Goal: Task Accomplishment & Management: Manage account settings

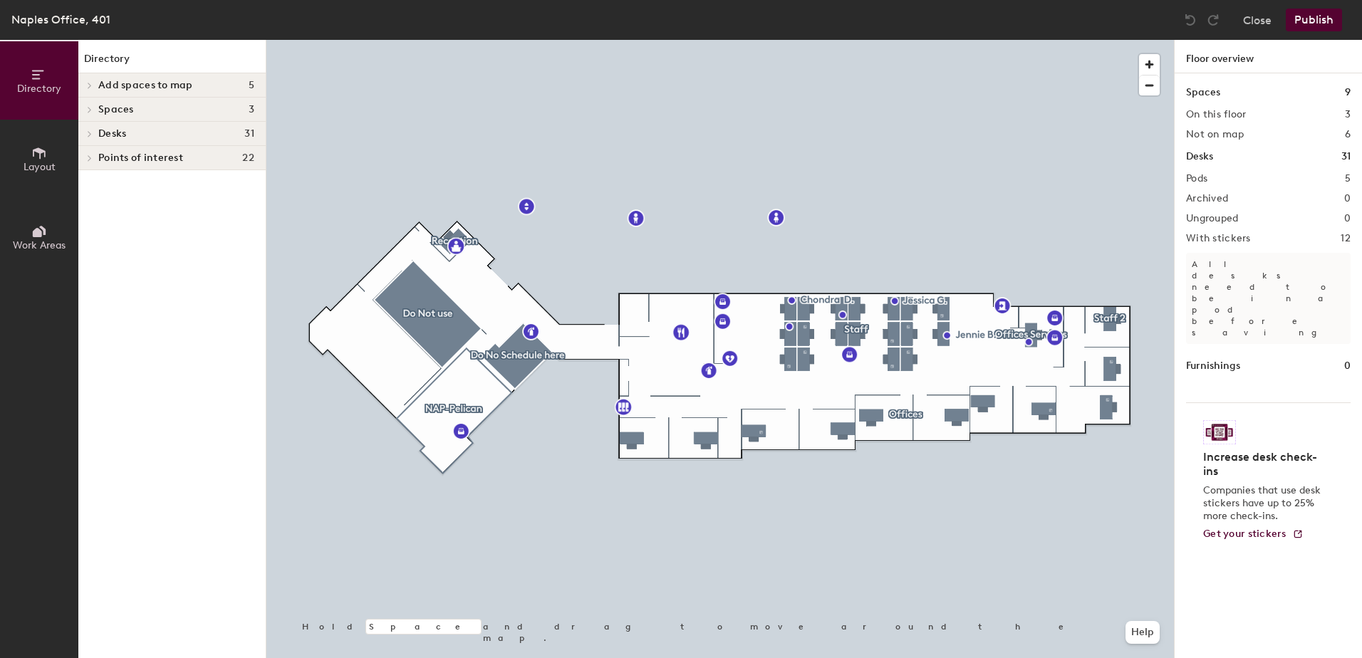
click at [193, 157] on h4 "Points of interest 22" at bounding box center [176, 157] width 156 height 11
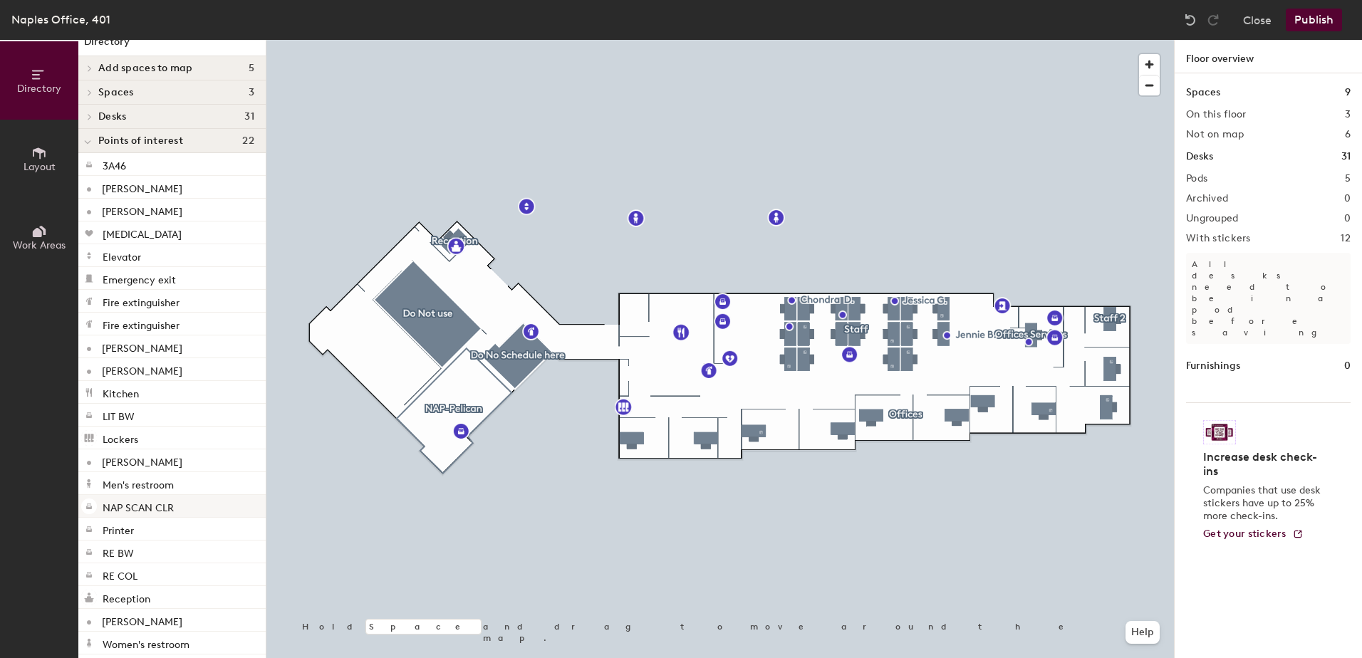
scroll to position [25, 0]
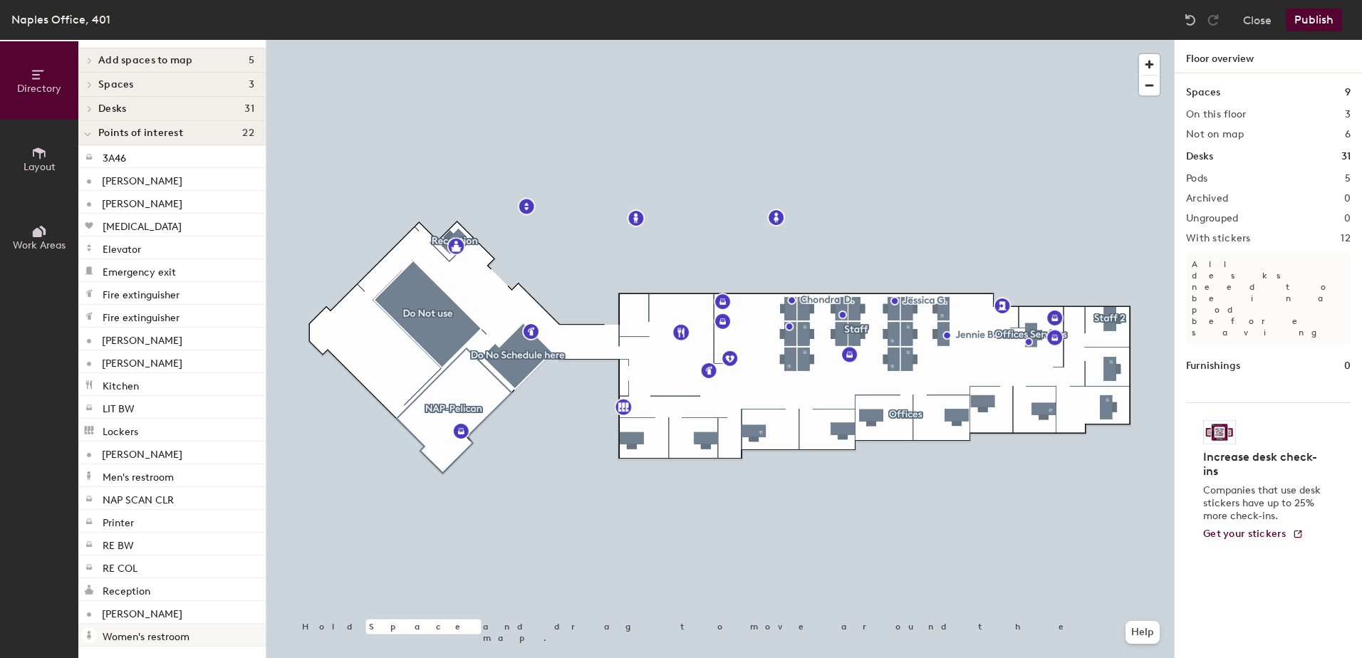
click at [856, 40] on div at bounding box center [720, 40] width 908 height 0
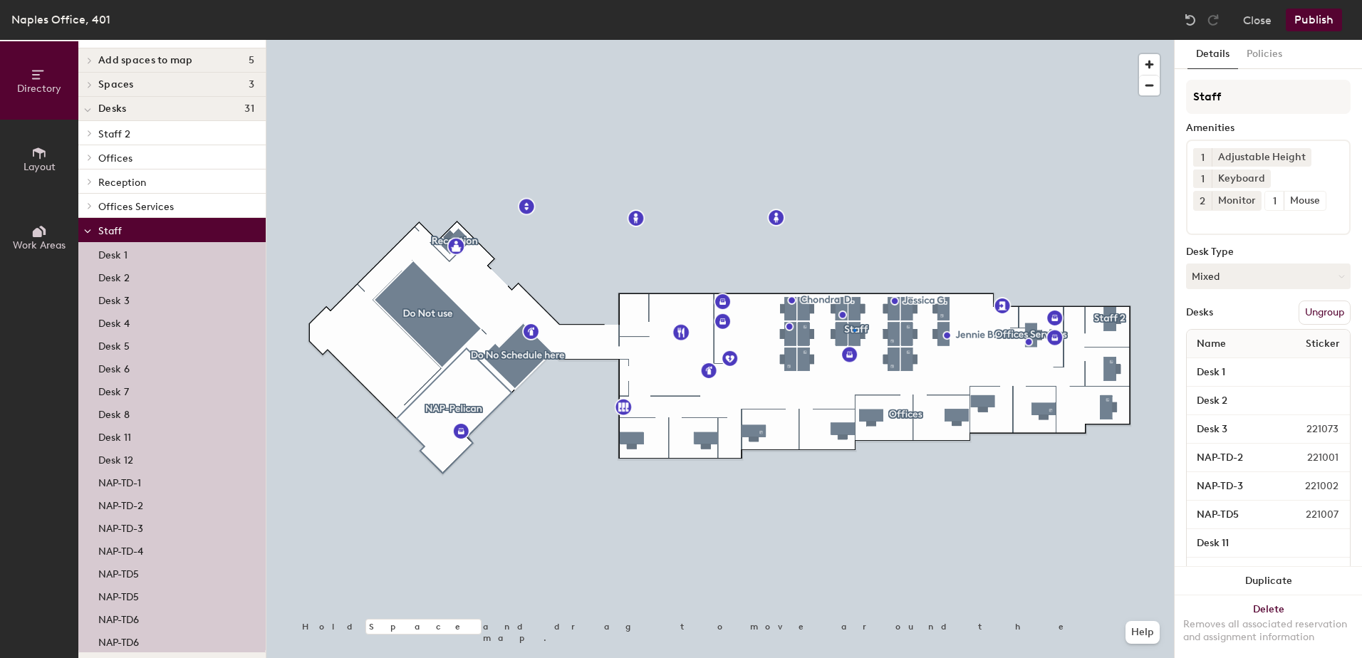
click at [856, 329] on div at bounding box center [855, 330] width 3 height 3
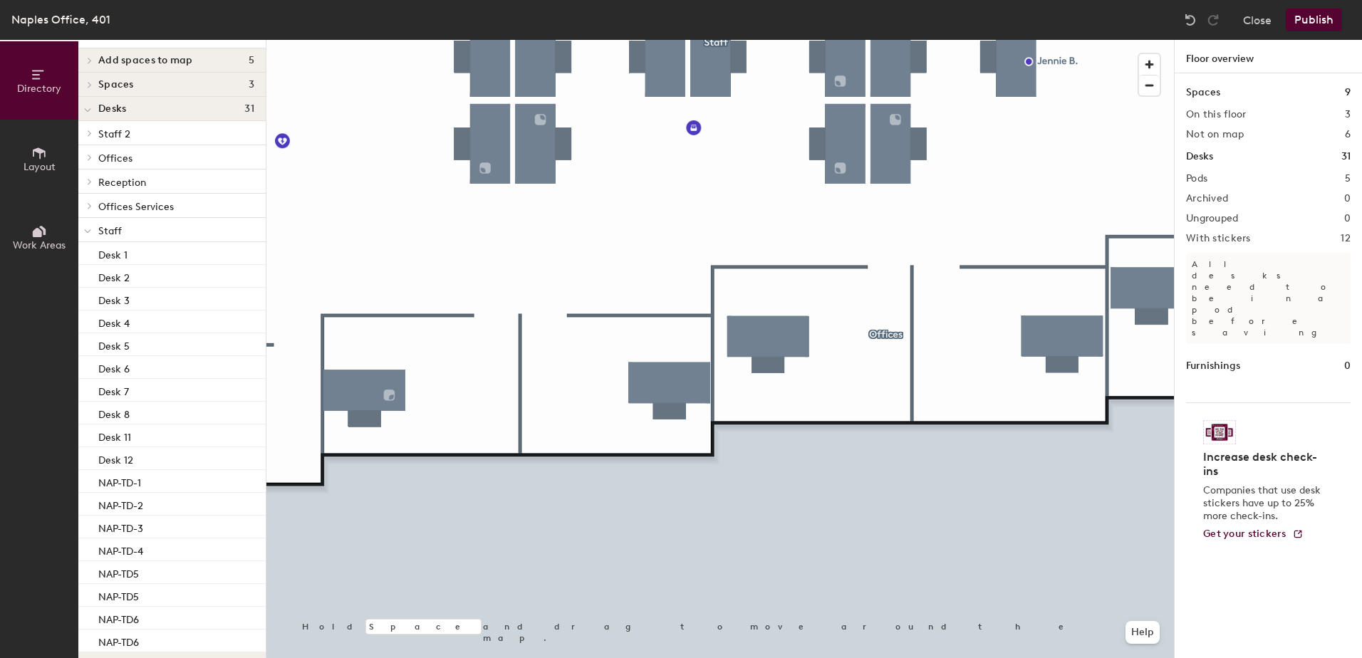
click at [804, 40] on div at bounding box center [720, 40] width 908 height 0
click at [93, 132] on span at bounding box center [89, 133] width 12 height 7
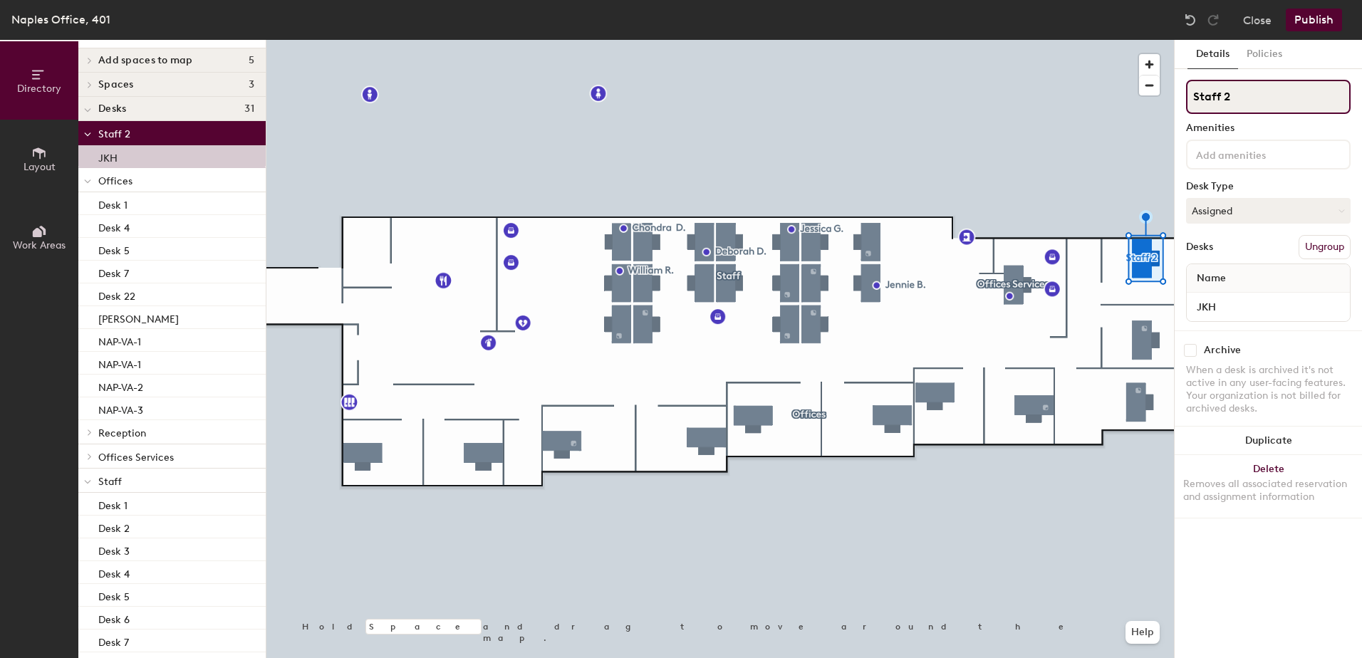
click at [1095, 98] on div "Directory Layout Work Areas Directory Add spaces to map 5 TD2 TD3 Visiting 1 Vi…" at bounding box center [681, 349] width 1362 height 618
type input "OA"
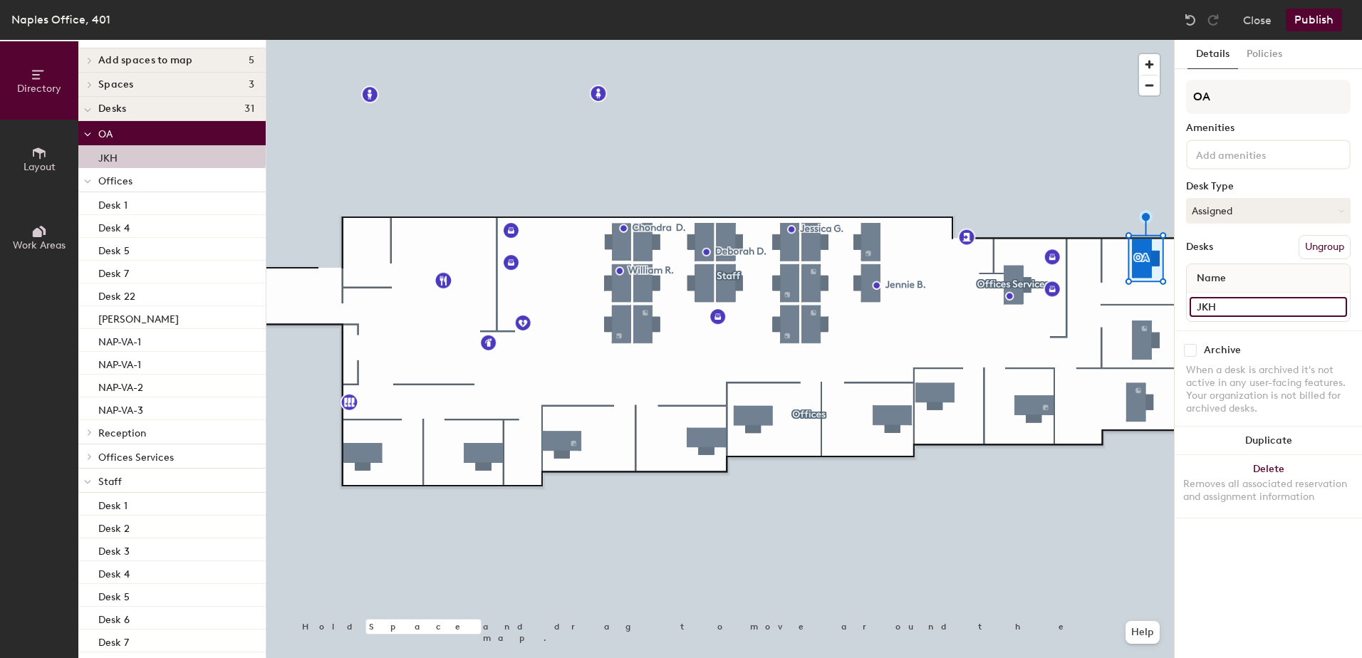
click at [1229, 304] on input "JKH" at bounding box center [1268, 307] width 157 height 20
click at [1220, 309] on input at bounding box center [1268, 307] width 157 height 20
type input "423"
click at [1275, 331] on div "Archive When a desk is archived it's not active in any user-facing features. Yo…" at bounding box center [1268, 382] width 187 height 102
click at [1267, 211] on button "Assigned" at bounding box center [1268, 211] width 165 height 26
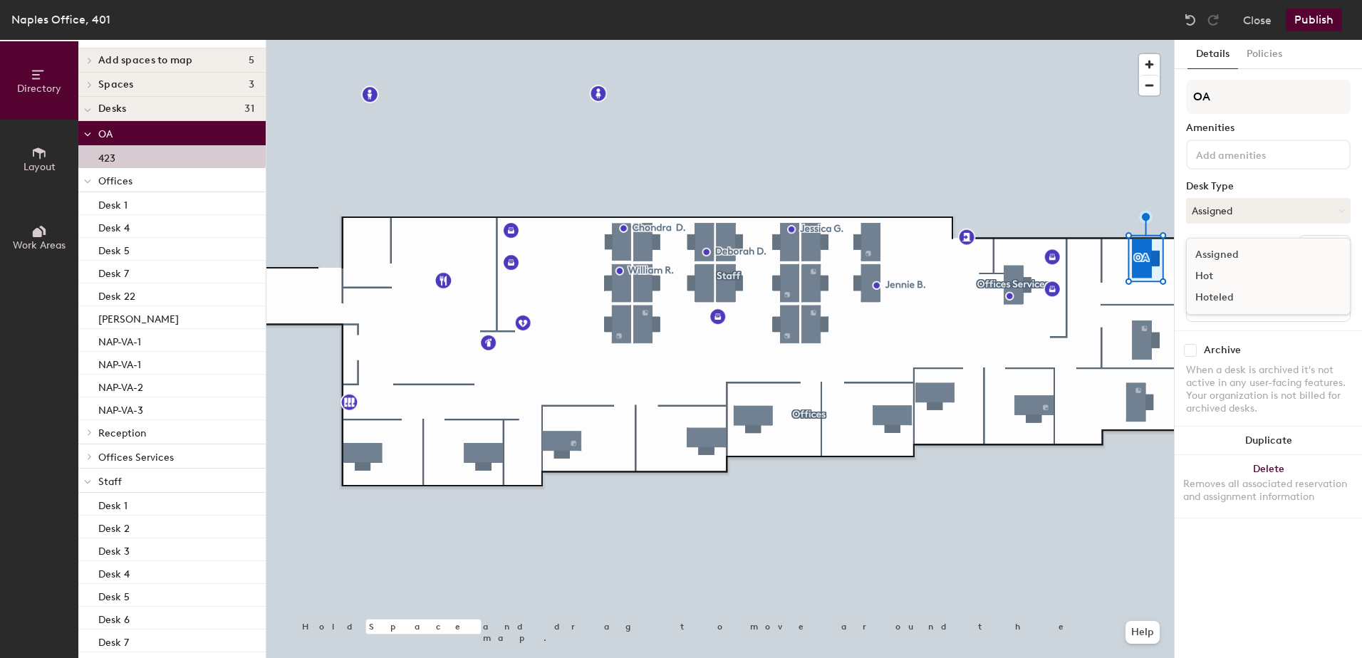
click at [1236, 252] on div "Assigned" at bounding box center [1258, 254] width 142 height 21
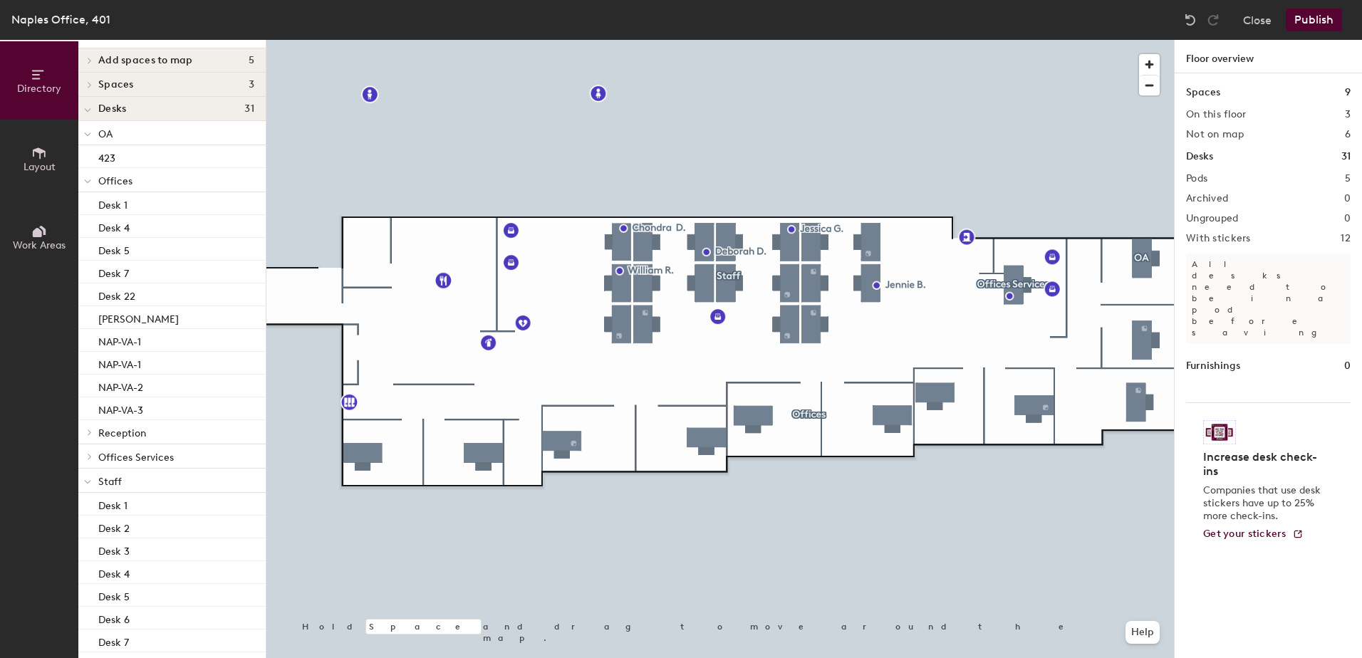
click at [1312, 21] on button "Publish" at bounding box center [1314, 20] width 56 height 23
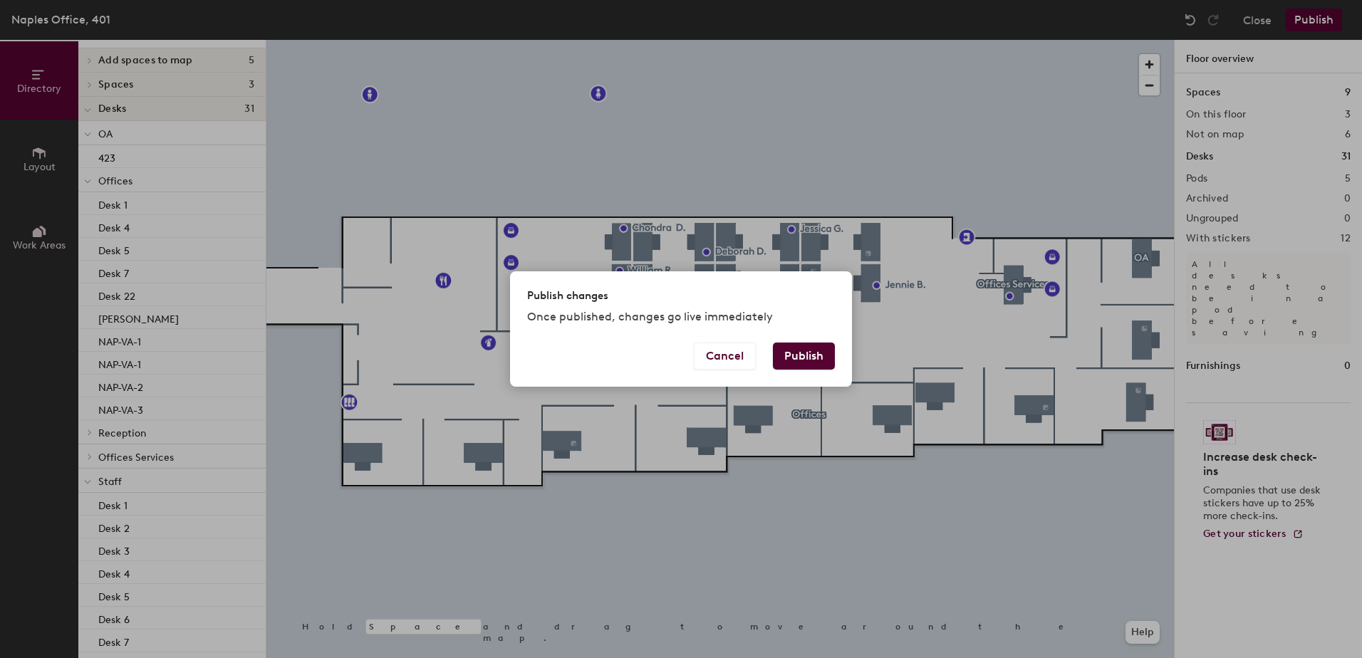
click at [800, 339] on div "Publish changes Once published, changes go live immediately" at bounding box center [681, 306] width 342 height 71
click at [800, 346] on button "Publish" at bounding box center [804, 356] width 62 height 27
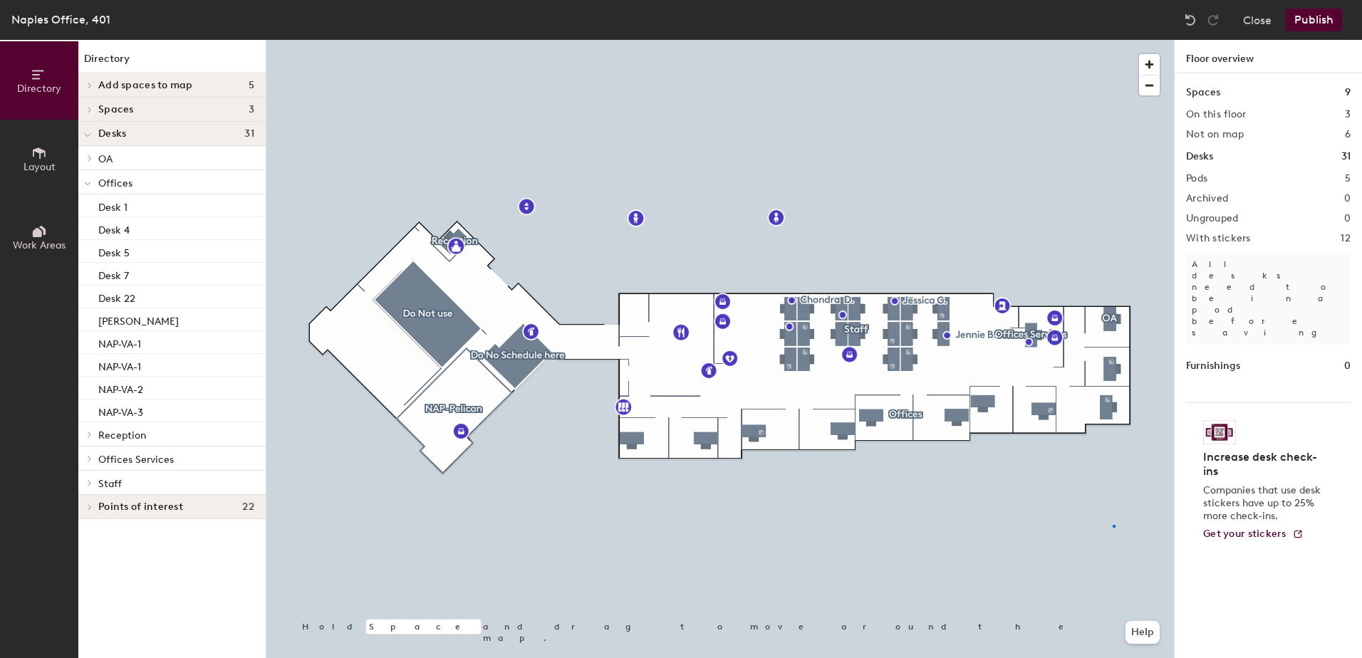
click at [1113, 40] on div at bounding box center [720, 40] width 908 height 0
click at [915, 40] on div at bounding box center [720, 40] width 908 height 0
click at [906, 40] on div at bounding box center [720, 40] width 908 height 0
click at [926, 40] on div at bounding box center [720, 40] width 908 height 0
click at [1263, 24] on button "Close" at bounding box center [1257, 20] width 28 height 23
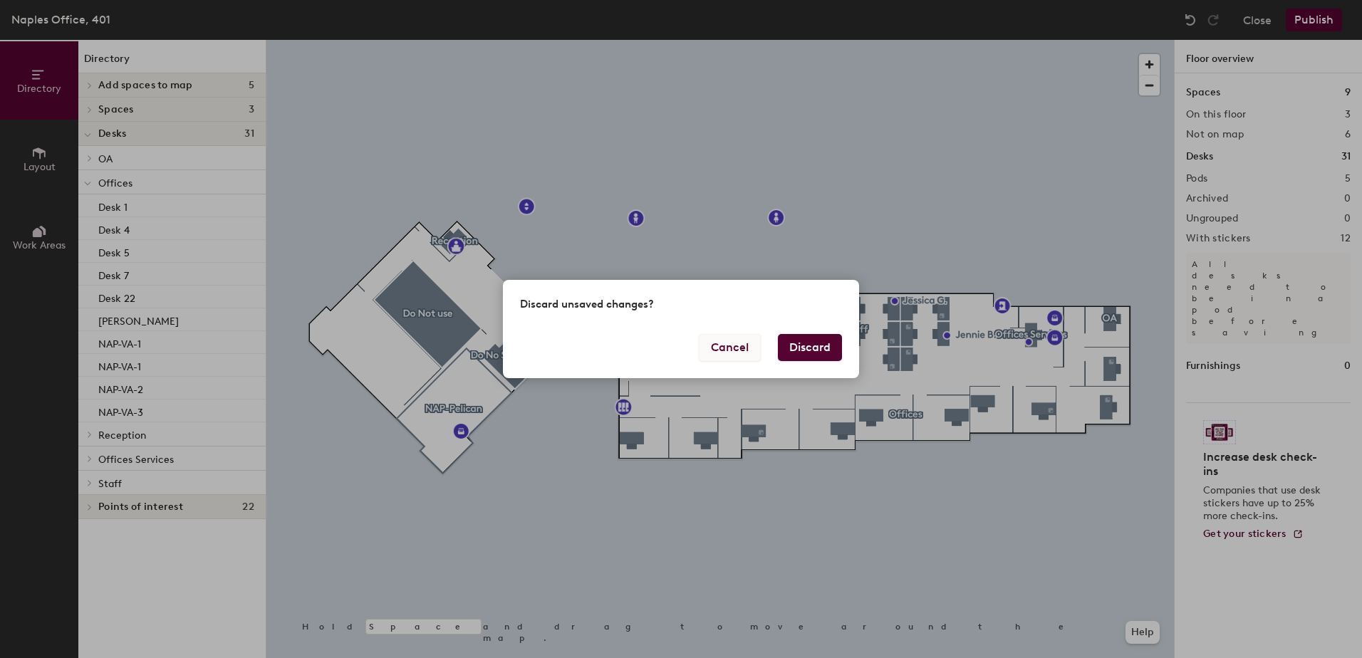
click at [728, 350] on button "Cancel" at bounding box center [730, 347] width 62 height 27
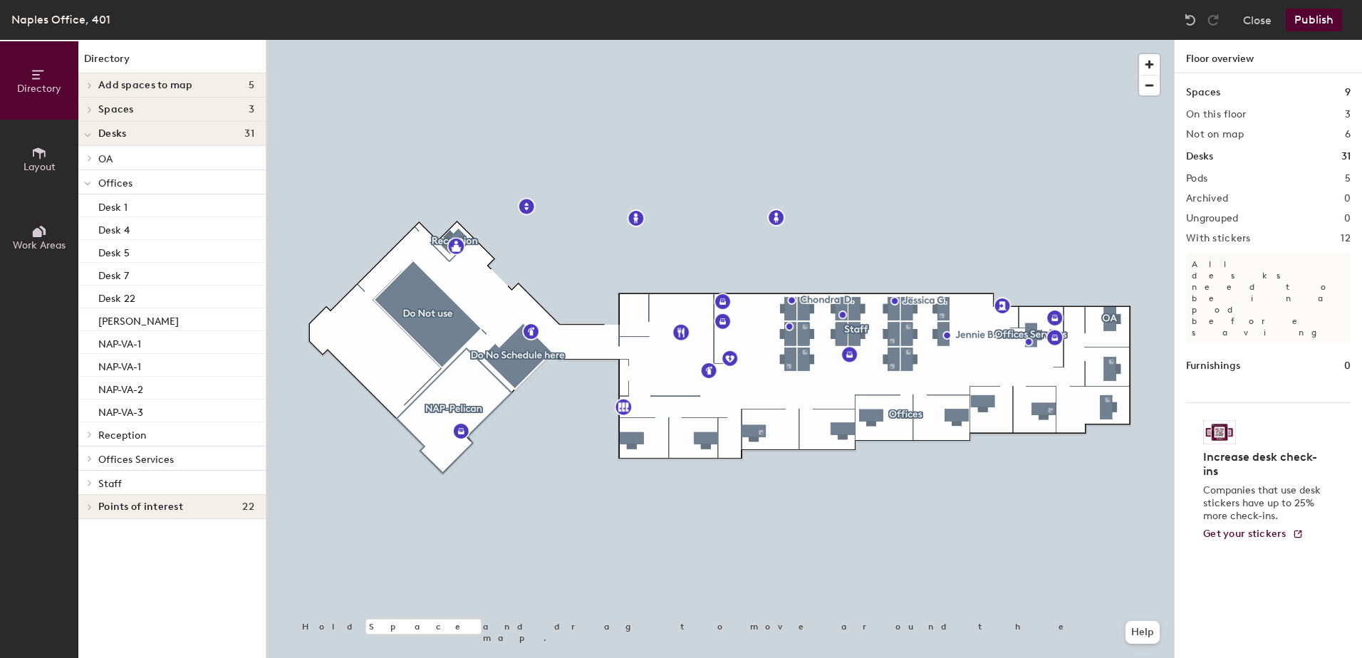
click at [1317, 24] on button "Publish" at bounding box center [1314, 20] width 56 height 23
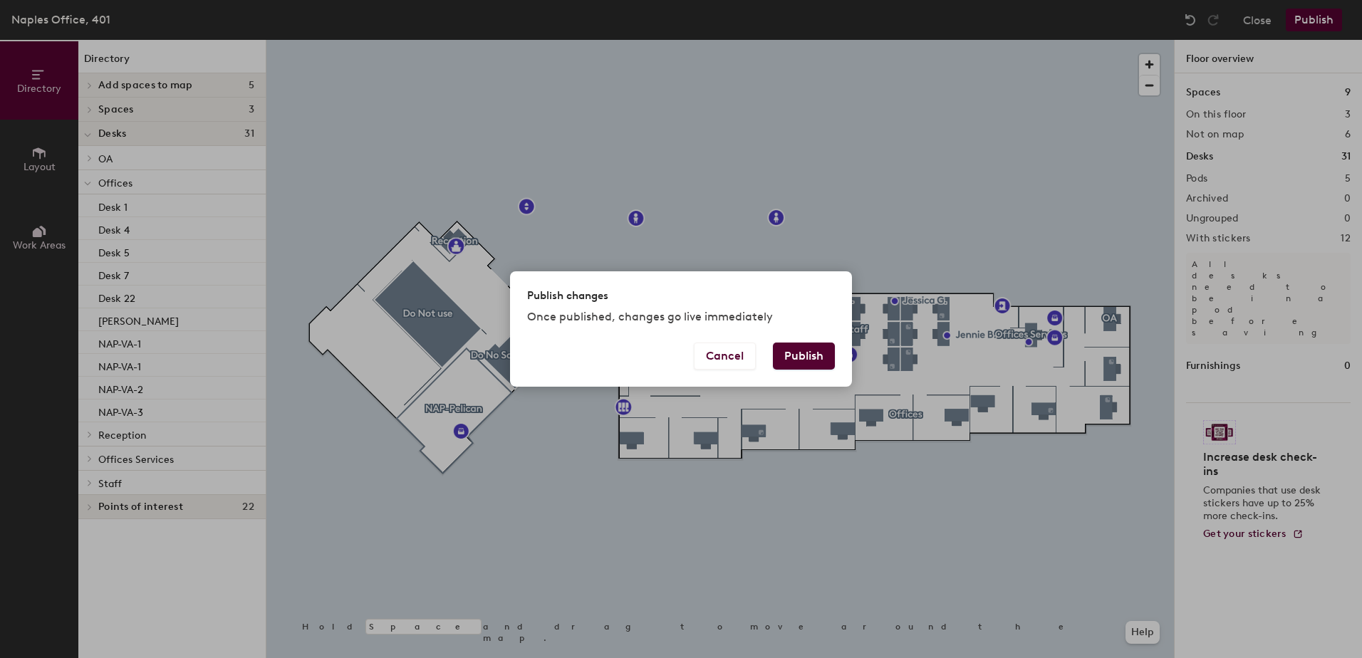
click at [802, 363] on button "Publish" at bounding box center [804, 356] width 62 height 27
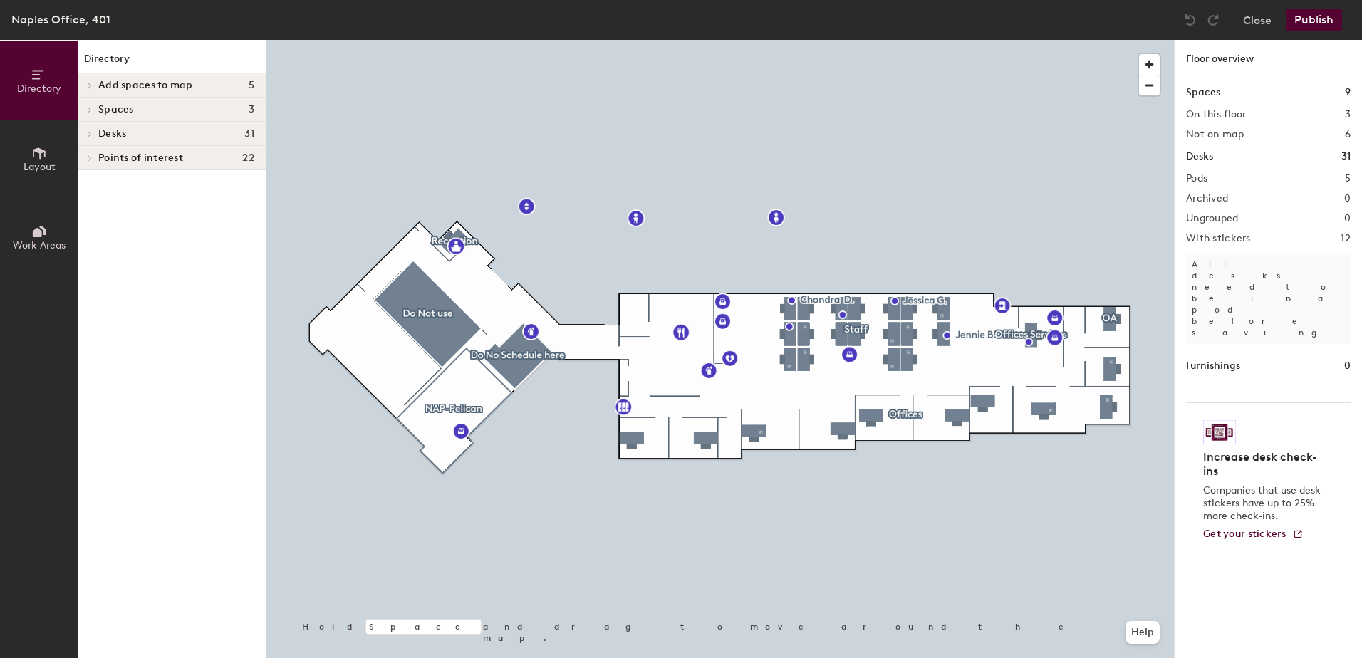
click at [1109, 40] on div at bounding box center [720, 40] width 908 height 0
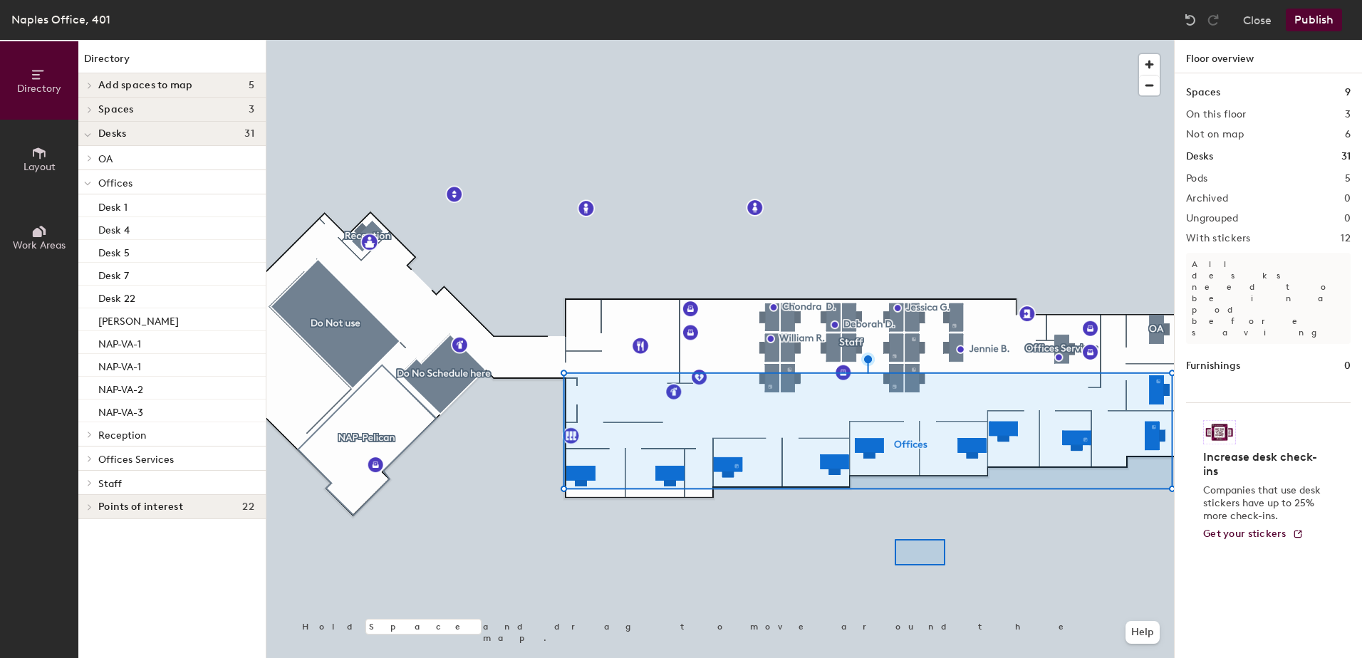
click at [895, 40] on div at bounding box center [720, 40] width 908 height 0
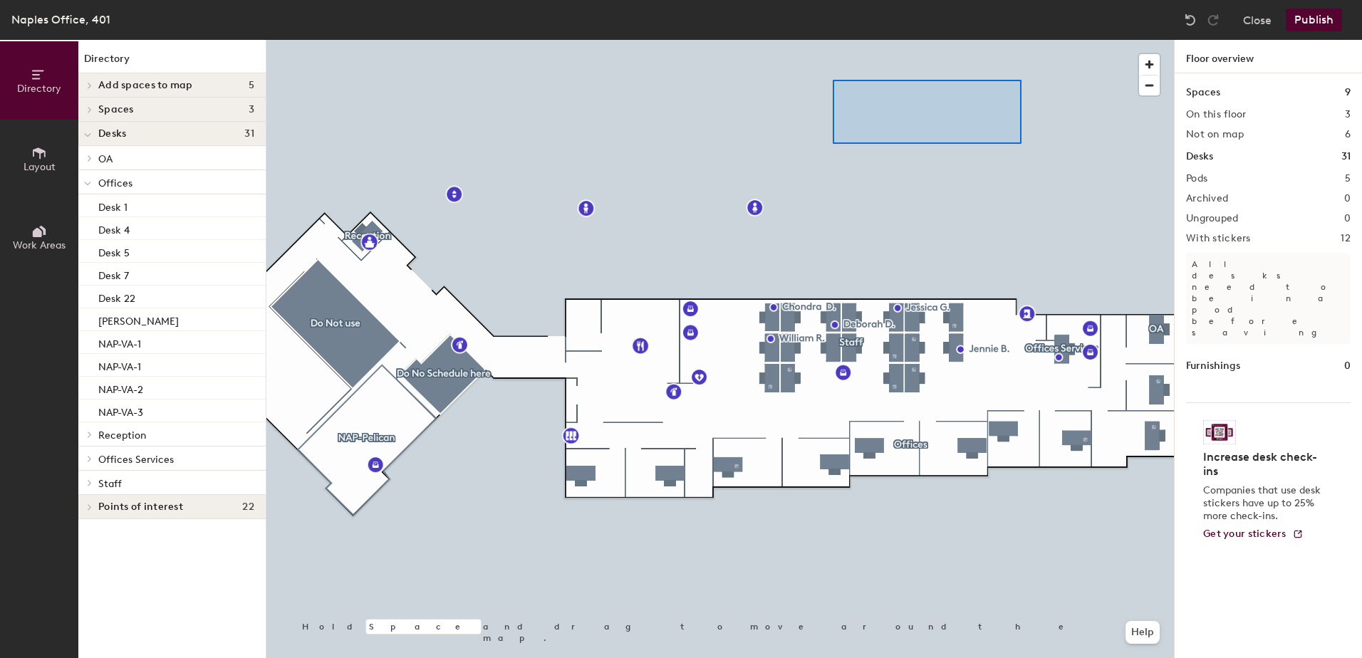
click at [921, 40] on div at bounding box center [720, 40] width 908 height 0
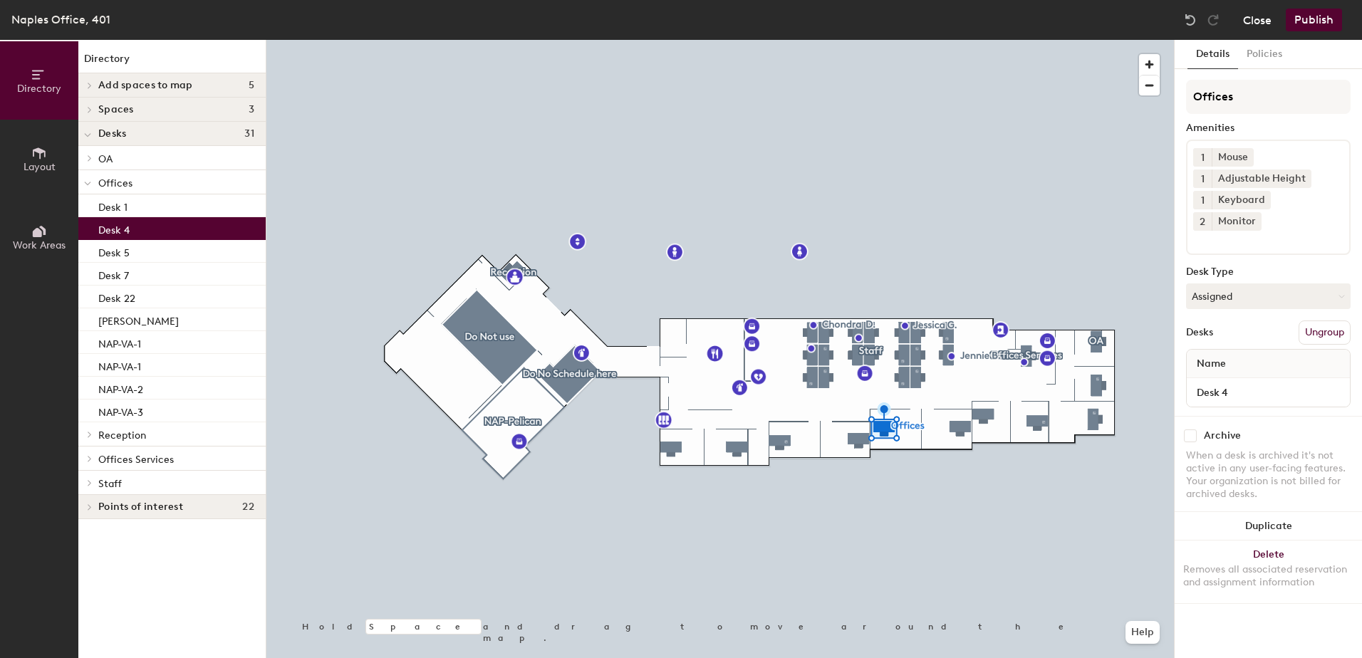
click at [1261, 20] on button "Close" at bounding box center [1257, 20] width 28 height 23
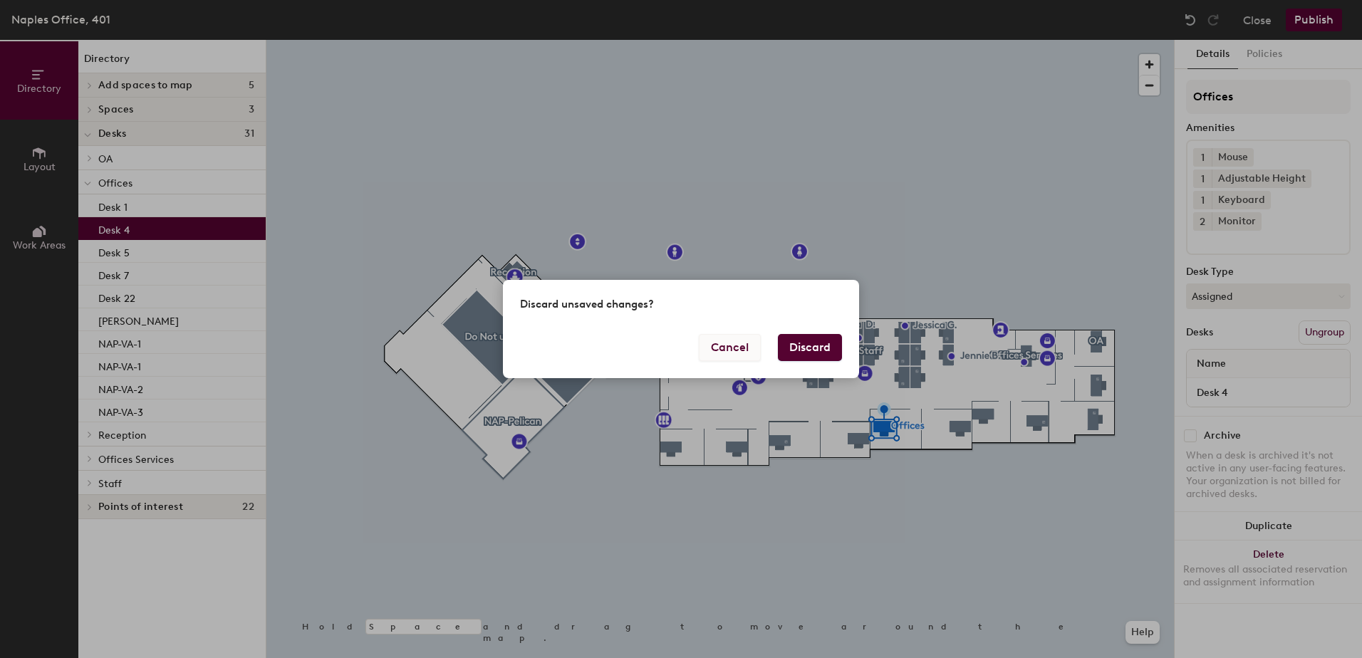
click at [701, 344] on button "Cancel" at bounding box center [730, 347] width 62 height 27
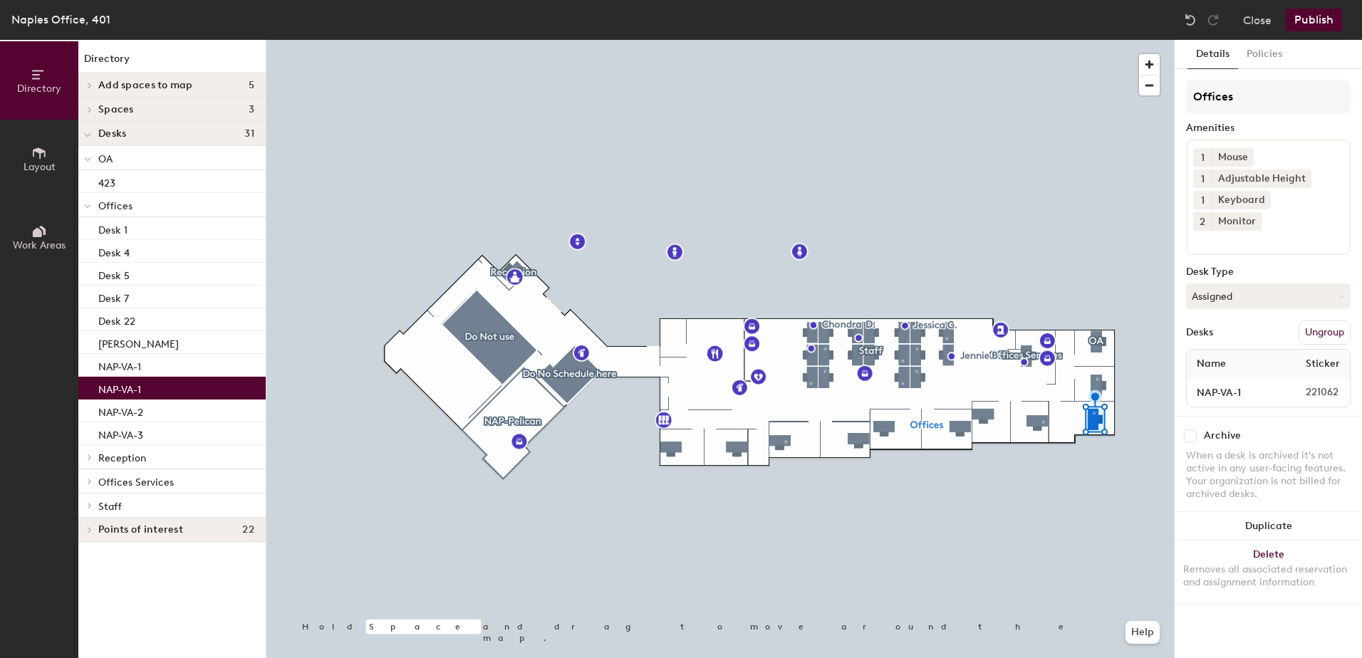
click at [1273, 380] on div "NAP-VA-1 221062" at bounding box center [1268, 392] width 163 height 28
click at [1255, 383] on input "NAP-VA-1" at bounding box center [1231, 393] width 82 height 20
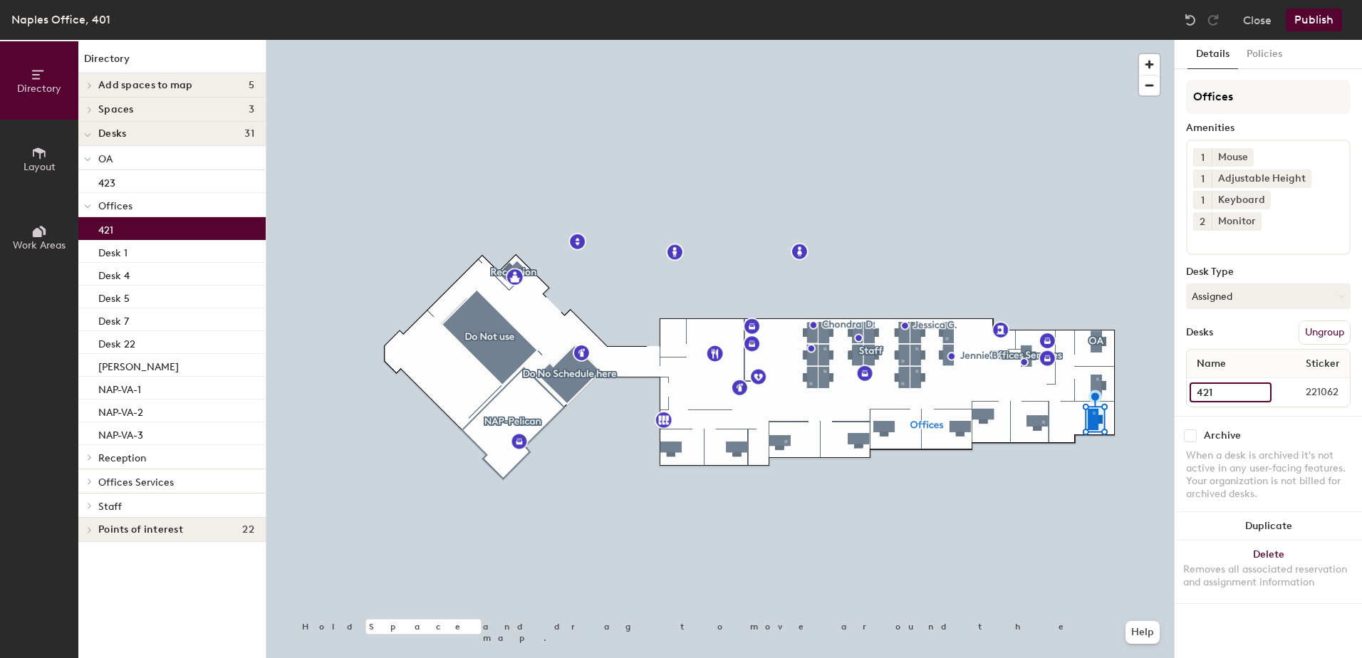
type input "421"
click at [1250, 385] on div "421 221062" at bounding box center [1268, 392] width 163 height 28
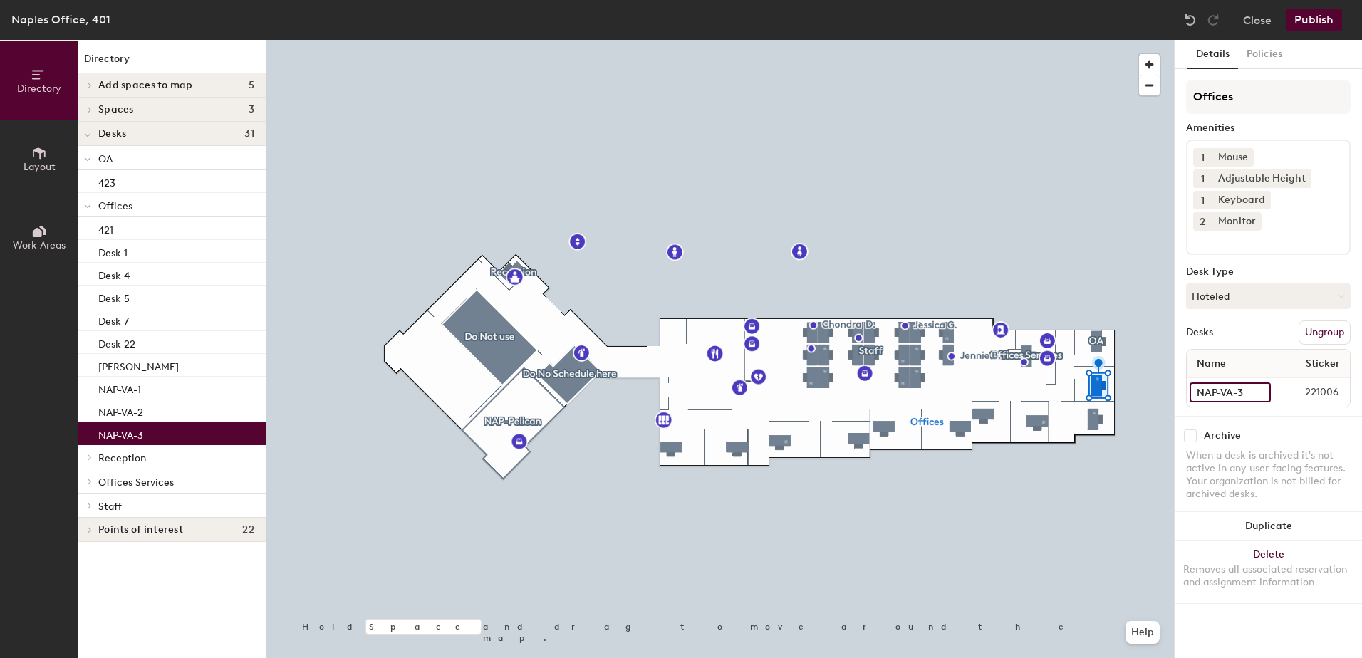
click at [1263, 383] on input "NAP-VA-3" at bounding box center [1230, 393] width 81 height 20
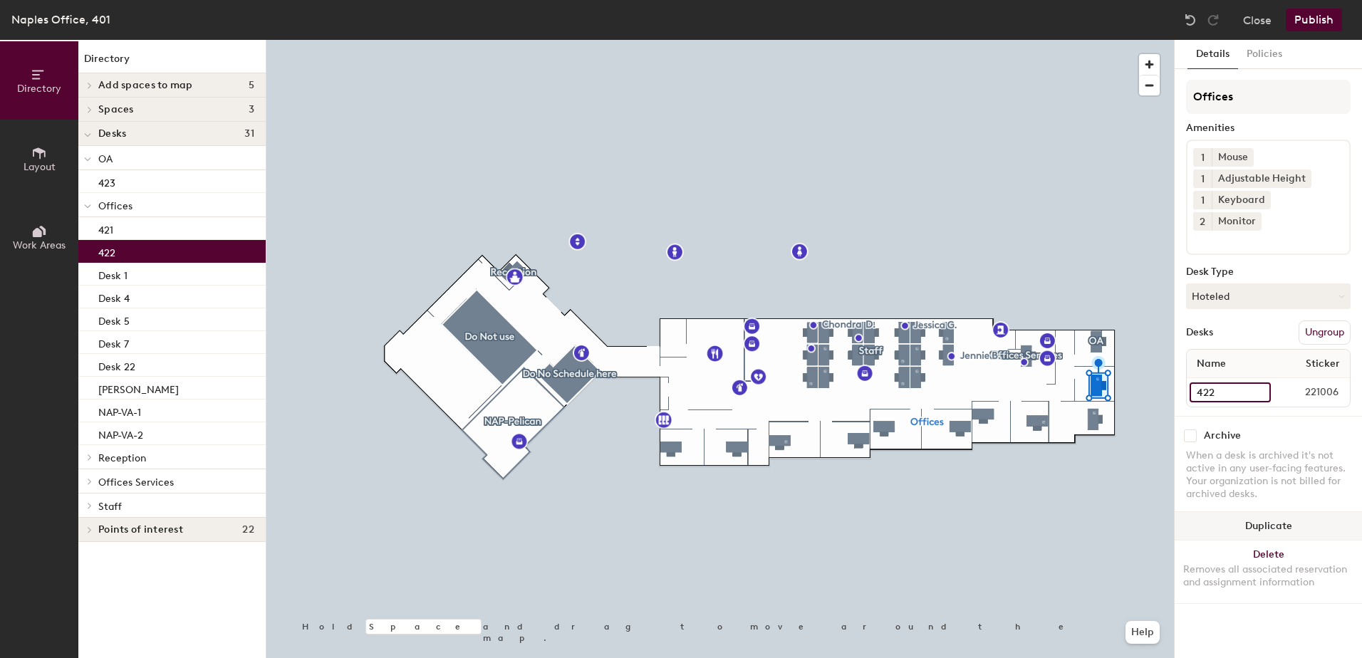
type input "422"
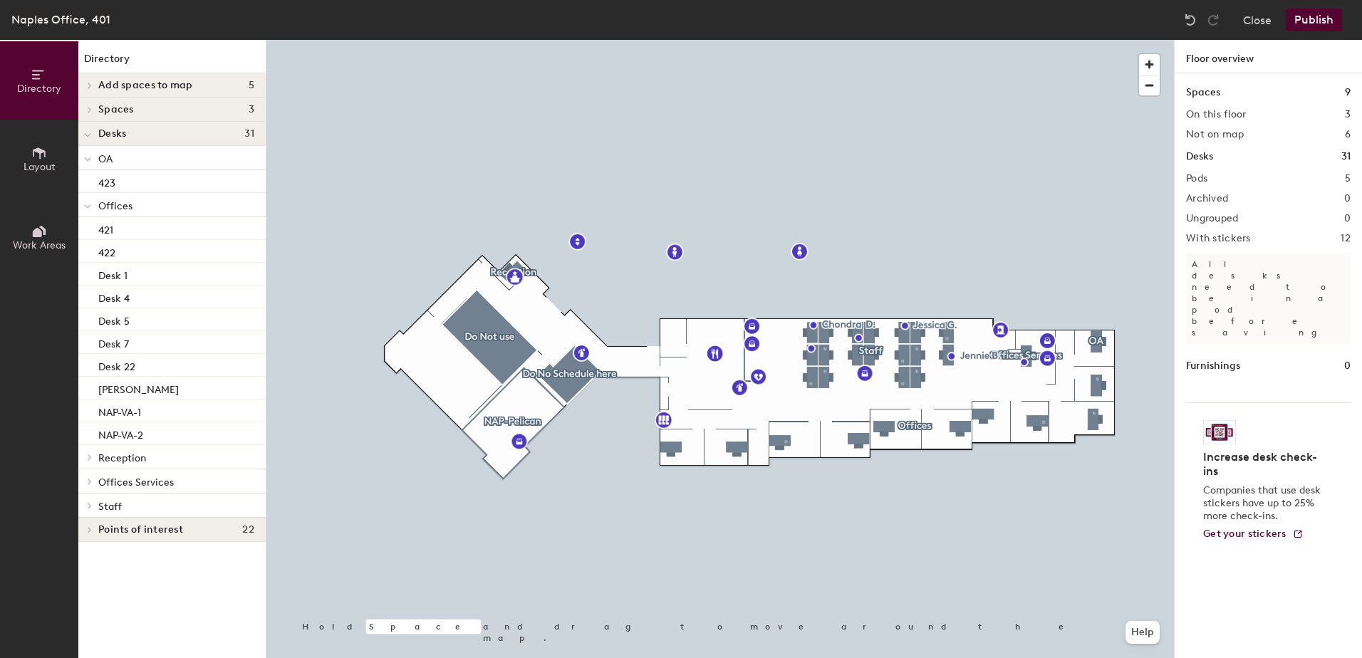
click at [1313, 20] on button "Publish" at bounding box center [1314, 20] width 56 height 23
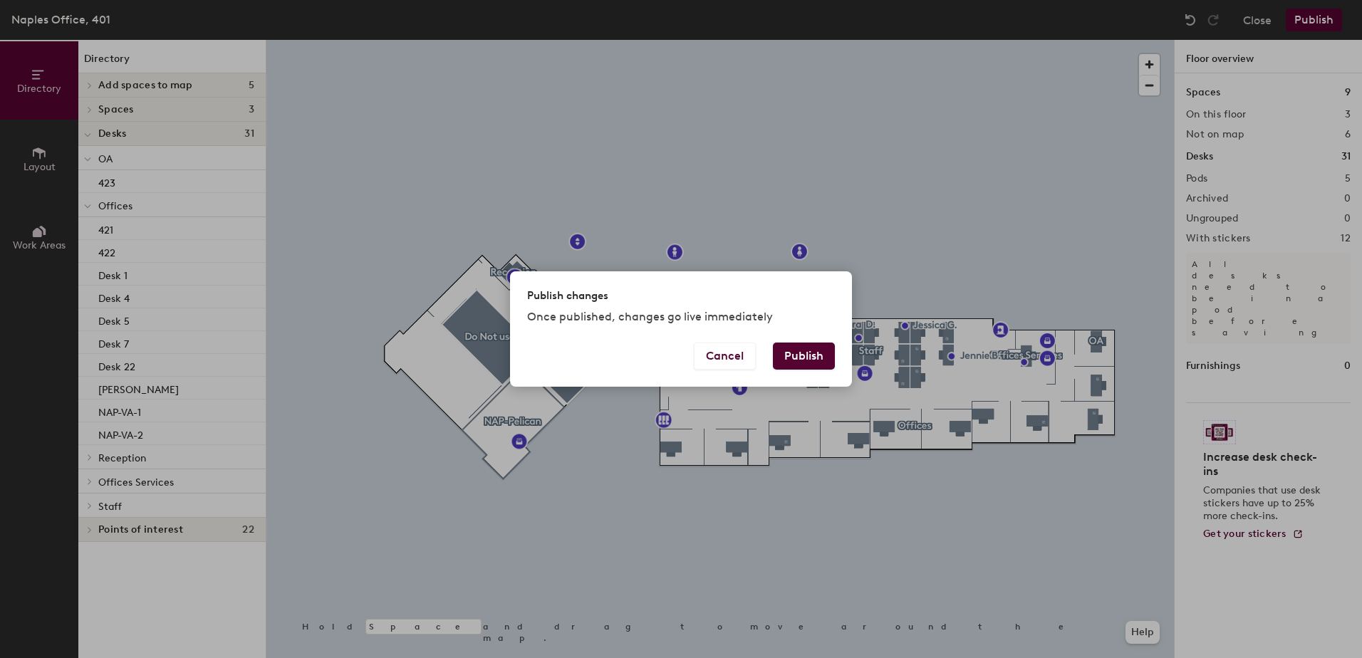
click at [815, 365] on button "Publish" at bounding box center [804, 356] width 62 height 27
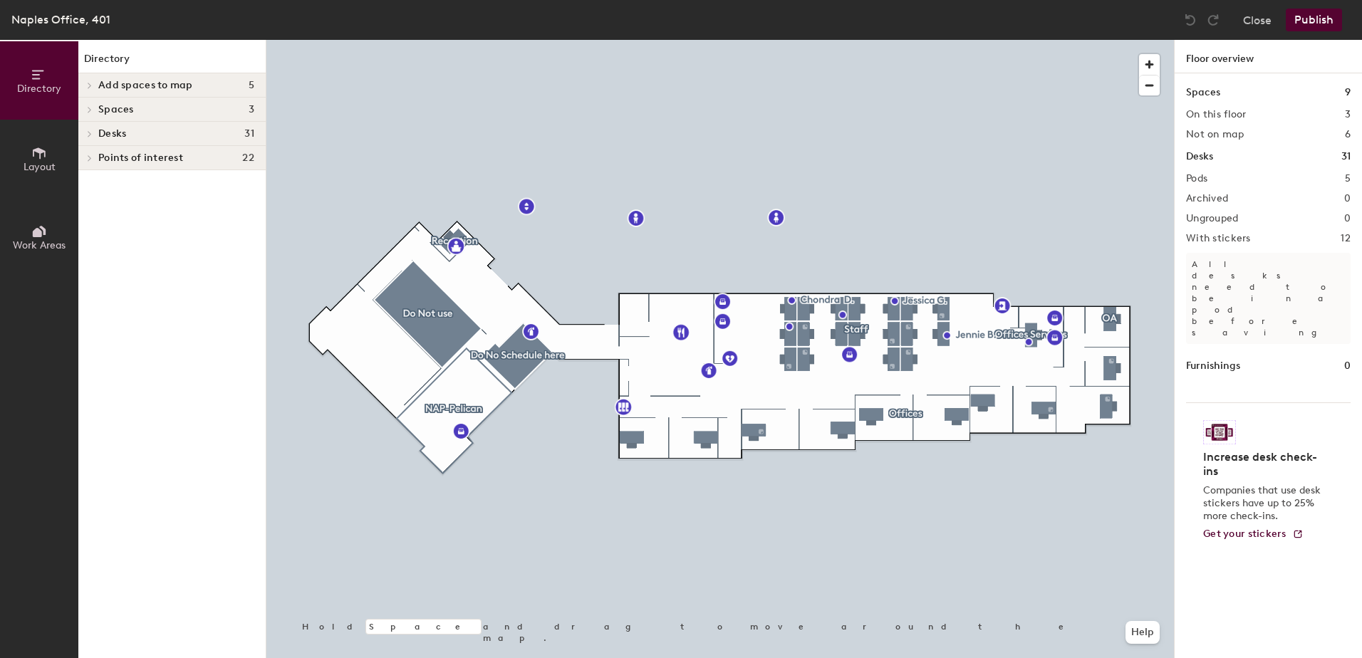
click at [1108, 40] on div at bounding box center [720, 40] width 908 height 0
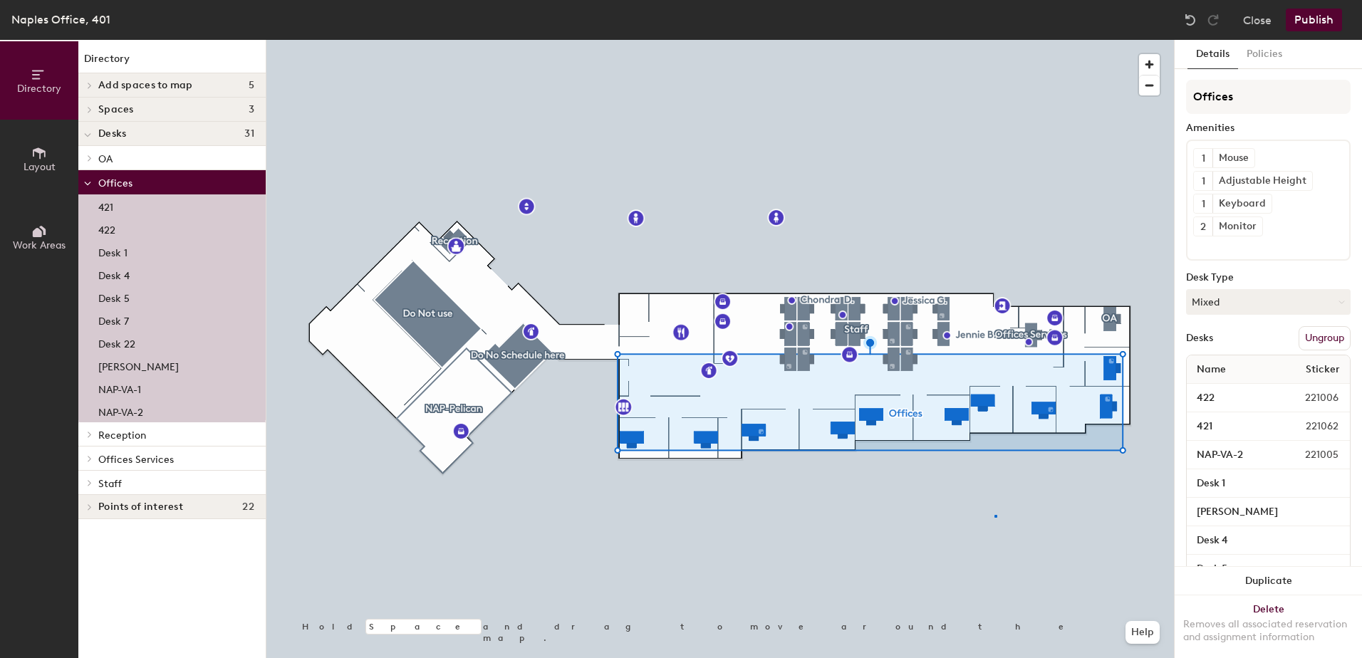
click at [995, 40] on div at bounding box center [720, 40] width 908 height 0
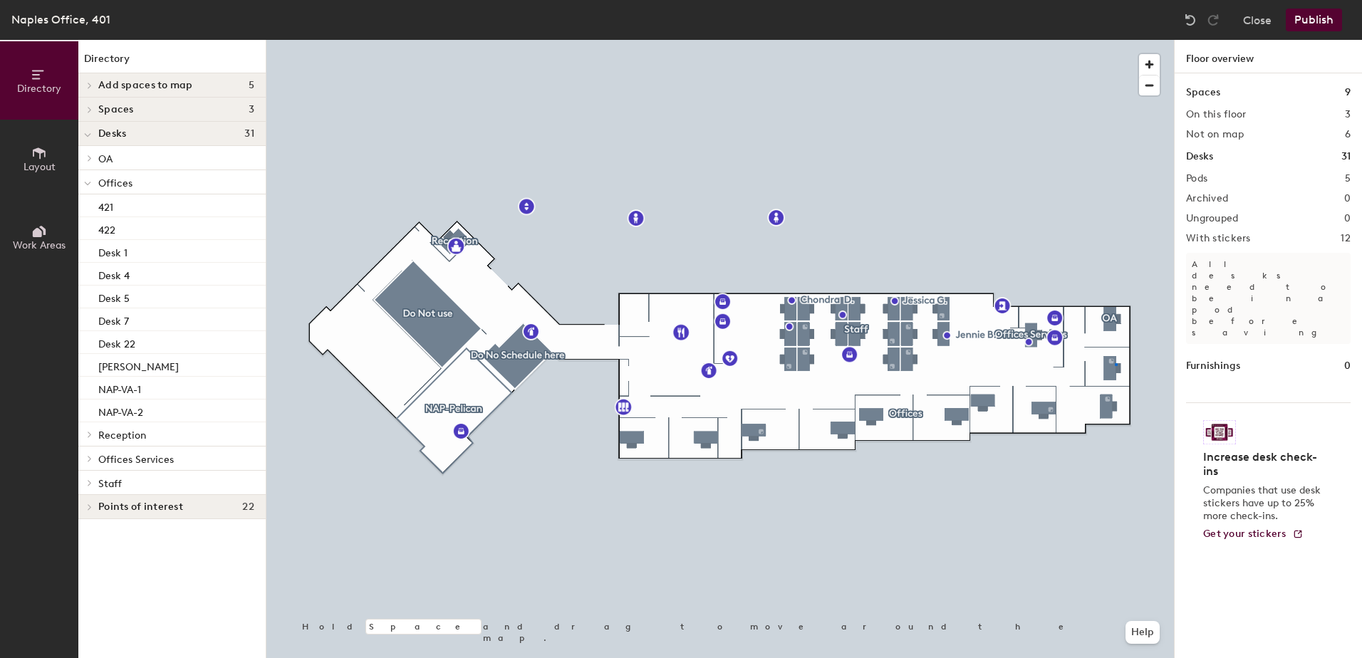
click at [1115, 40] on div at bounding box center [720, 40] width 908 height 0
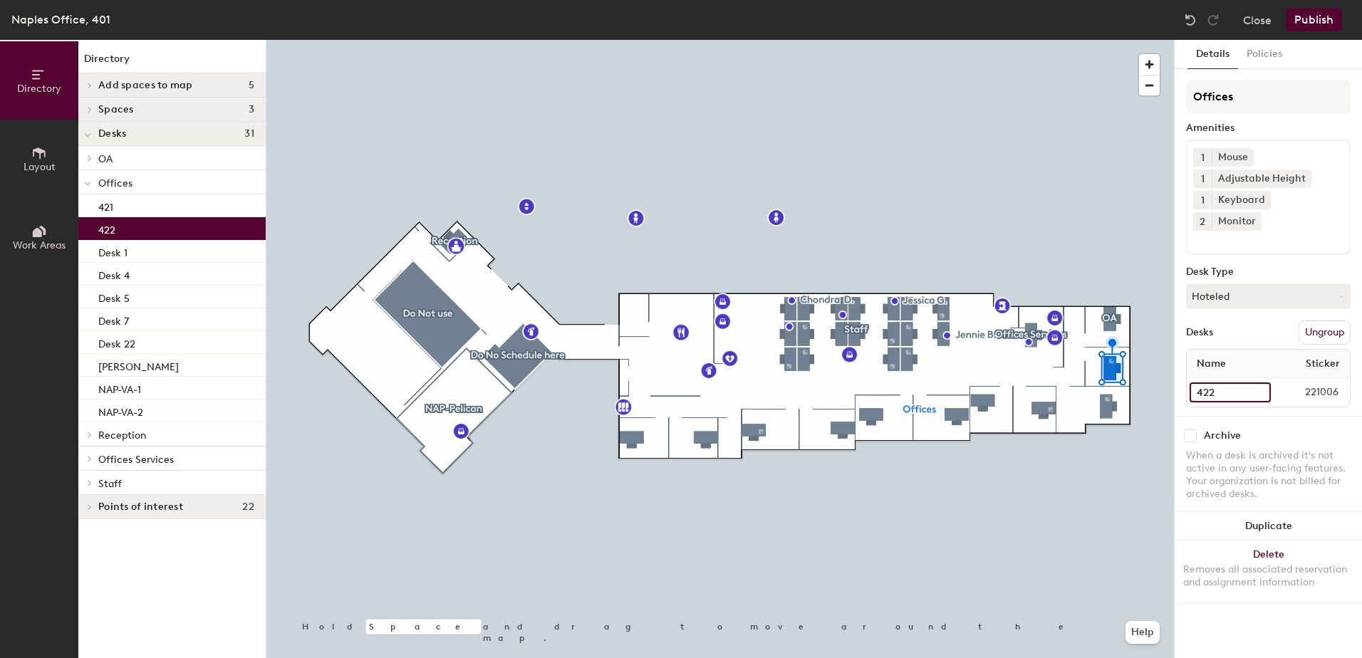
click at [1222, 383] on input "422" at bounding box center [1230, 393] width 81 height 20
type input "422 VA 3"
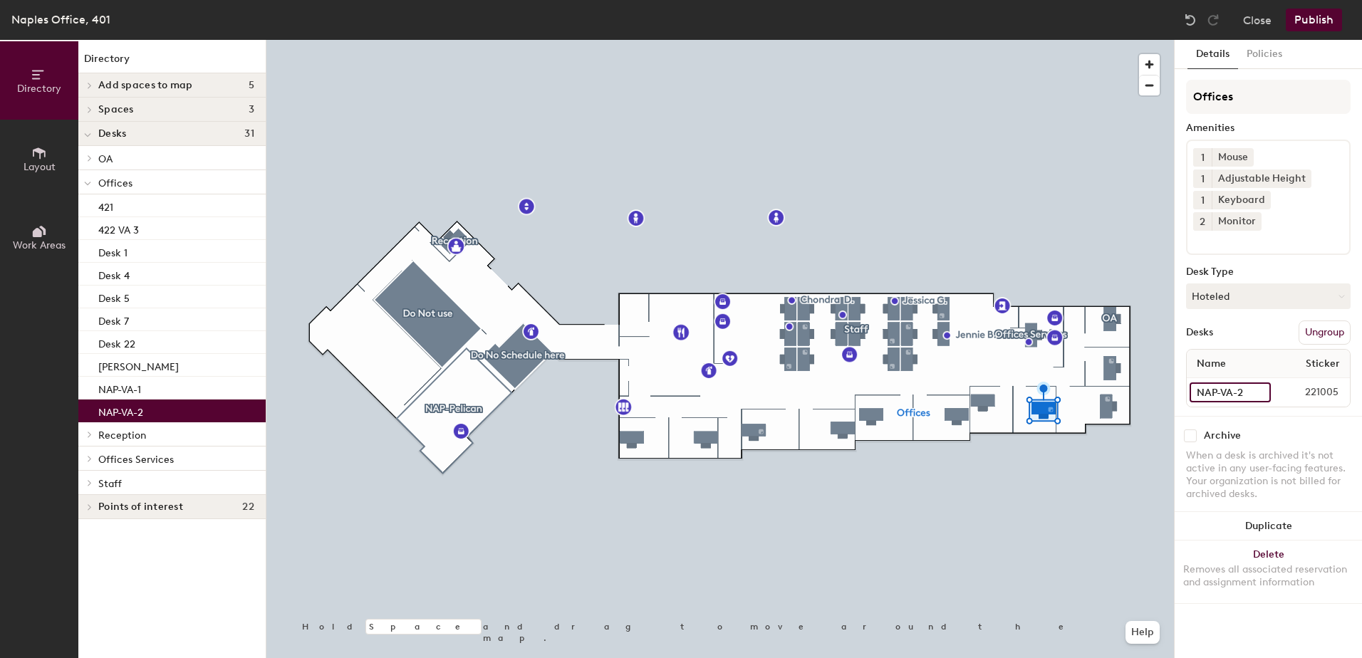
click at [1255, 383] on input "NAP-VA-2" at bounding box center [1230, 393] width 81 height 20
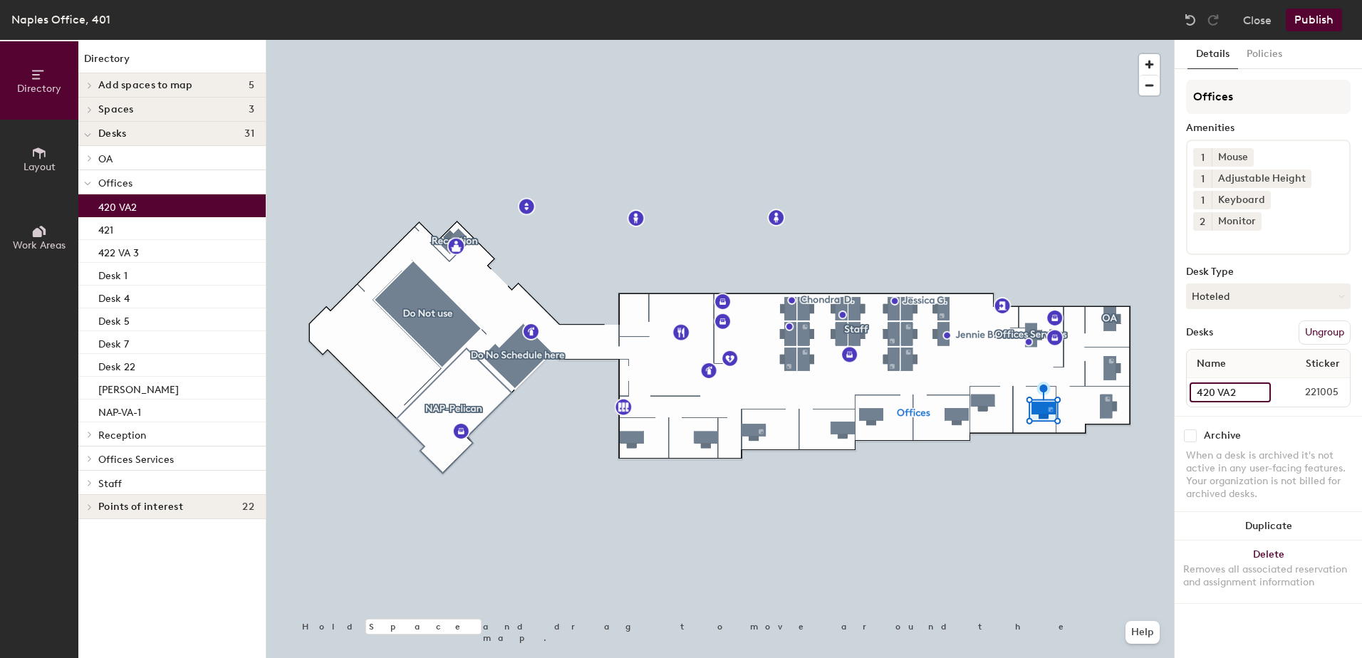
type input "420 VA2"
click at [1277, 430] on div "Archive" at bounding box center [1268, 436] width 165 height 13
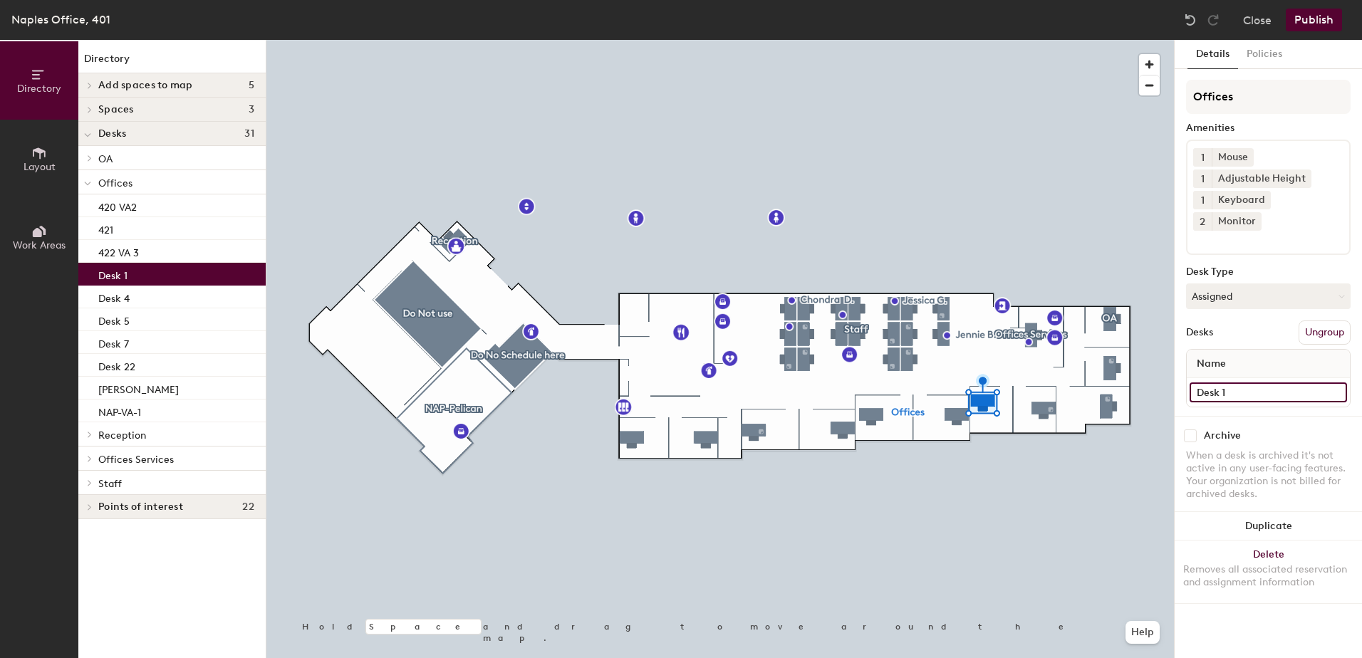
click at [1234, 383] on input "Desk 1" at bounding box center [1268, 393] width 157 height 20
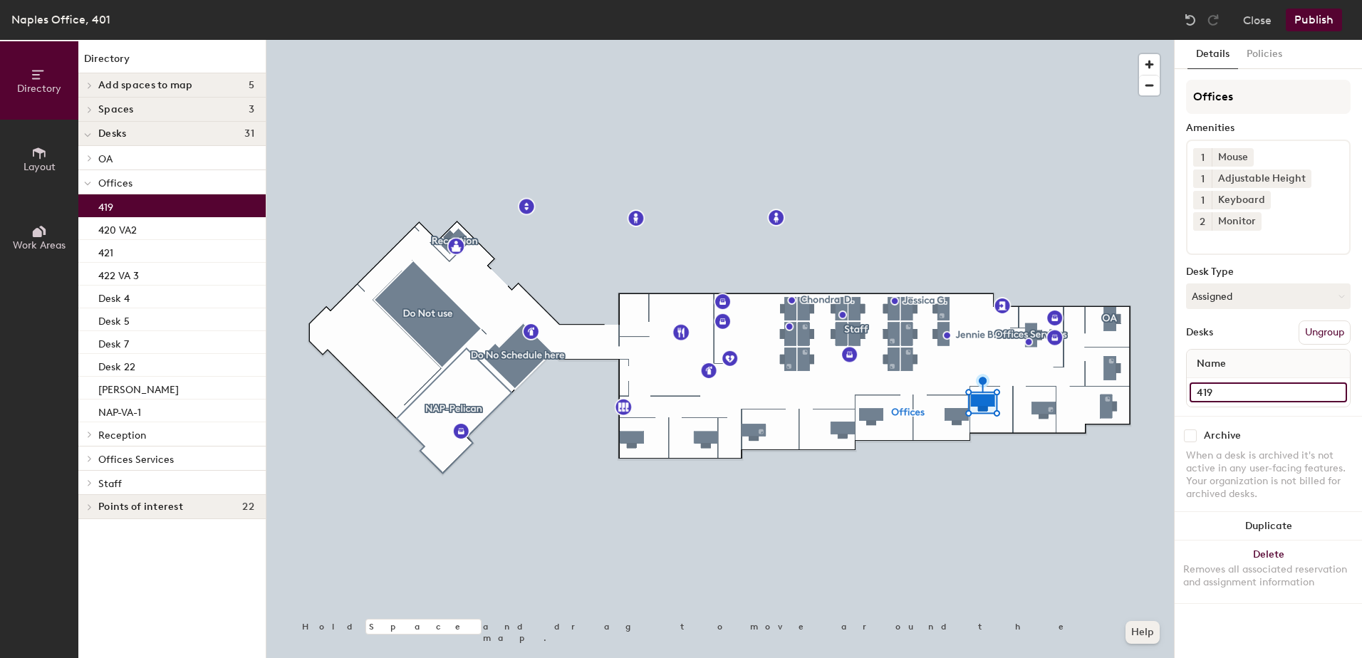
type input "419"
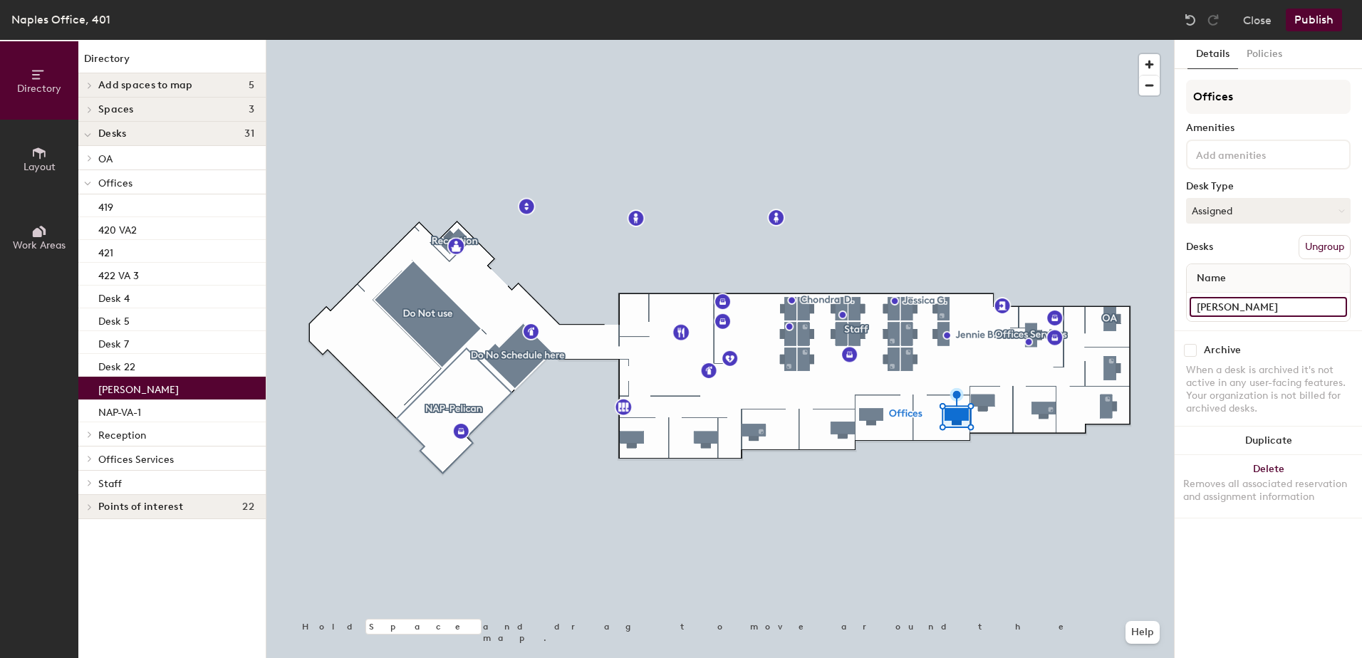
click at [1273, 310] on input "[PERSON_NAME]" at bounding box center [1268, 307] width 157 height 20
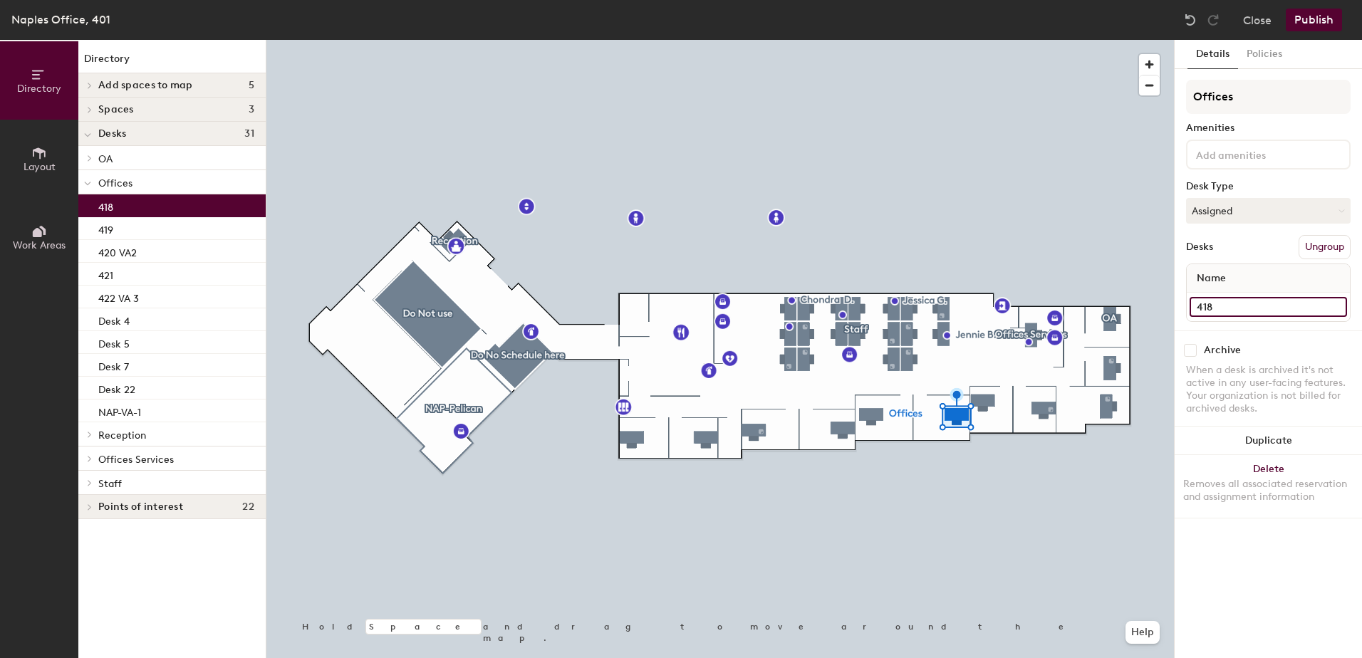
type input "418"
click at [1235, 557] on div "Details Policies Offices Amenities Desk Type Assigned Desks Ungroup Name 418 Ar…" at bounding box center [1268, 349] width 187 height 618
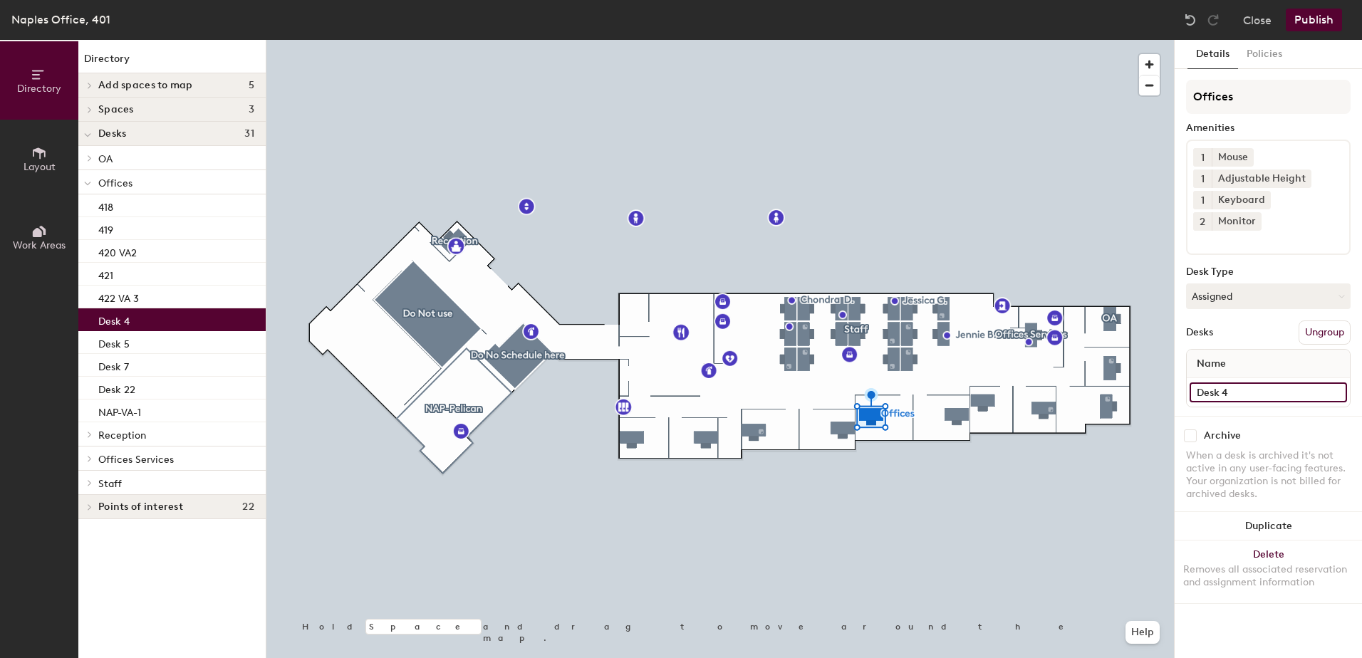
click at [1235, 383] on input "Desk 4" at bounding box center [1268, 393] width 157 height 20
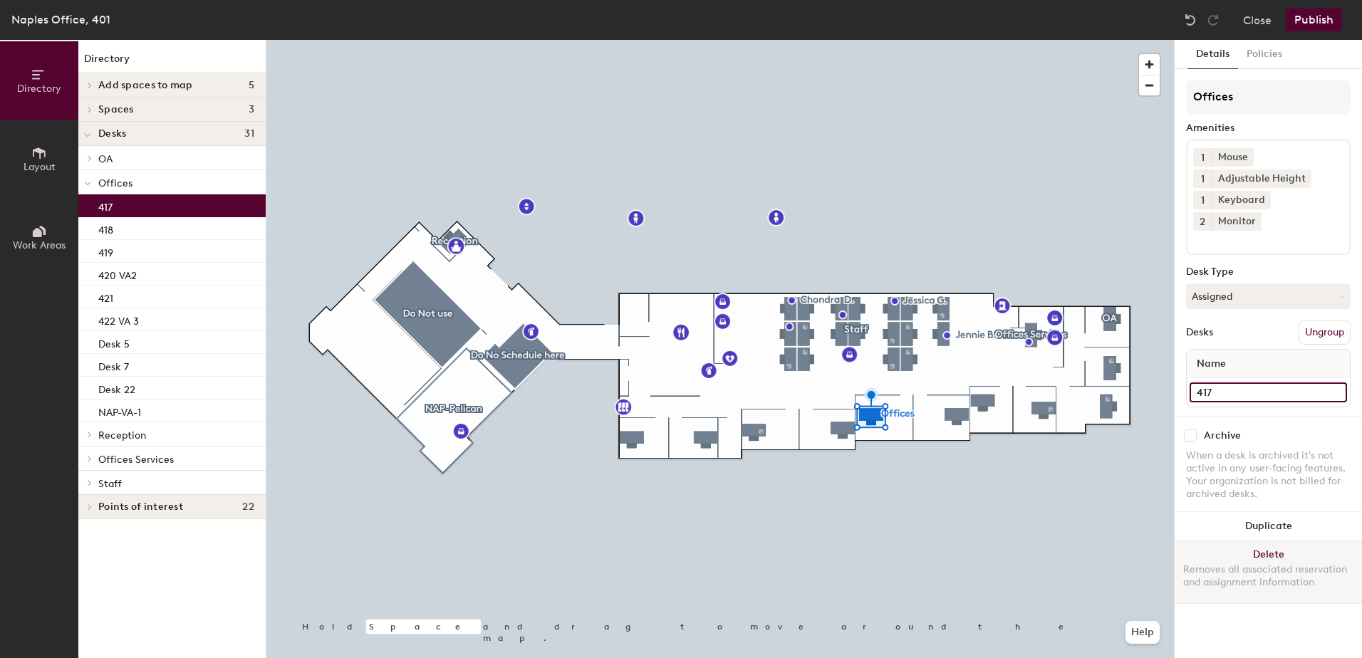
type input "417"
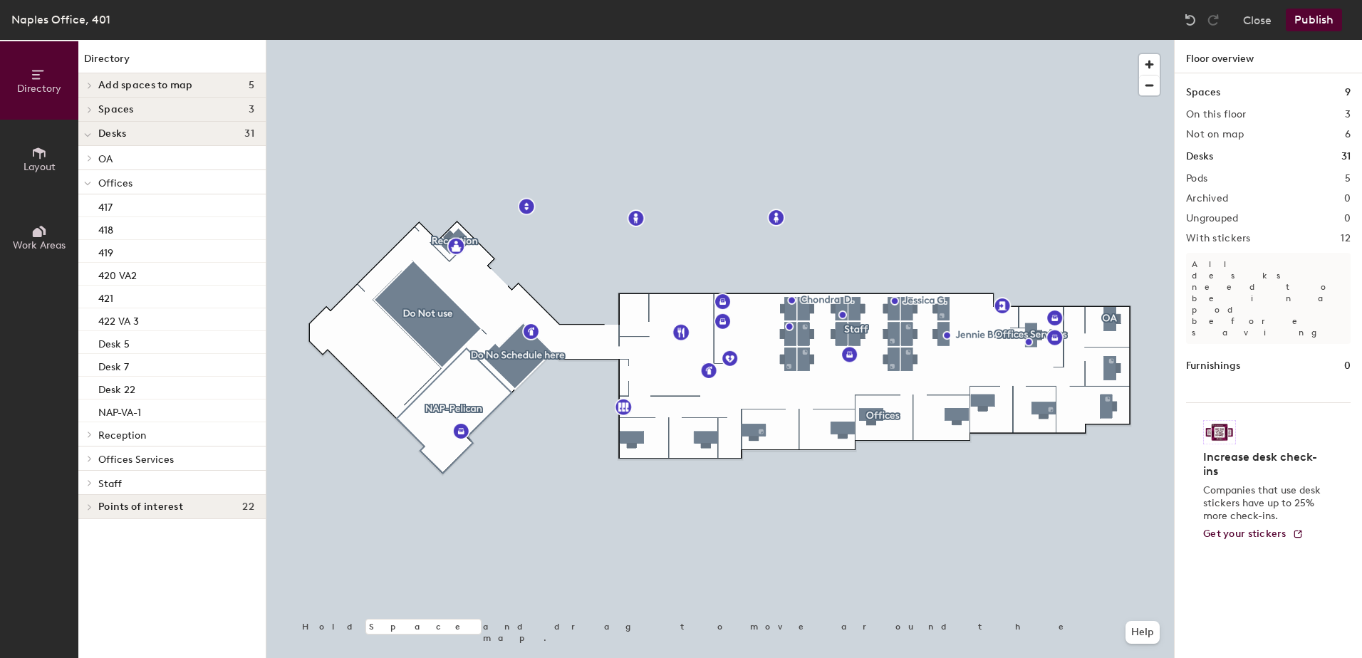
click at [869, 40] on div at bounding box center [720, 40] width 908 height 0
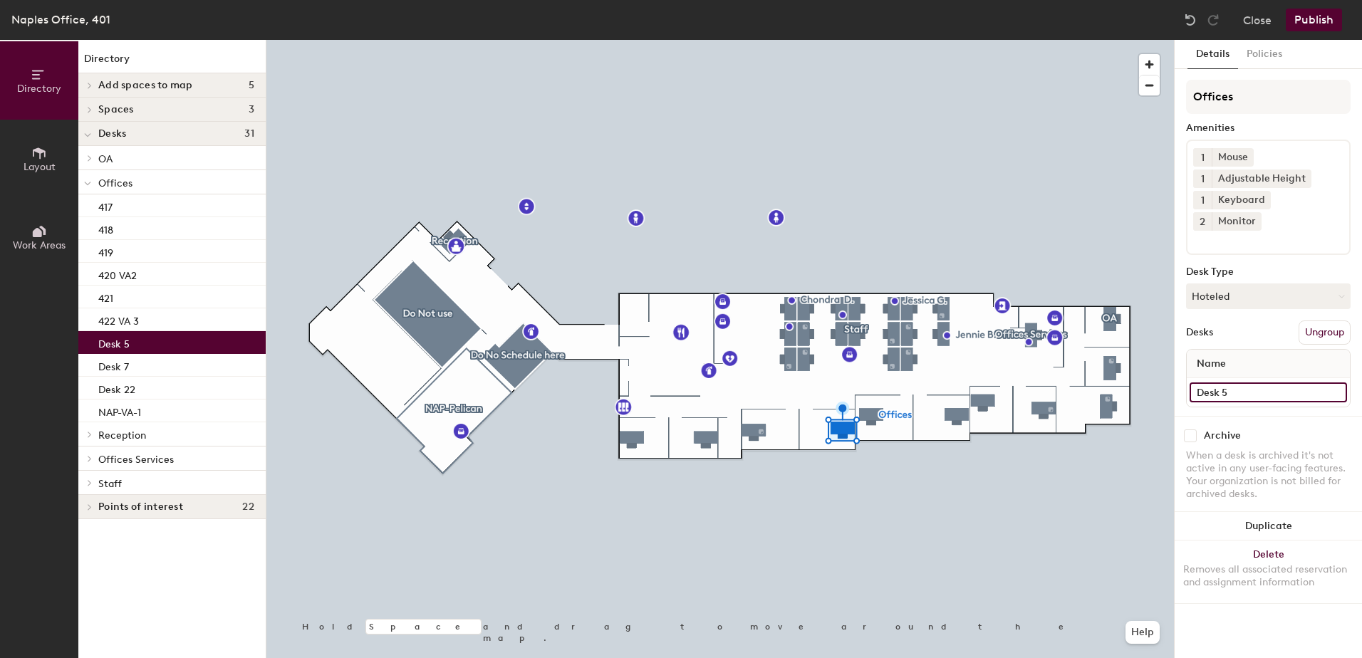
click at [1249, 383] on input "Desk 5" at bounding box center [1268, 393] width 157 height 20
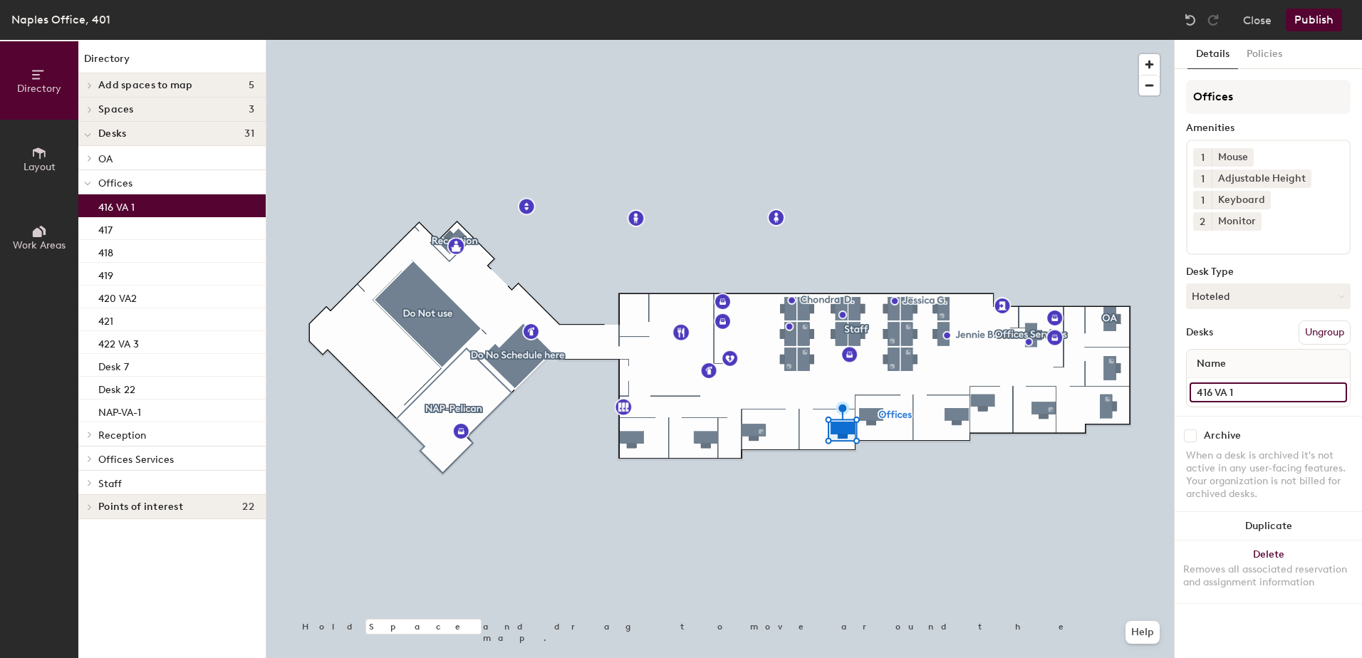
type input "416 VA 1"
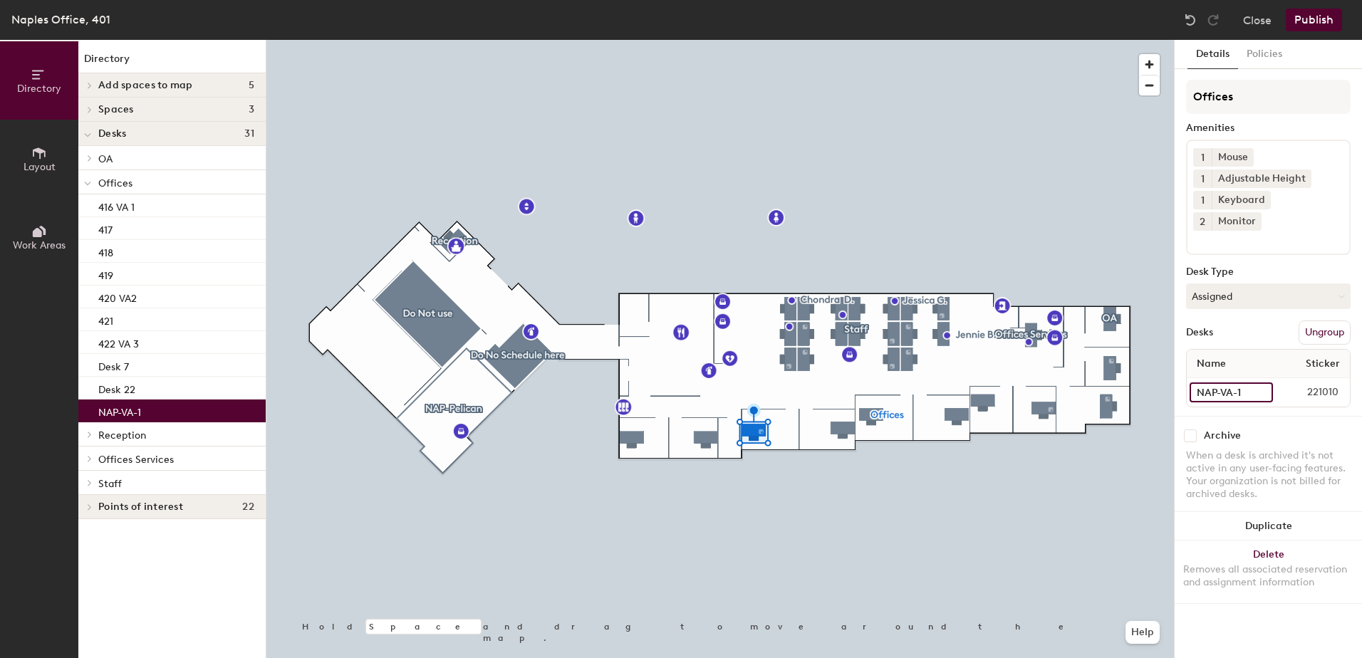
click at [1259, 383] on input "NAP-VA-1" at bounding box center [1231, 393] width 83 height 20
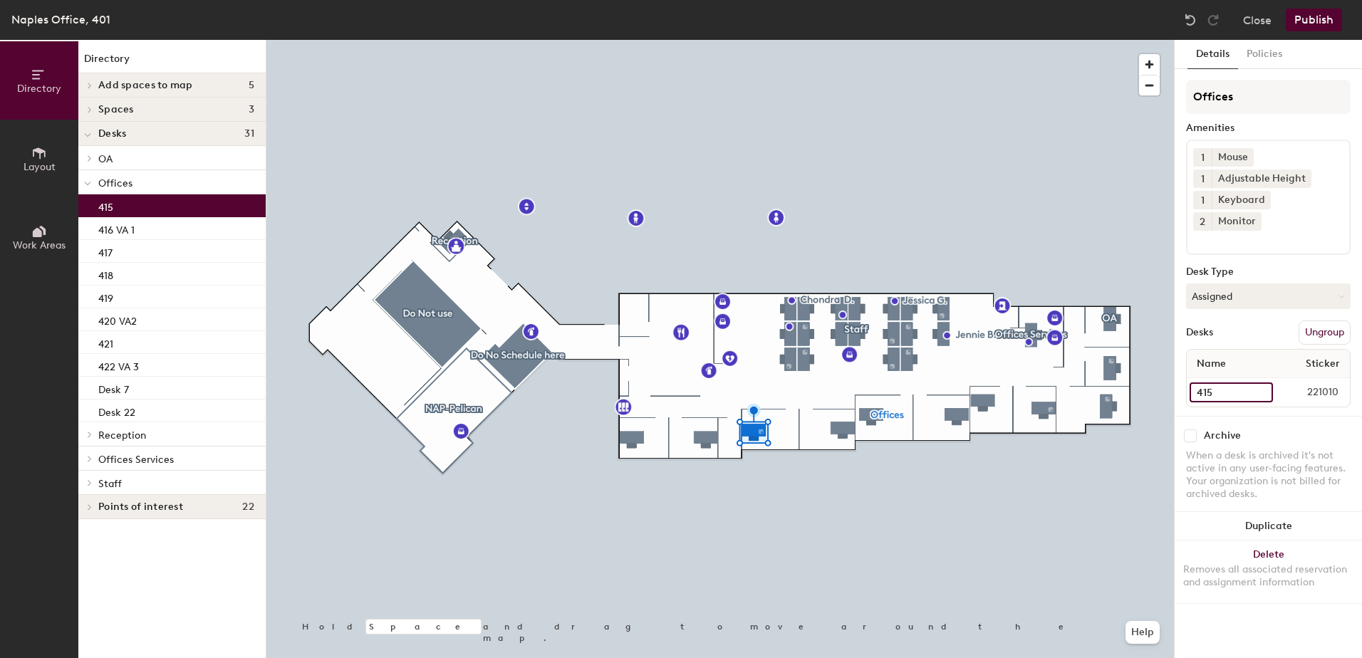
type input "415"
click at [1007, 40] on div at bounding box center [720, 40] width 908 height 0
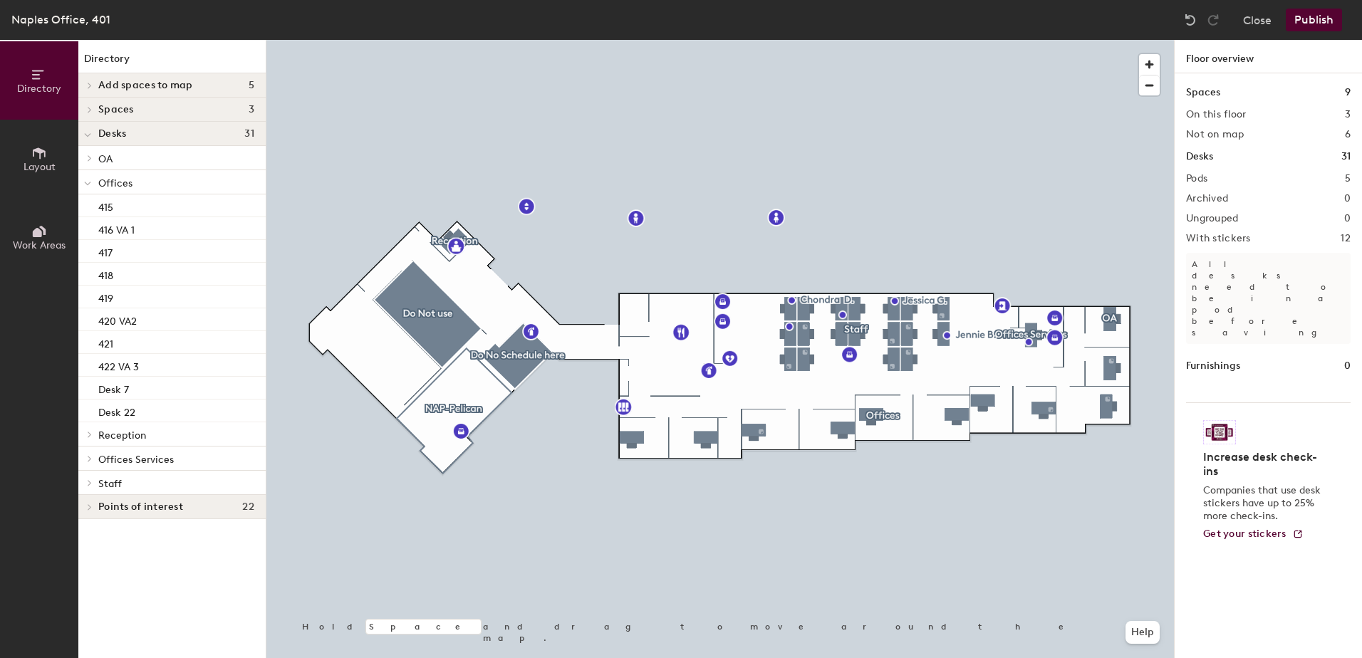
click at [836, 40] on div at bounding box center [720, 40] width 908 height 0
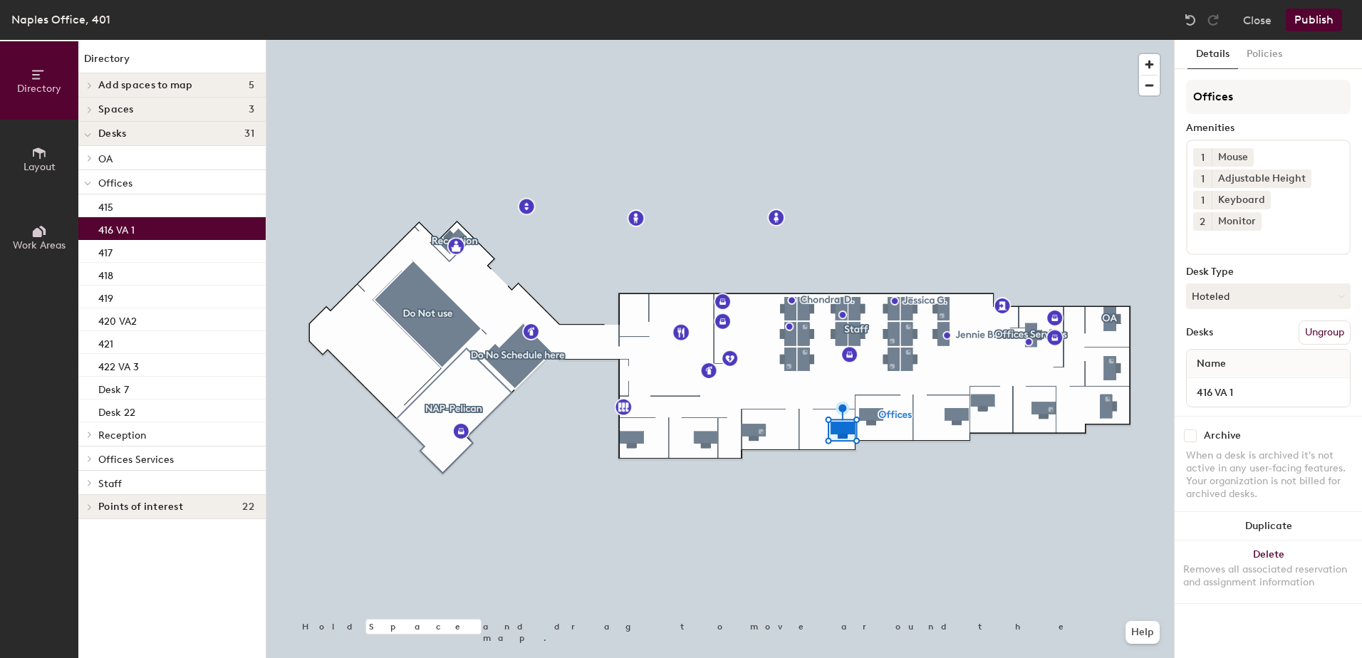
click at [761, 40] on div at bounding box center [720, 40] width 908 height 0
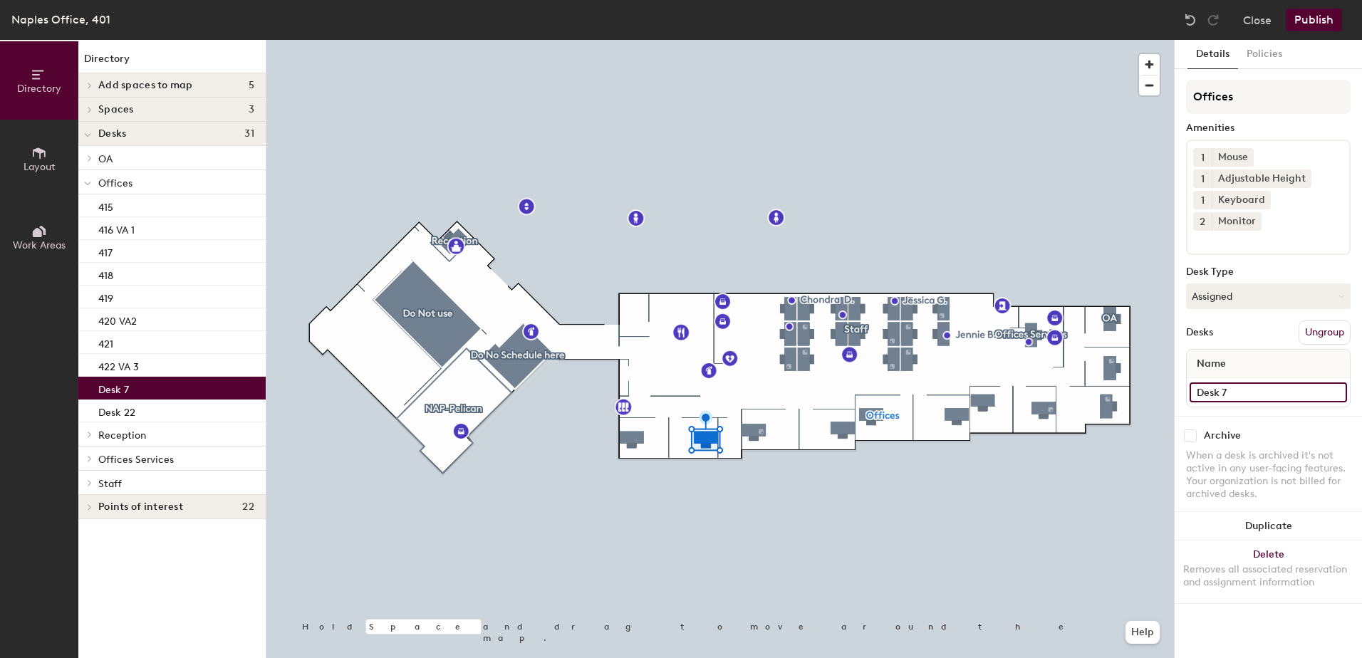
click at [1243, 383] on input "Desk 7" at bounding box center [1268, 393] width 157 height 20
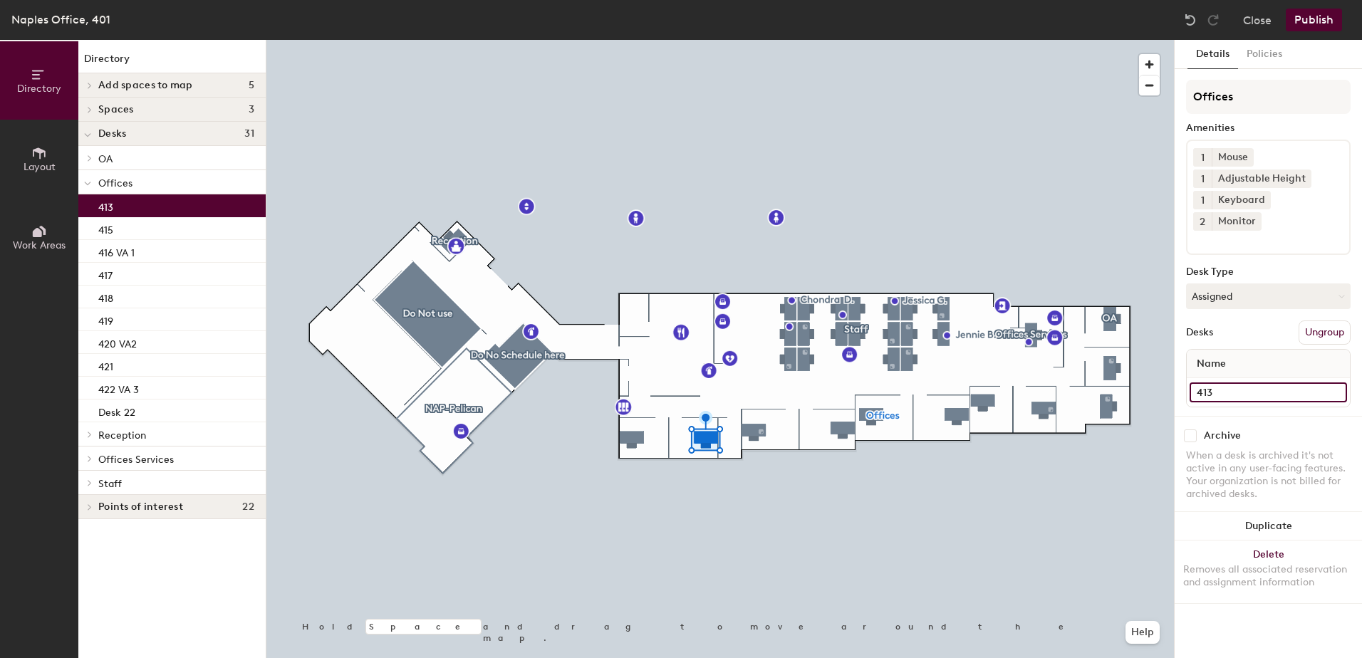
type input "413"
click at [945, 40] on div at bounding box center [720, 40] width 908 height 0
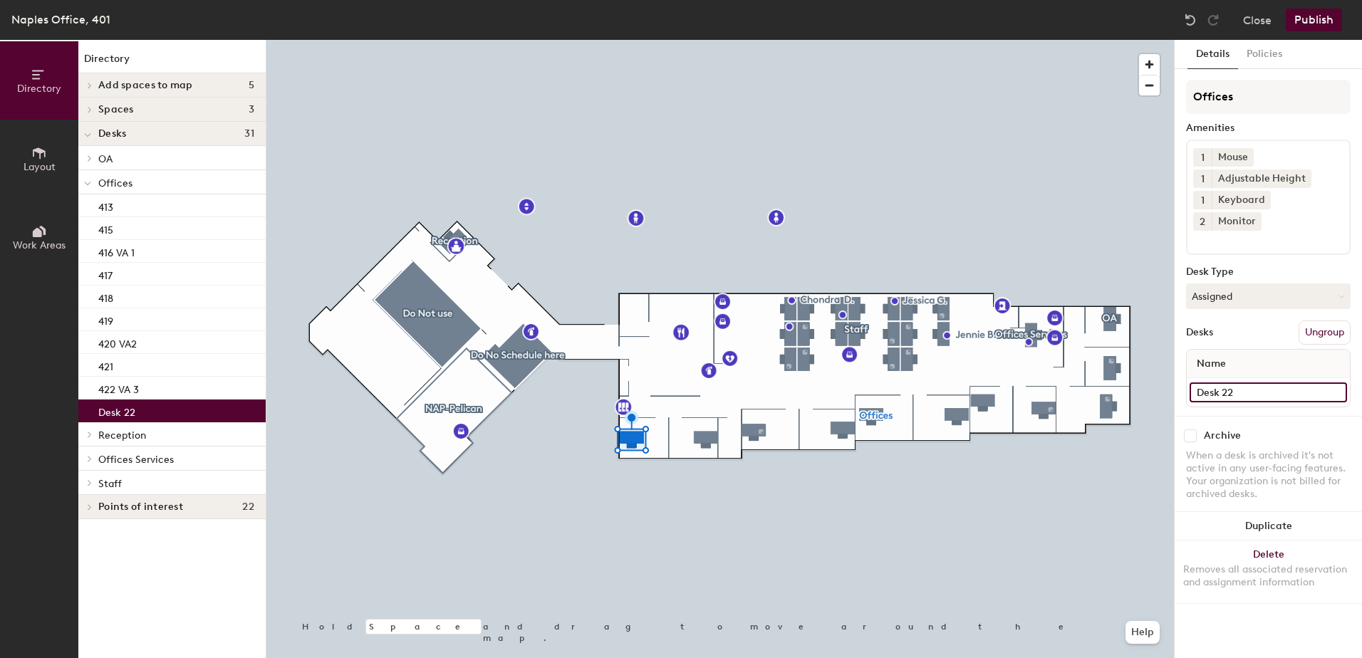
click at [1245, 383] on input "Desk 22" at bounding box center [1268, 393] width 157 height 20
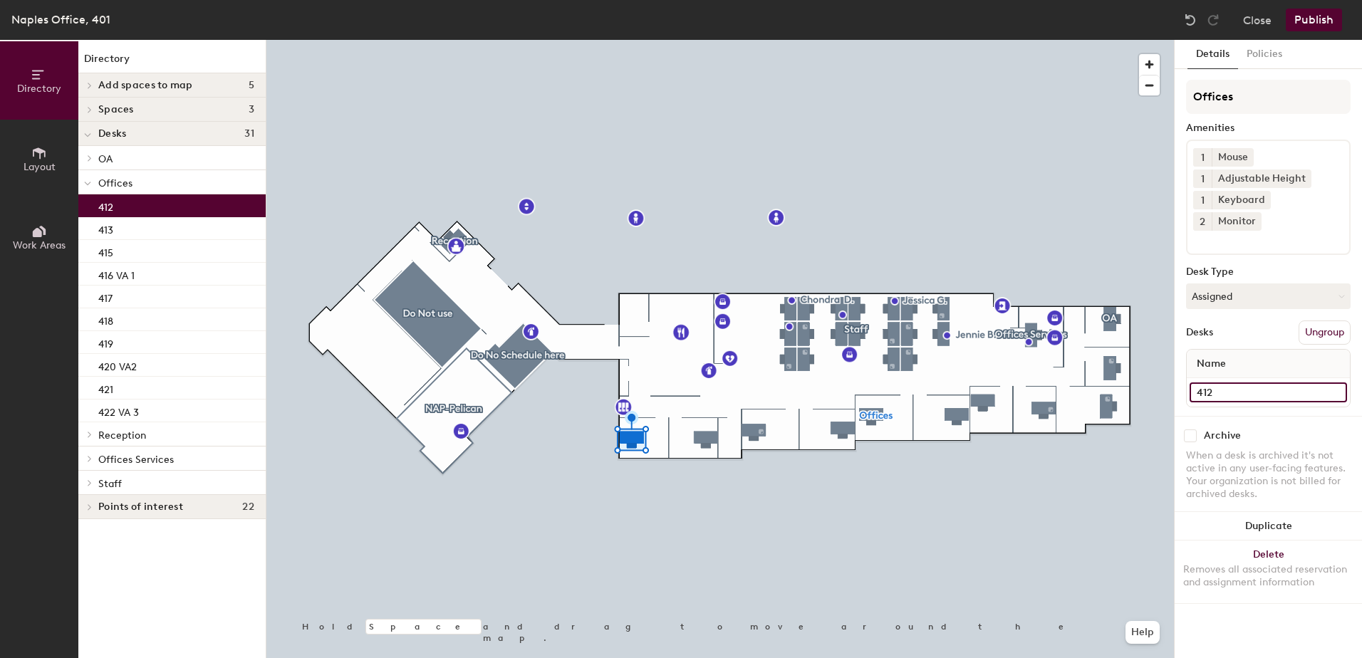
type input "412"
click at [872, 40] on div at bounding box center [720, 40] width 908 height 0
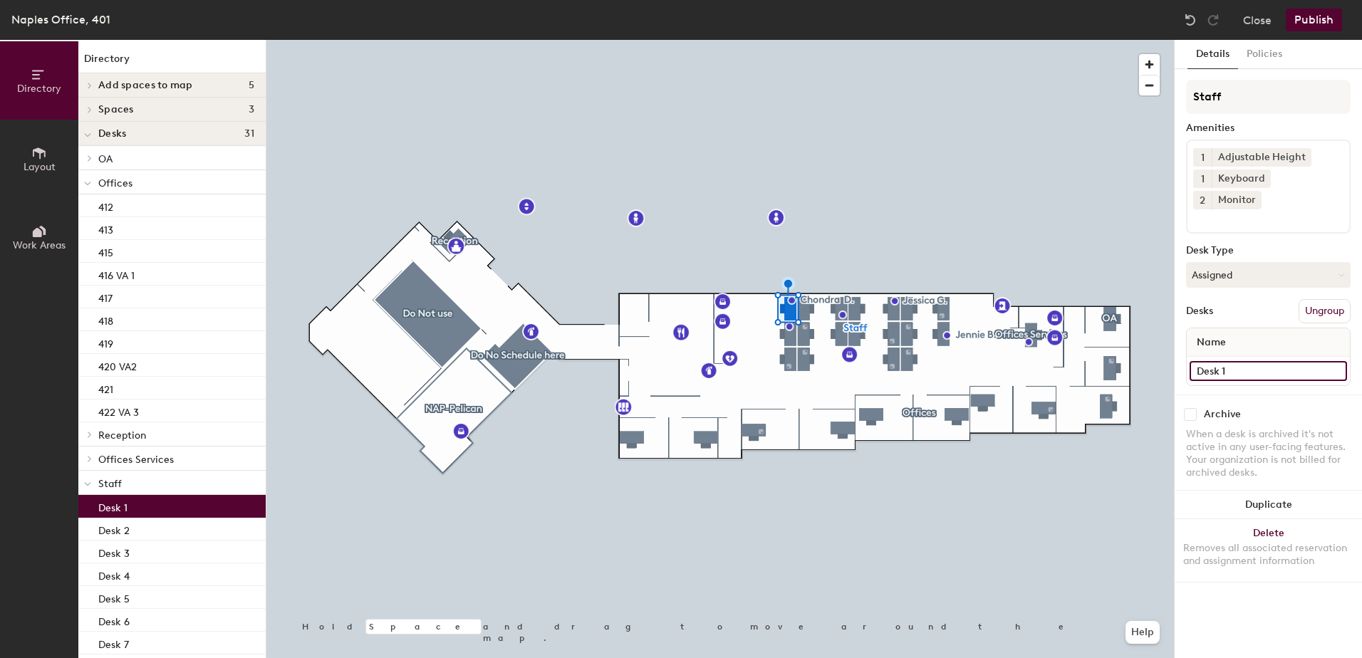
click at [1264, 361] on input "Desk 1" at bounding box center [1268, 371] width 157 height 20
type input "425-A"
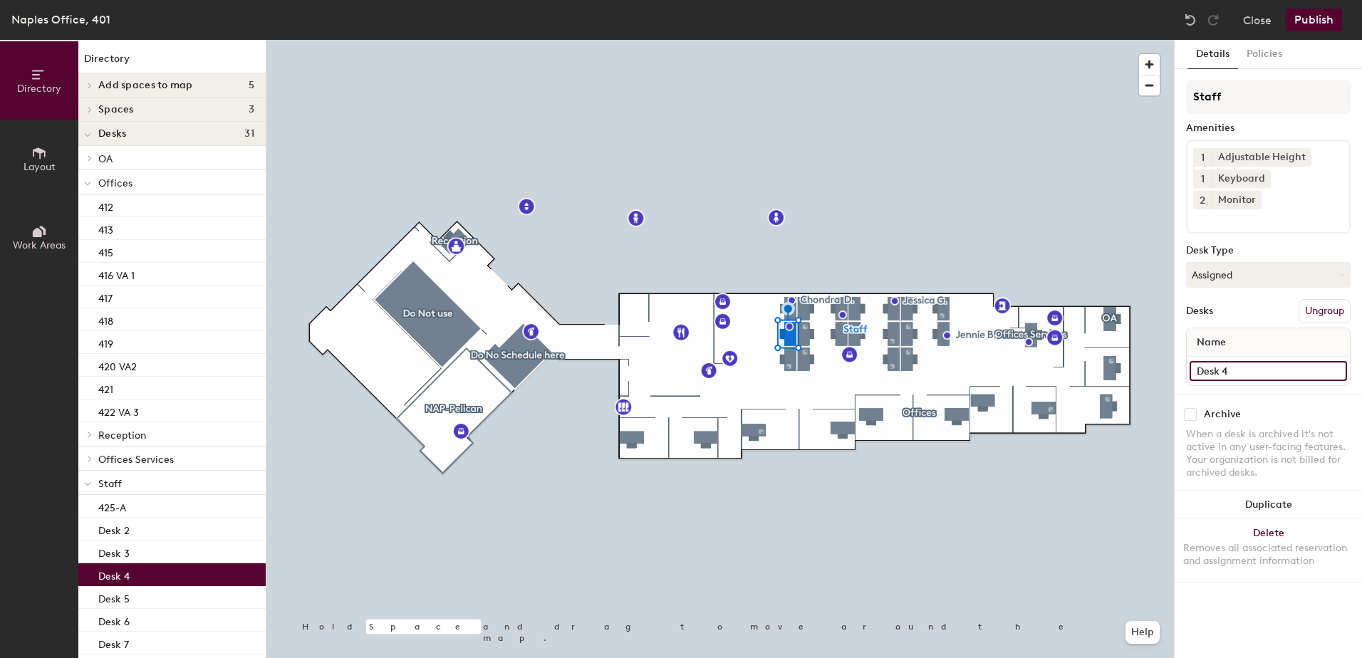
click at [1235, 361] on input "Desk 4" at bounding box center [1268, 371] width 157 height 20
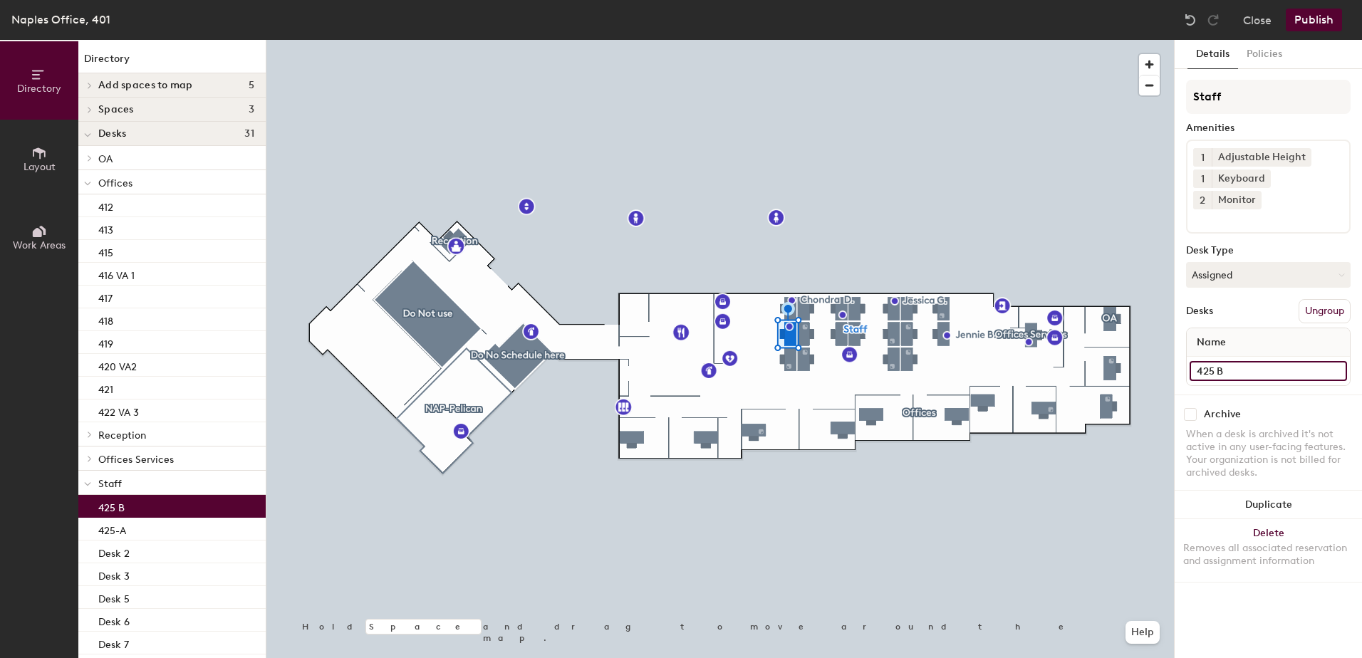
type input "425 B"
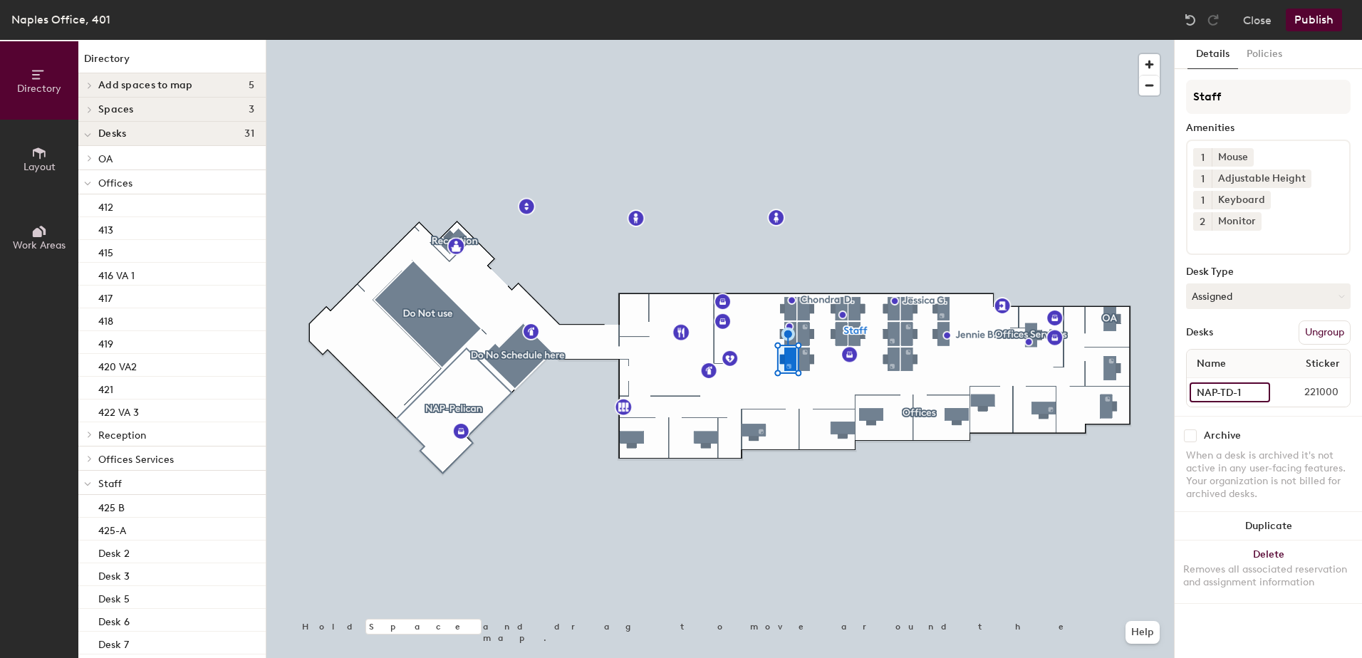
click at [1249, 383] on input "NAP-TD-1" at bounding box center [1230, 393] width 81 height 20
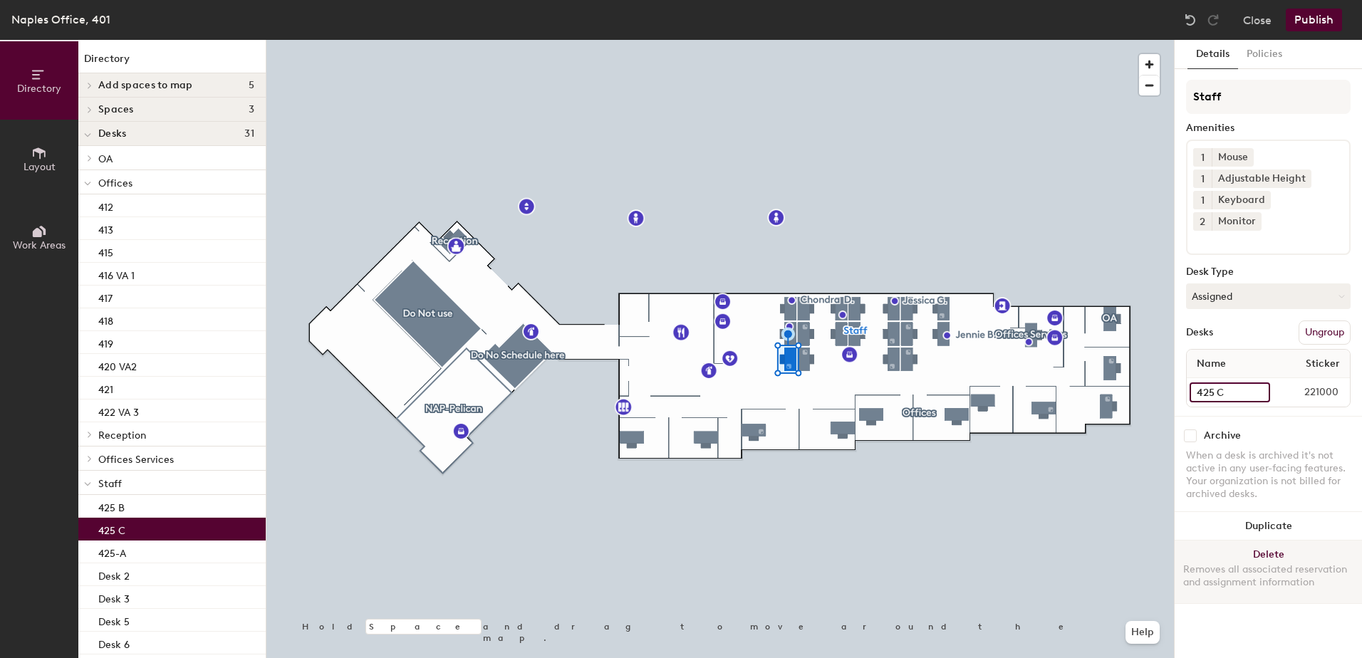
type input "425 C"
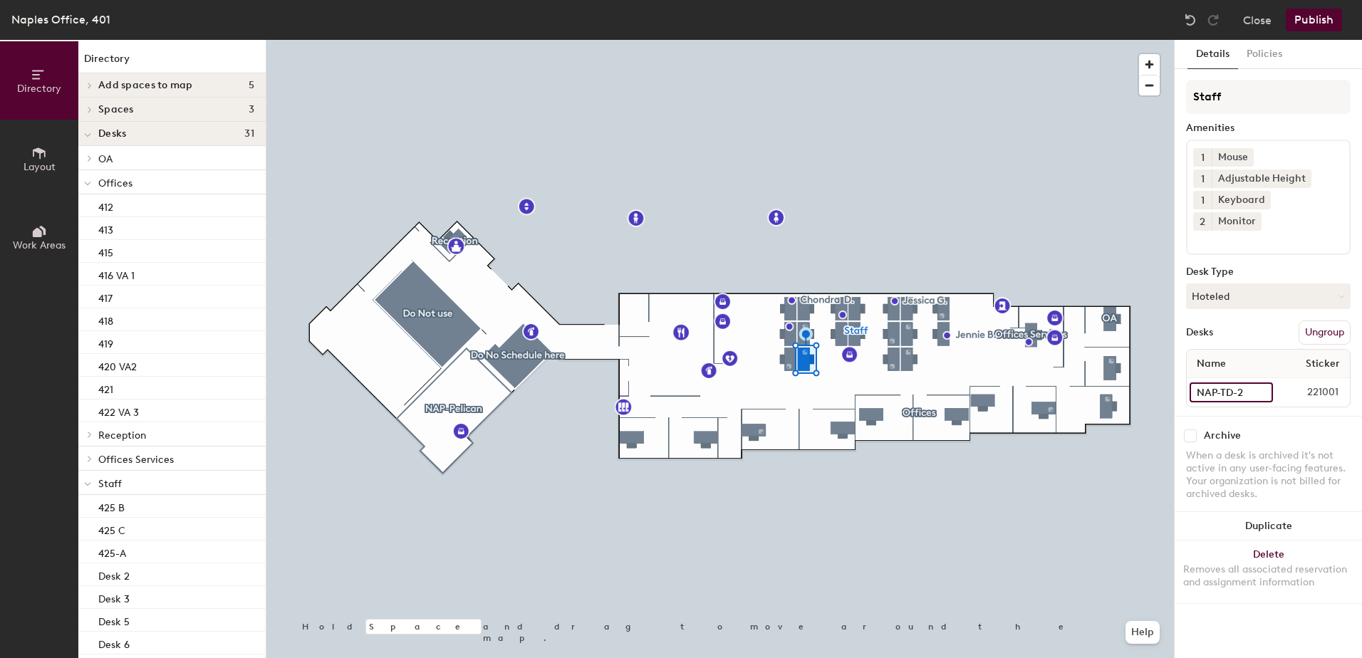
click at [1270, 383] on input "NAP-TD-2" at bounding box center [1231, 393] width 83 height 20
click at [1261, 383] on input "NAP-TD-2" at bounding box center [1231, 393] width 83 height 20
type input "426 C"
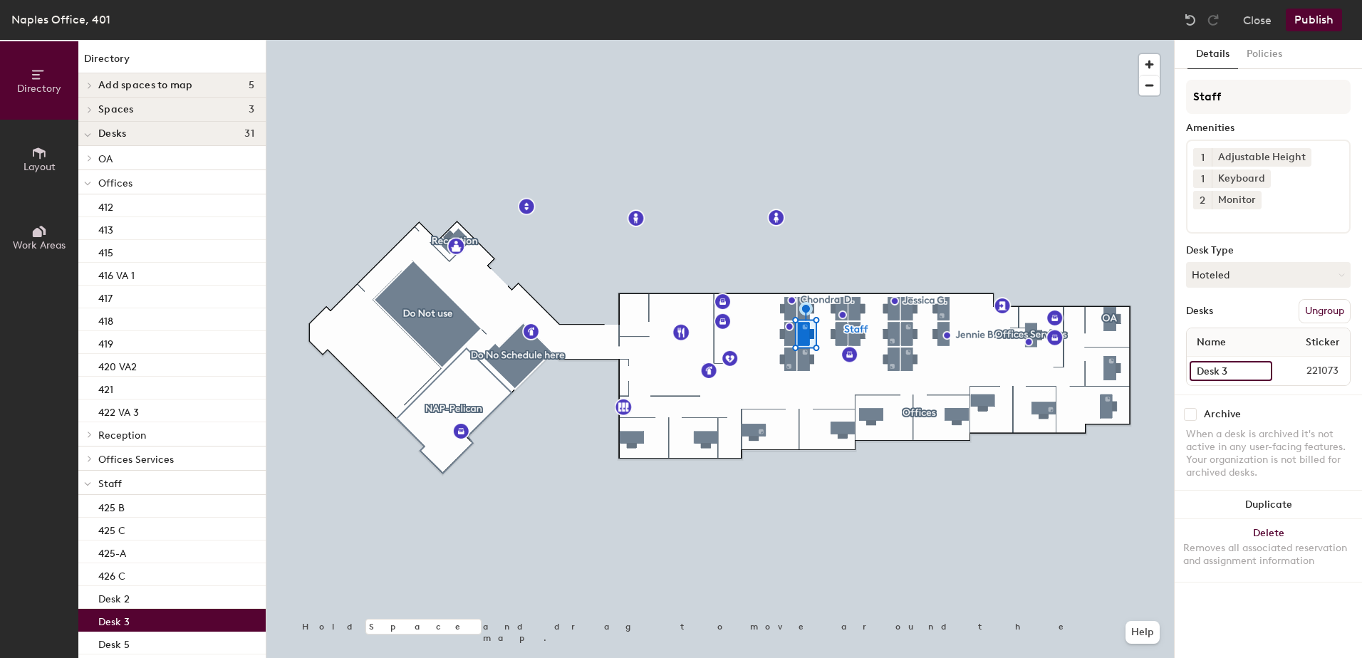
click at [1237, 361] on input "Desk 3" at bounding box center [1231, 371] width 83 height 20
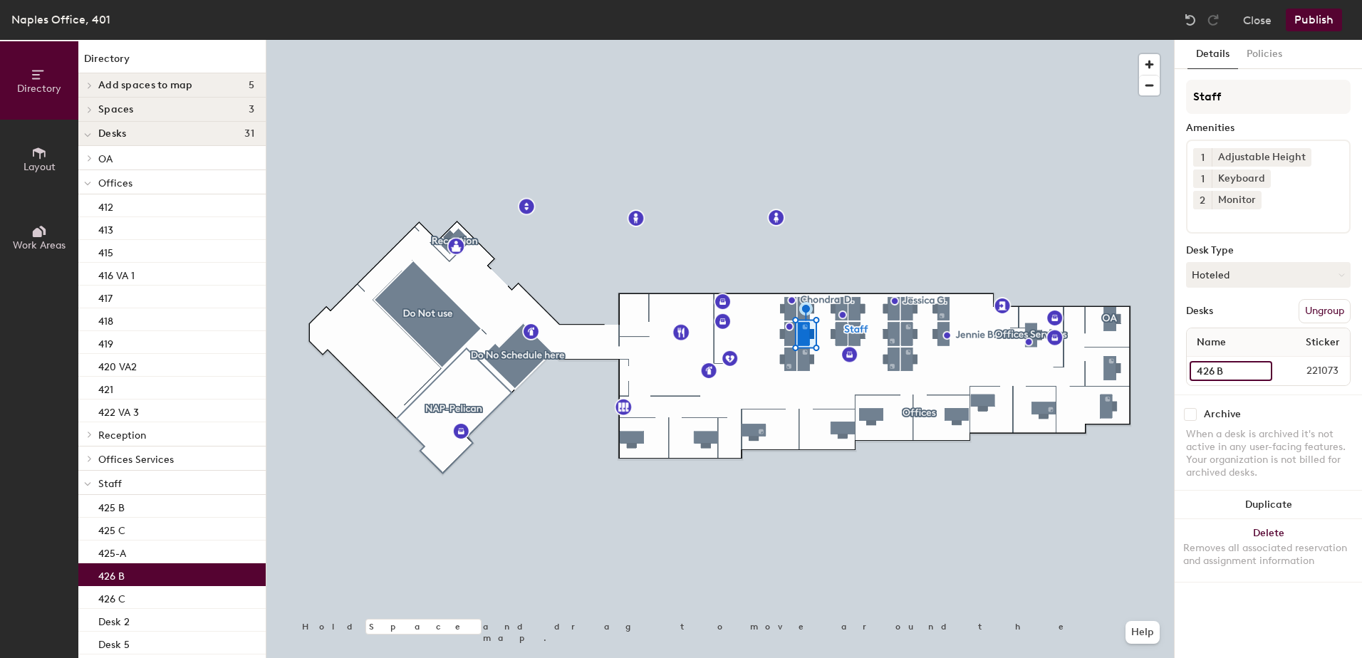
type input "426 B"
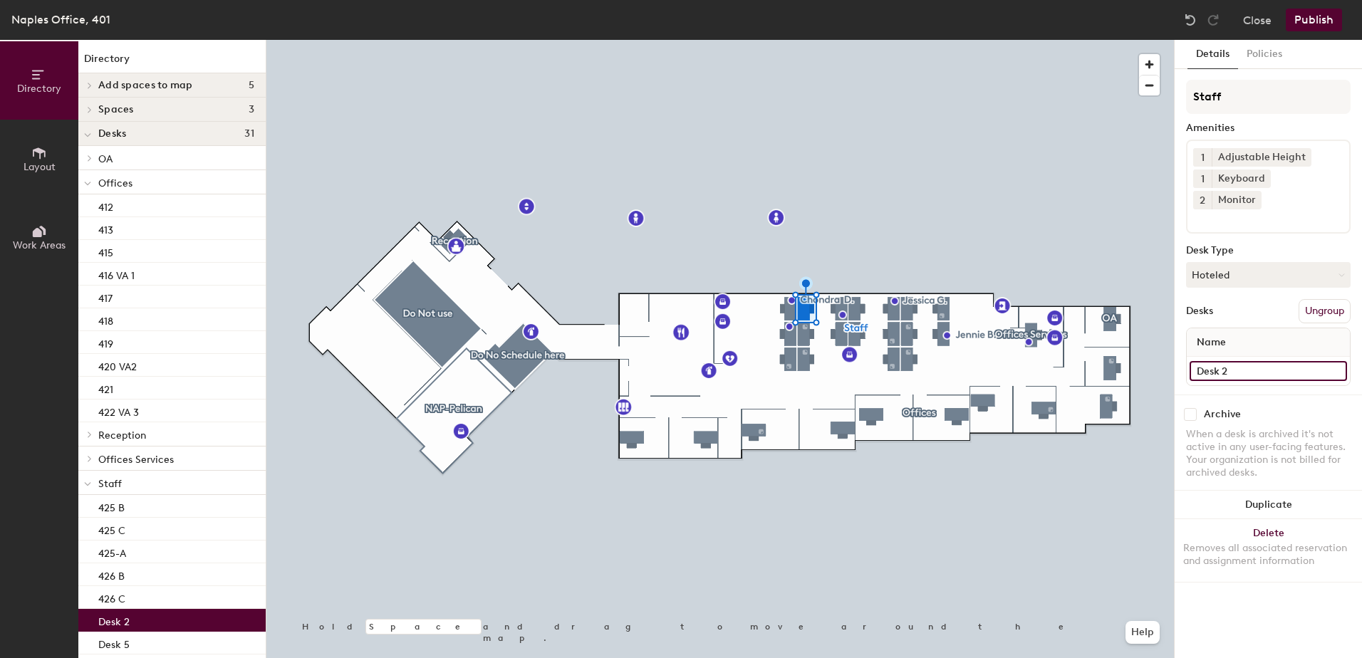
click at [1247, 361] on input "Desk 2" at bounding box center [1268, 371] width 157 height 20
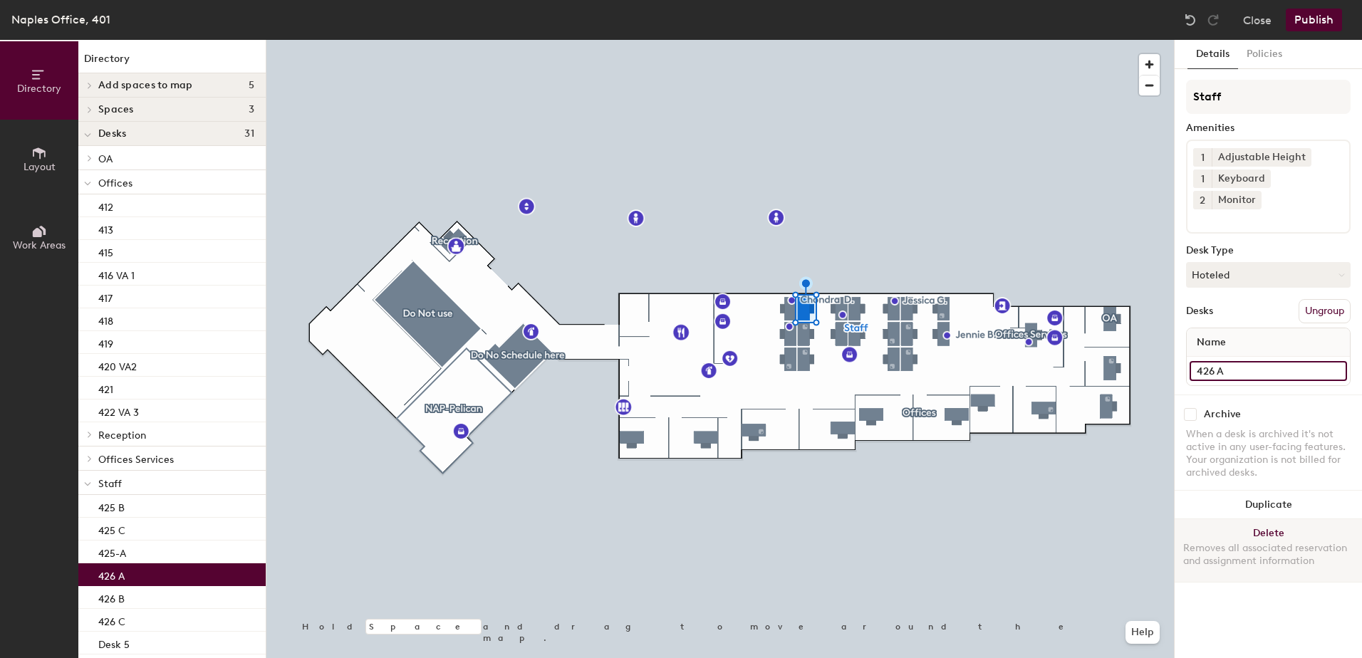
type input "426 A"
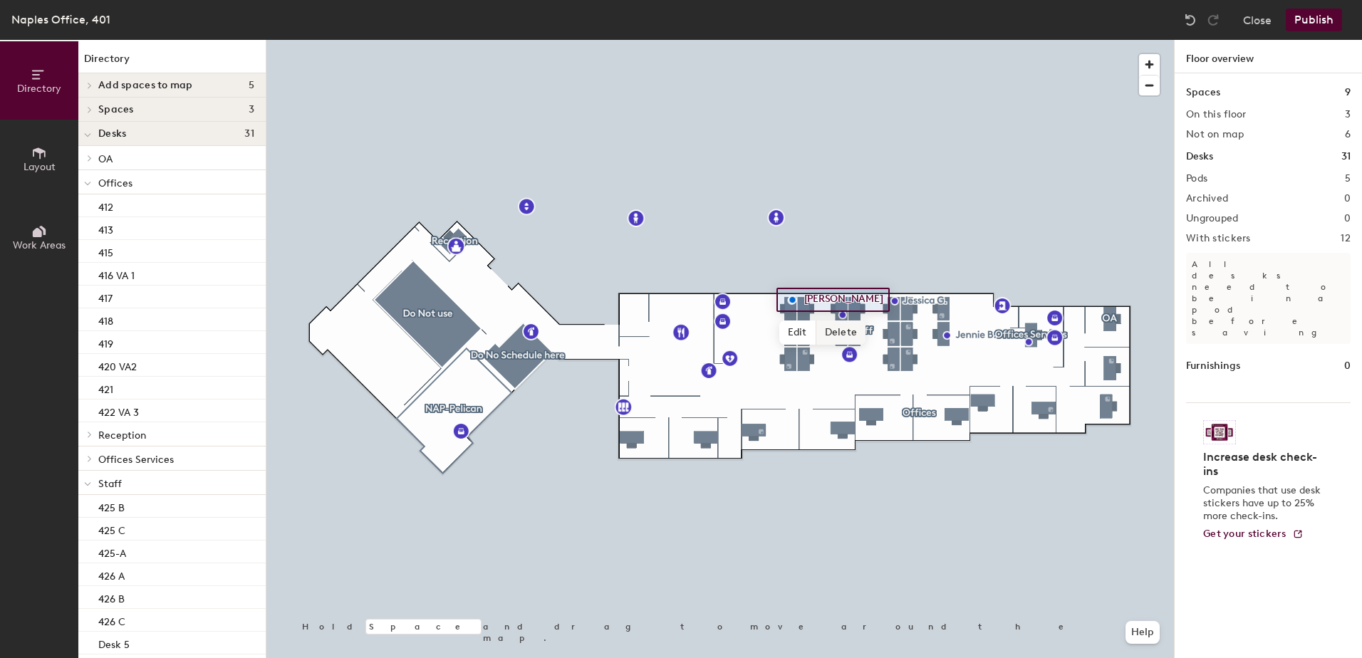
click at [901, 40] on div at bounding box center [720, 40] width 908 height 0
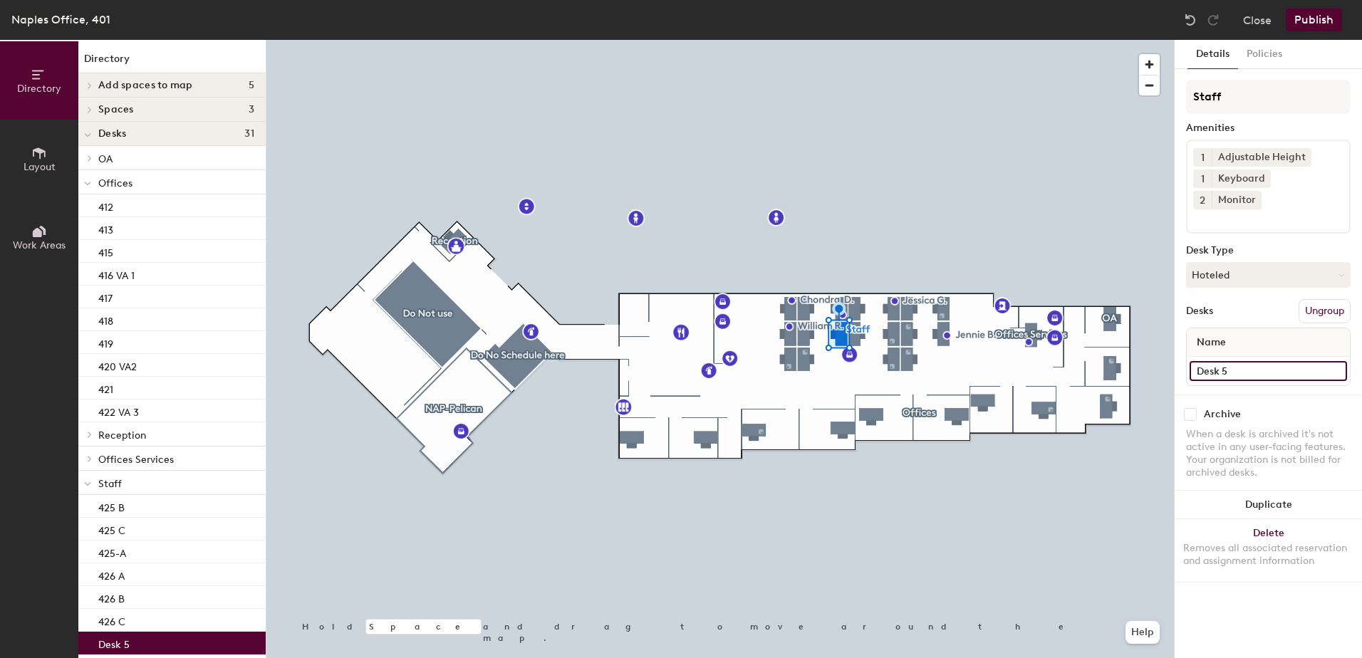
click at [1243, 361] on input "Desk 5" at bounding box center [1268, 371] width 157 height 20
type input "427 B"
click at [1243, 361] on input "Desk 6" at bounding box center [1268, 371] width 157 height 20
type input "427 A"
click at [1248, 361] on input "Desk 8" at bounding box center [1268, 371] width 157 height 20
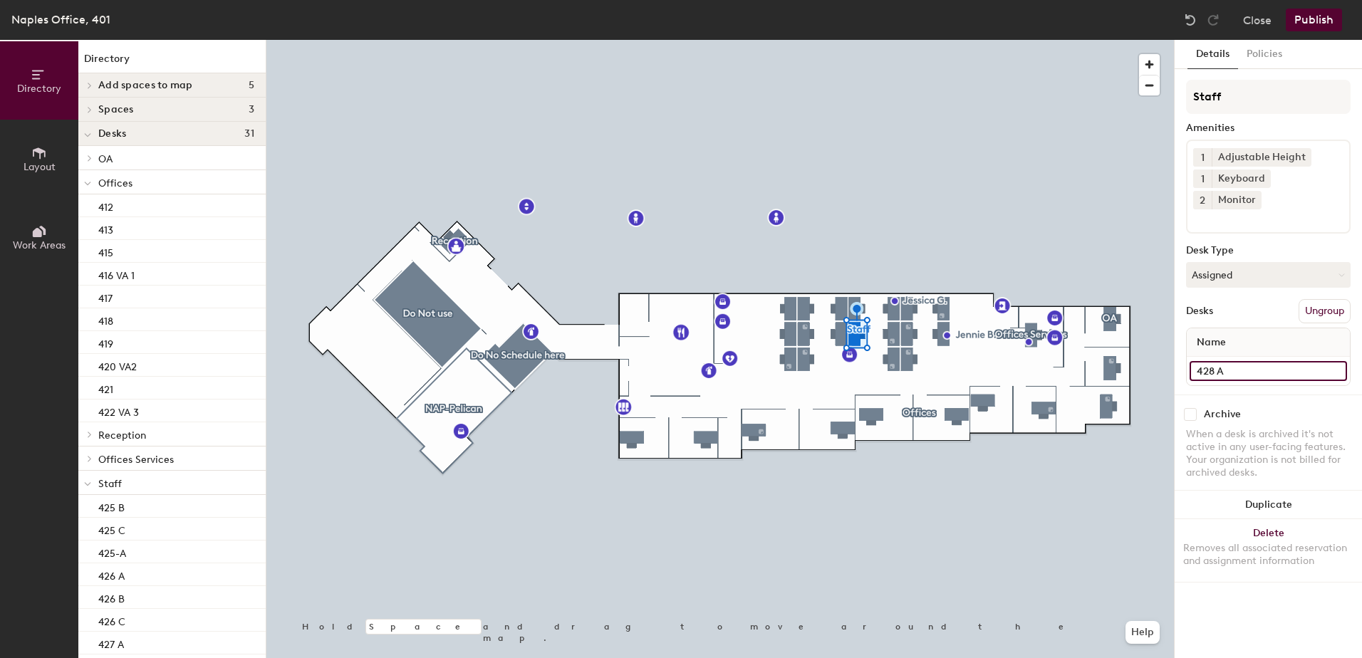
type input "428 A"
click at [1240, 361] on input "428 A" at bounding box center [1268, 371] width 157 height 20
type input "428 B"
drag, startPoint x: 1245, startPoint y: 349, endPoint x: 1234, endPoint y: 349, distance: 10.7
click at [1234, 361] on input "Desk 11" at bounding box center [1268, 371] width 157 height 20
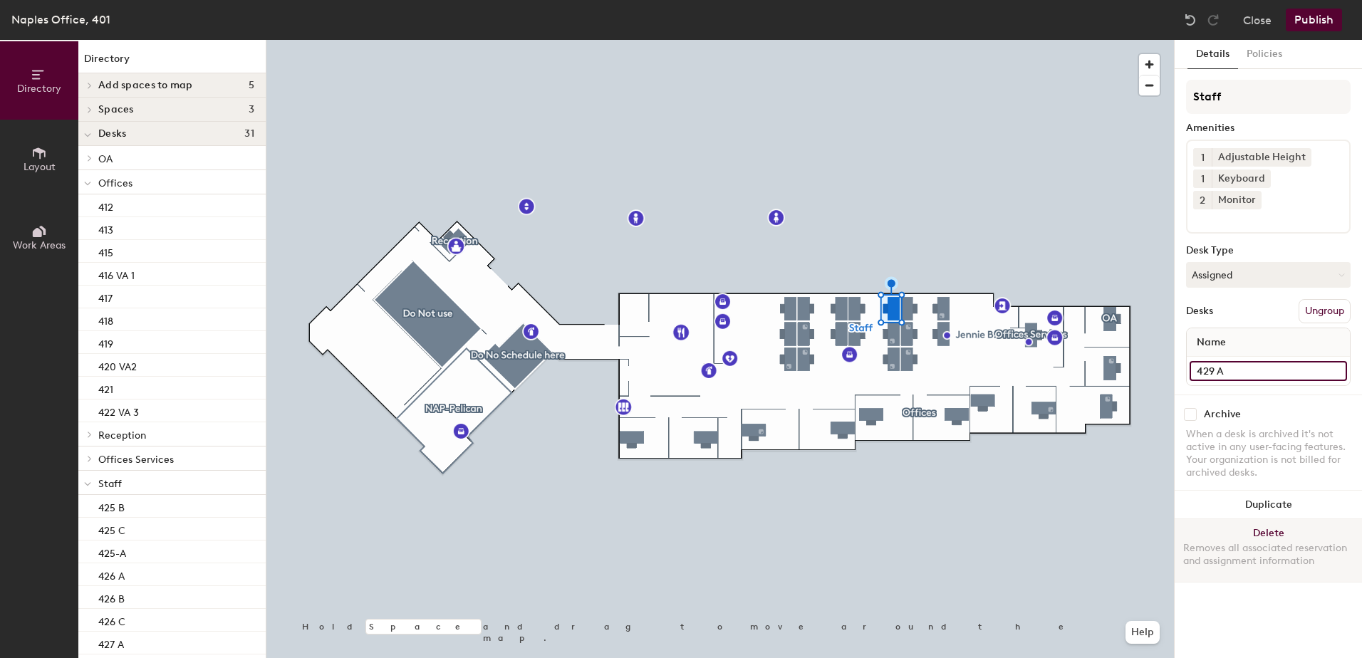
type input "429 A"
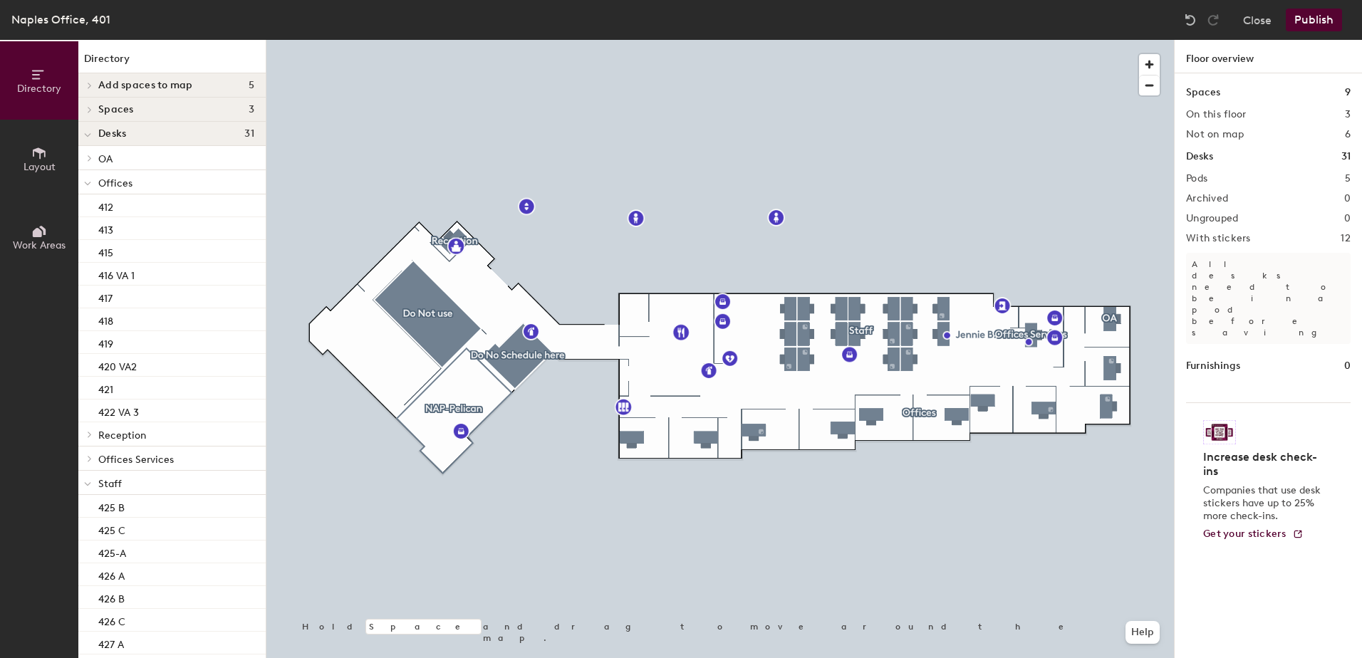
click at [893, 40] on div at bounding box center [720, 40] width 908 height 0
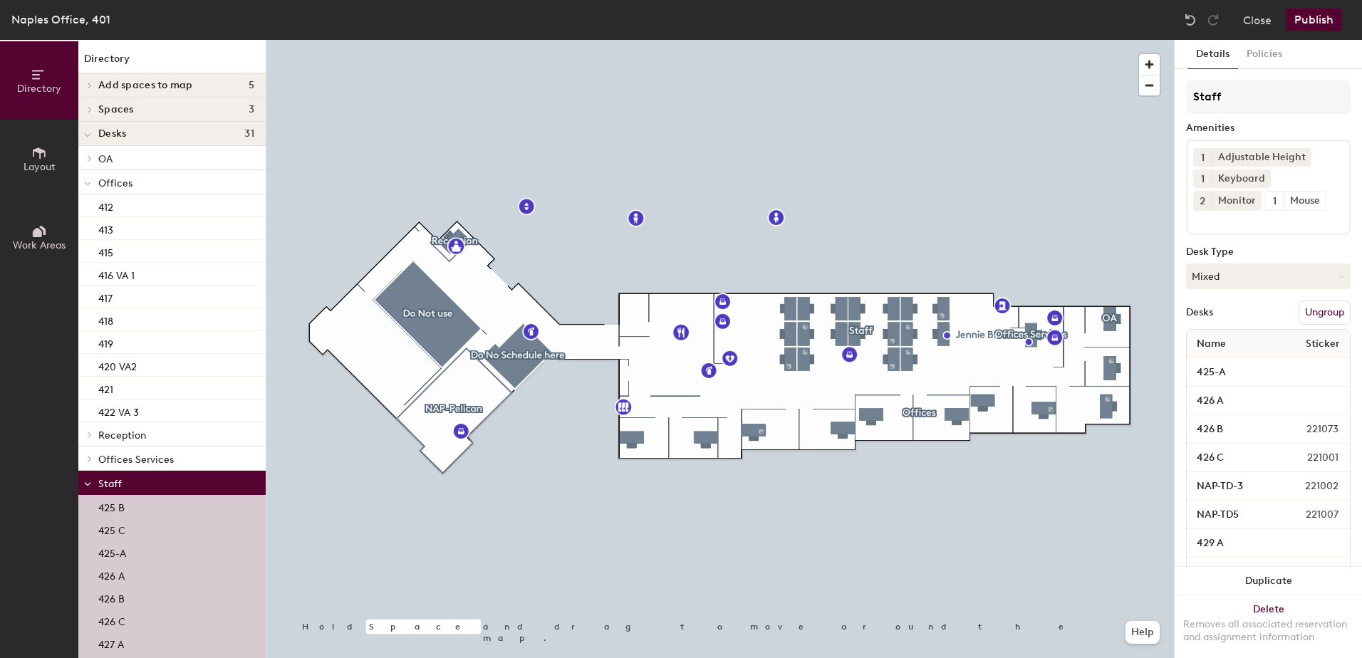
click at [893, 40] on div at bounding box center [720, 40] width 908 height 0
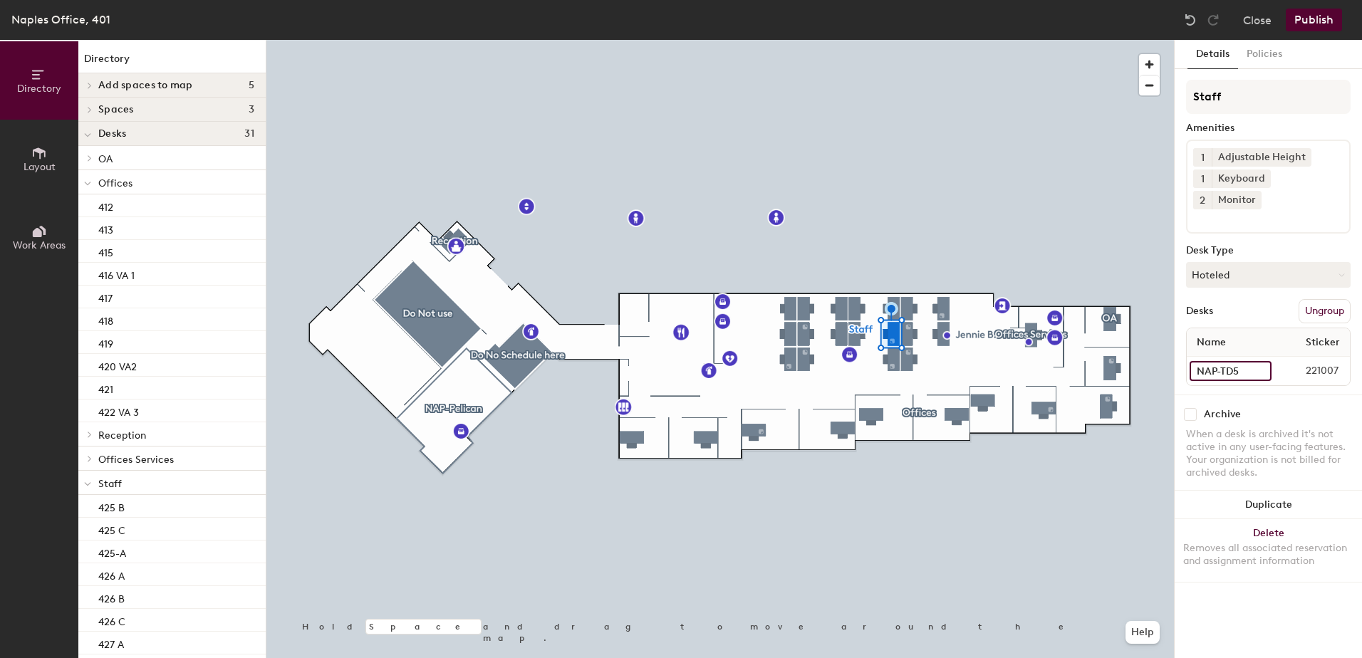
click at [1253, 361] on input "NAP-TD5" at bounding box center [1231, 371] width 82 height 20
type input "429 B"
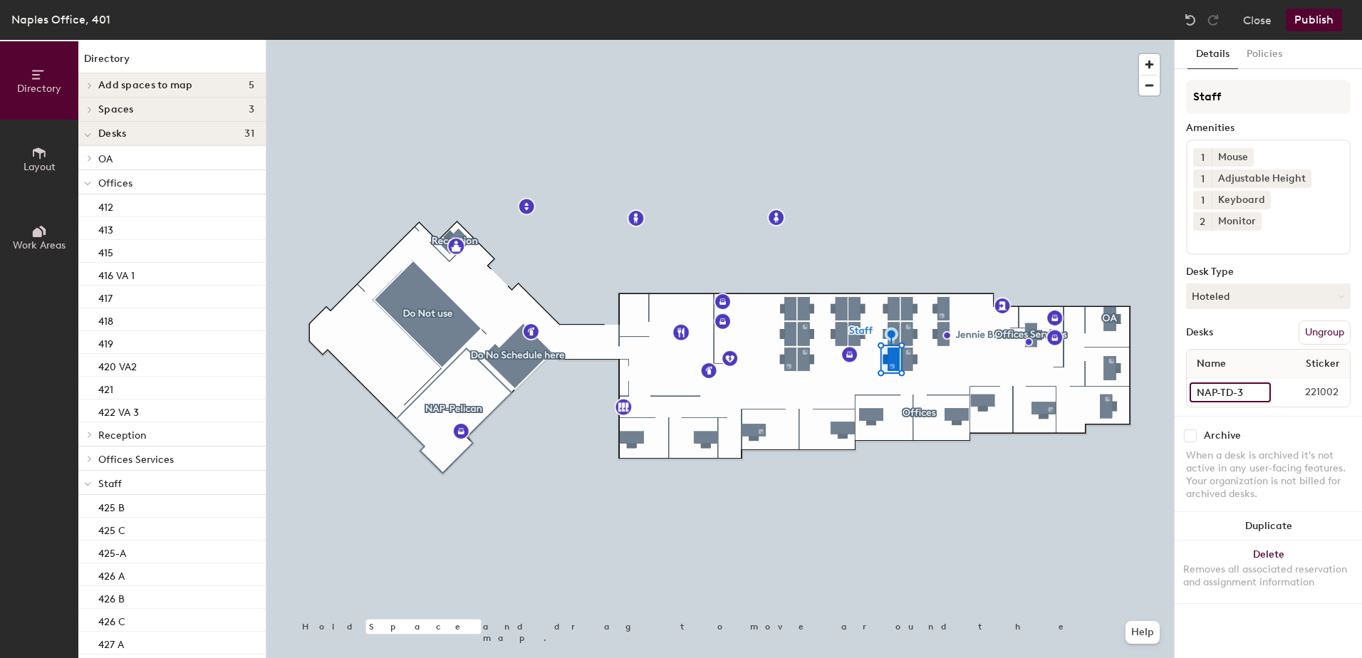
click at [1260, 383] on input "NAP-TD-3" at bounding box center [1230, 393] width 81 height 20
type input "429 C"
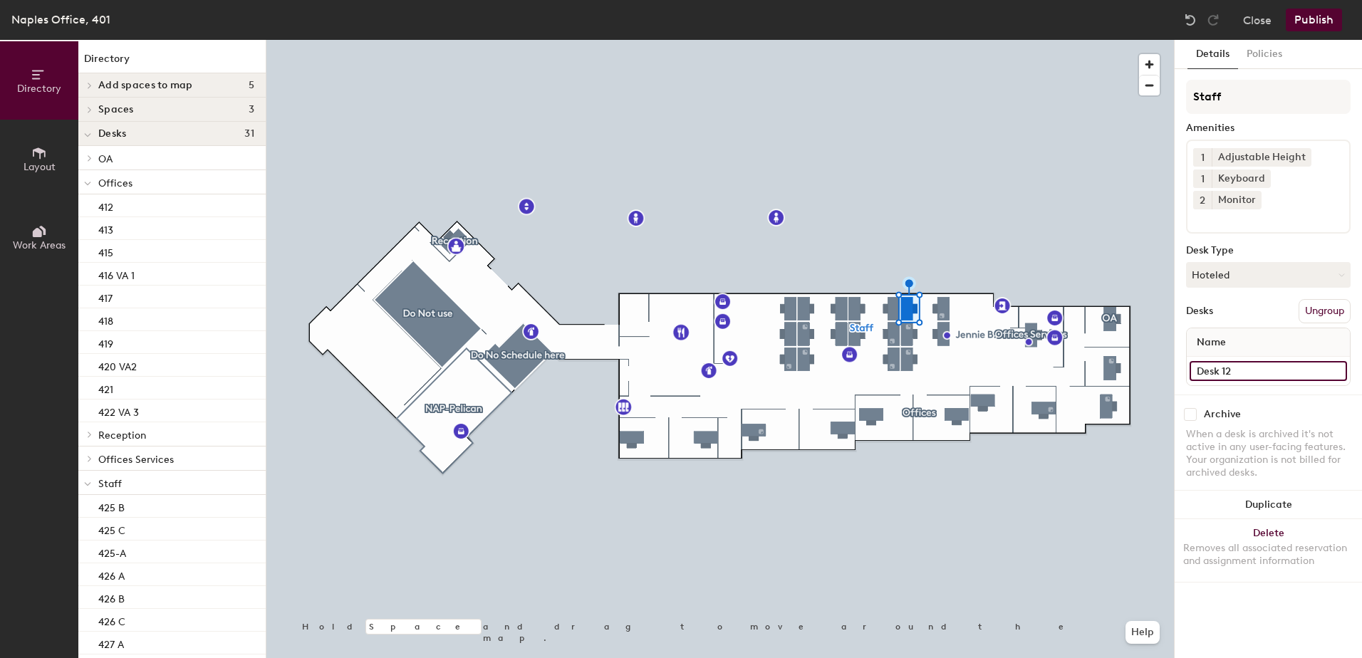
click at [1282, 361] on input "Desk 12" at bounding box center [1268, 371] width 157 height 20
type input "430 A"
click at [1260, 361] on input "NAP-TD6" at bounding box center [1230, 371] width 81 height 20
type input "430 B"
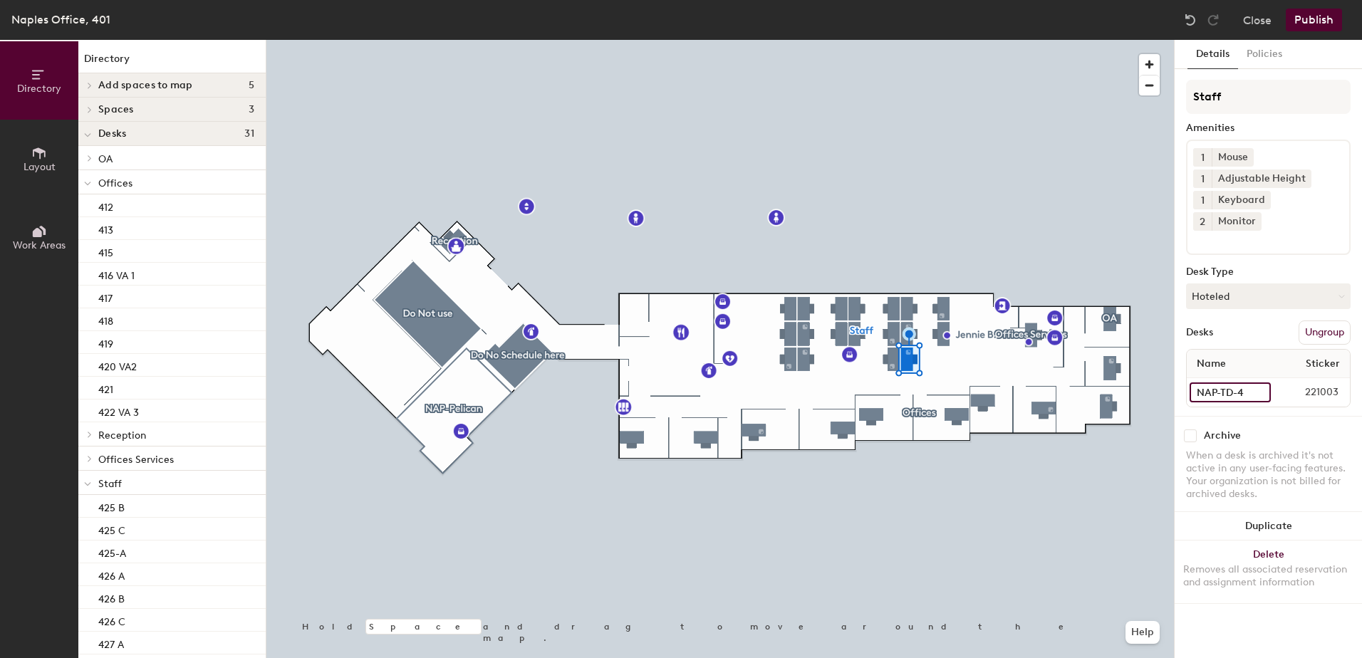
click at [1265, 383] on input "NAP-TD-4" at bounding box center [1230, 393] width 81 height 20
type input "430 C"
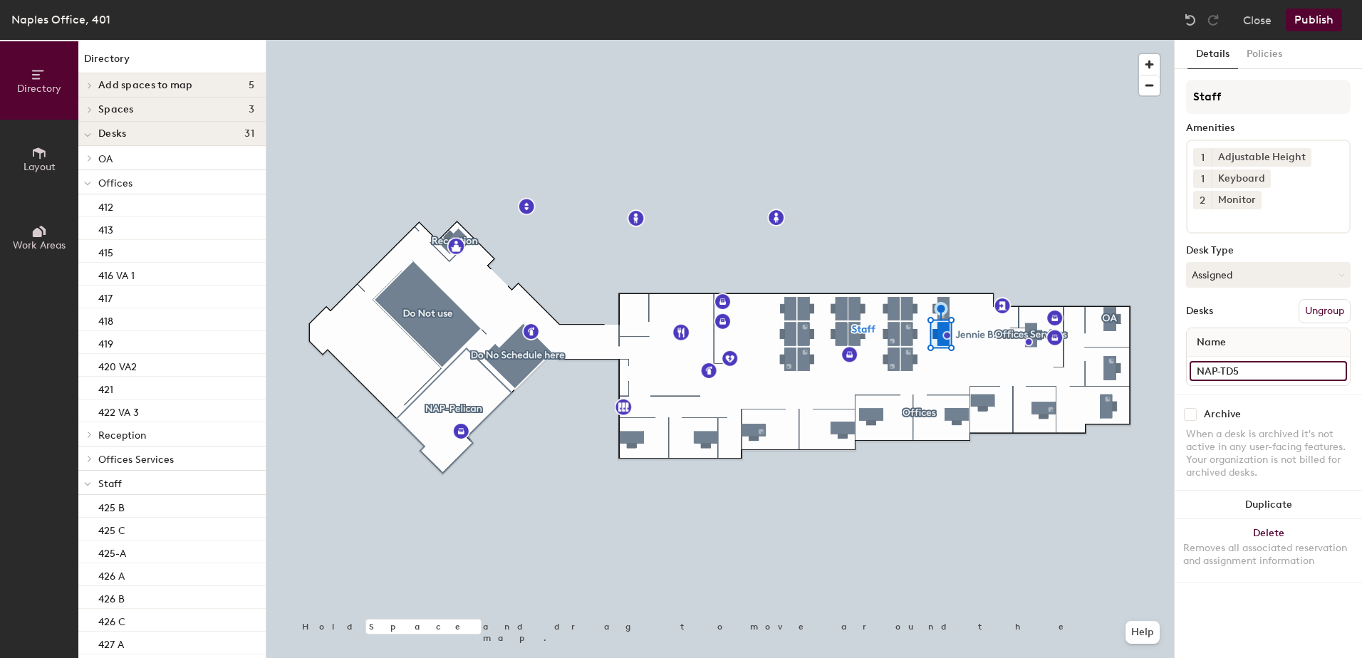
click at [1260, 361] on input "NAP-TD5" at bounding box center [1268, 371] width 157 height 20
type input "431 B"
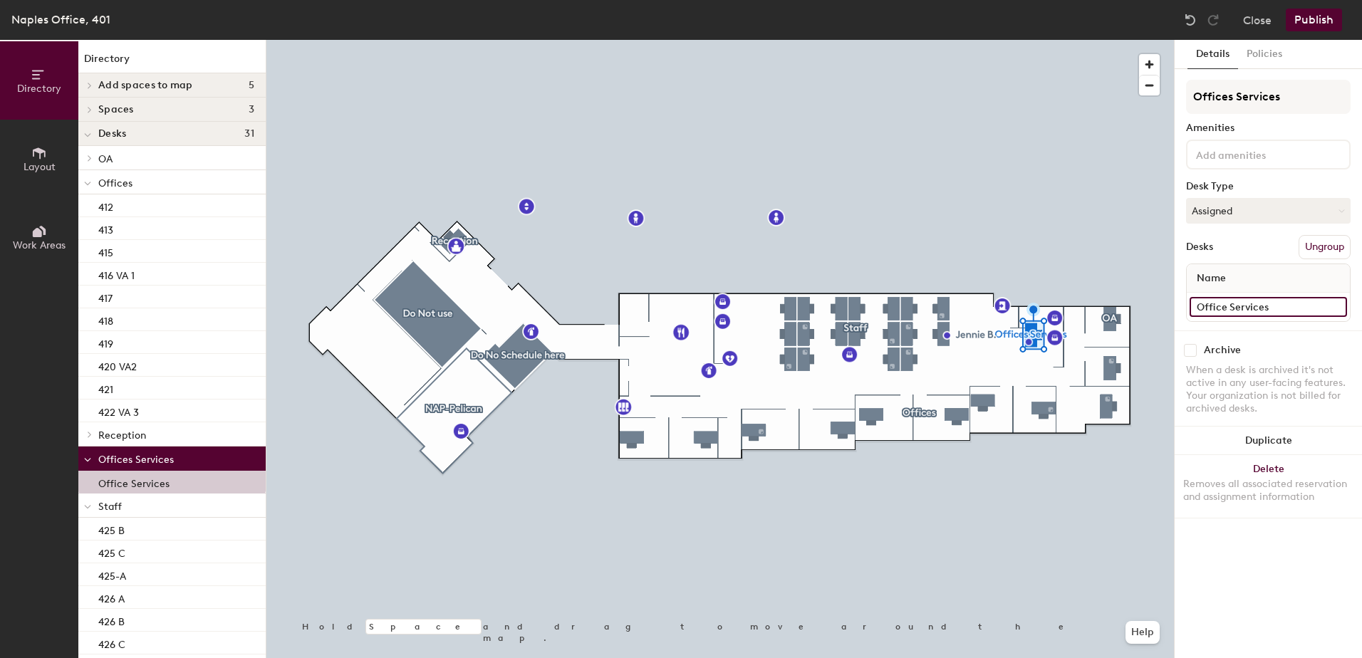
click at [1282, 307] on input "Office Services" at bounding box center [1268, 307] width 157 height 20
type input "432"
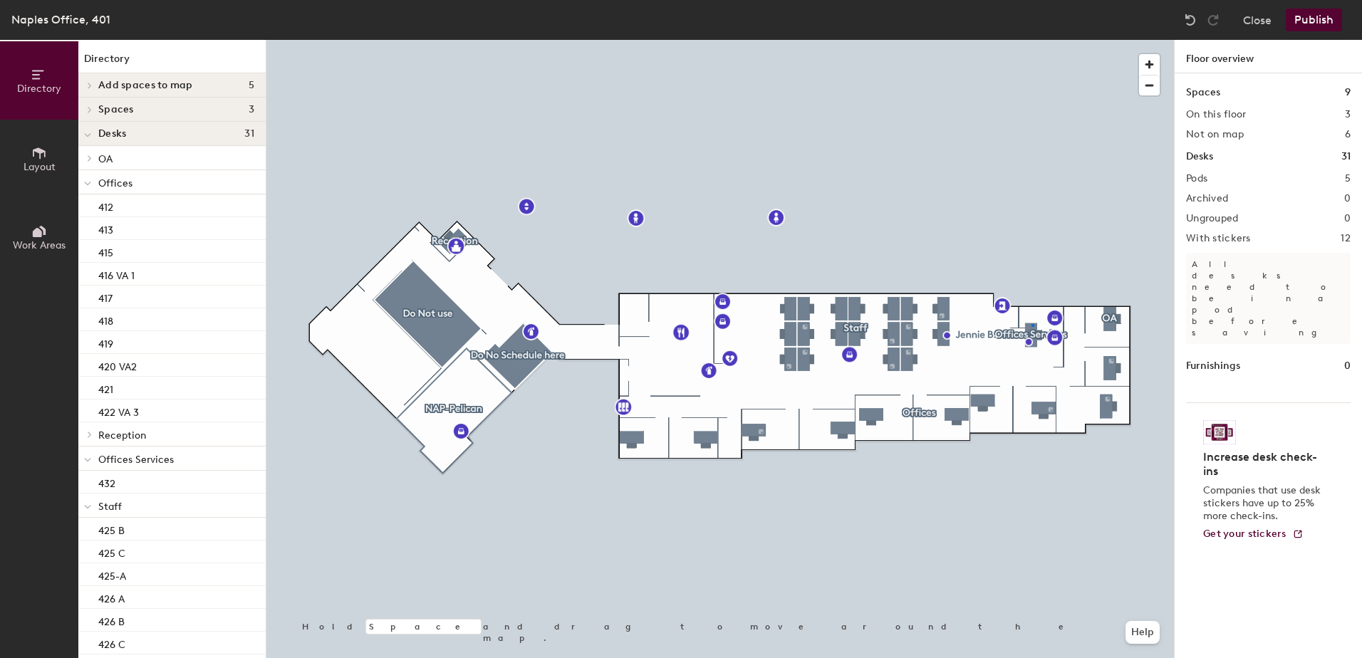
click at [1032, 40] on div at bounding box center [720, 40] width 908 height 0
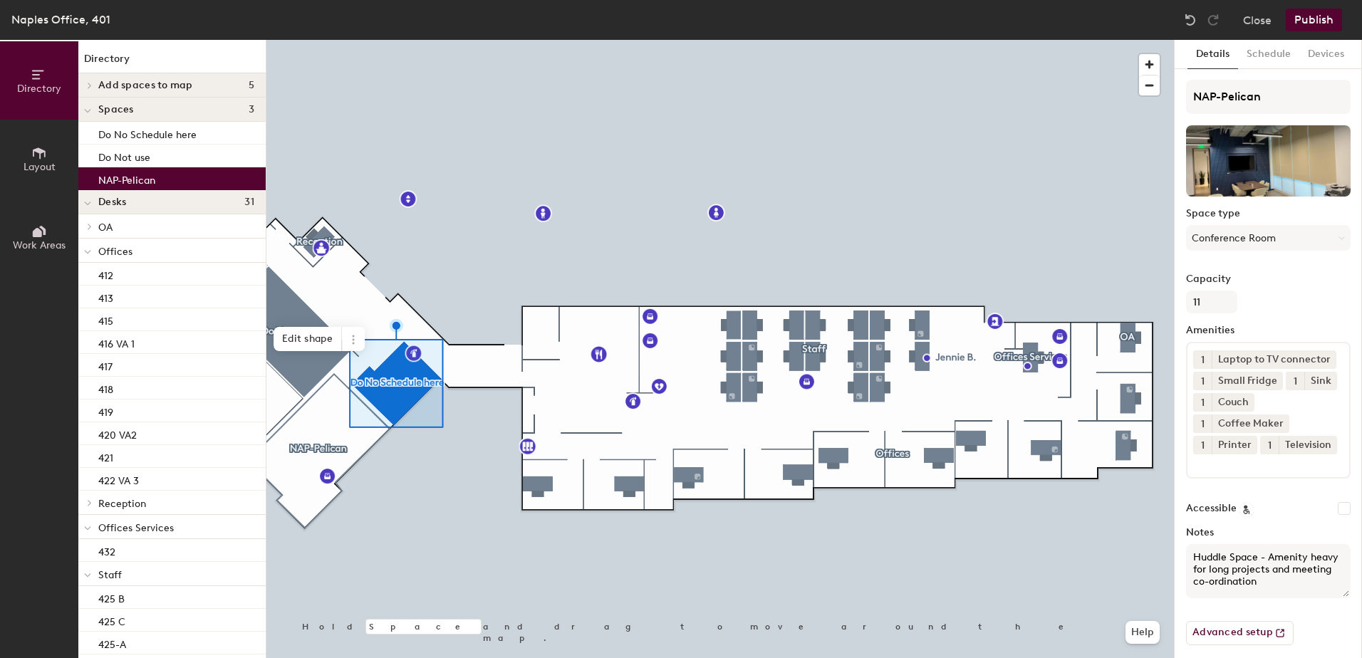
click at [167, 177] on div "NAP-Pelican" at bounding box center [171, 178] width 187 height 23
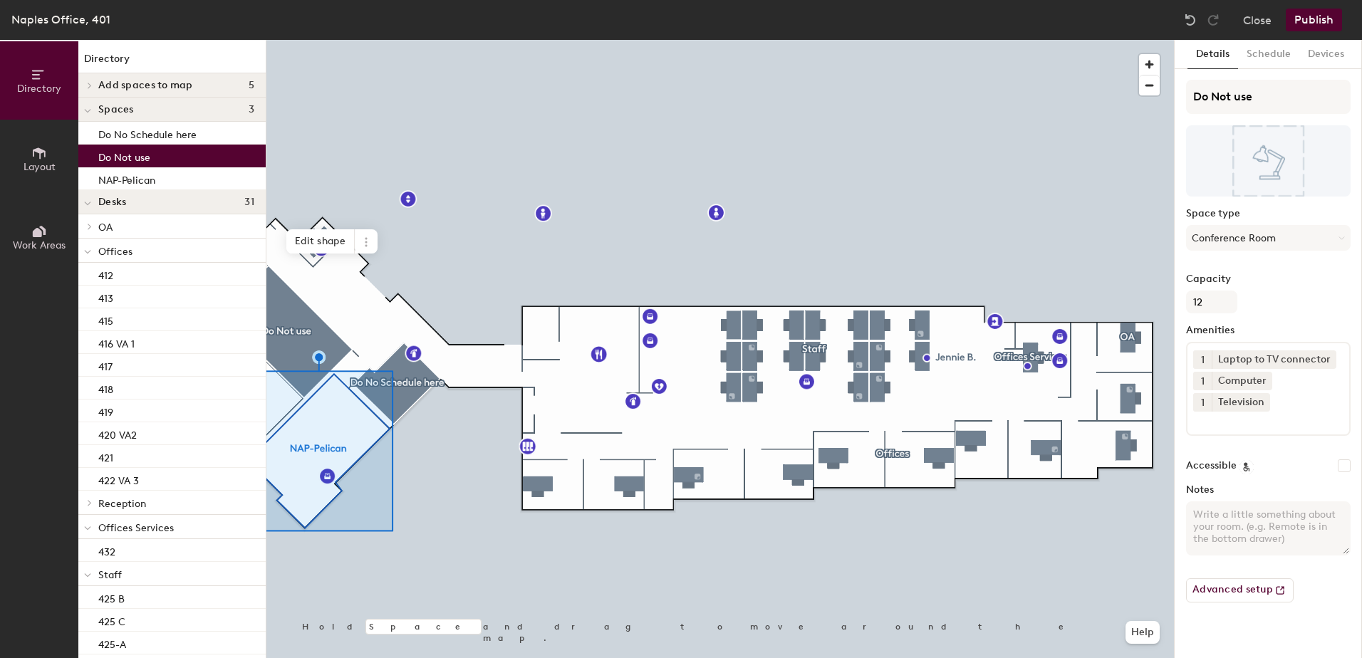
click at [151, 148] on div "Do Not use" at bounding box center [171, 156] width 187 height 23
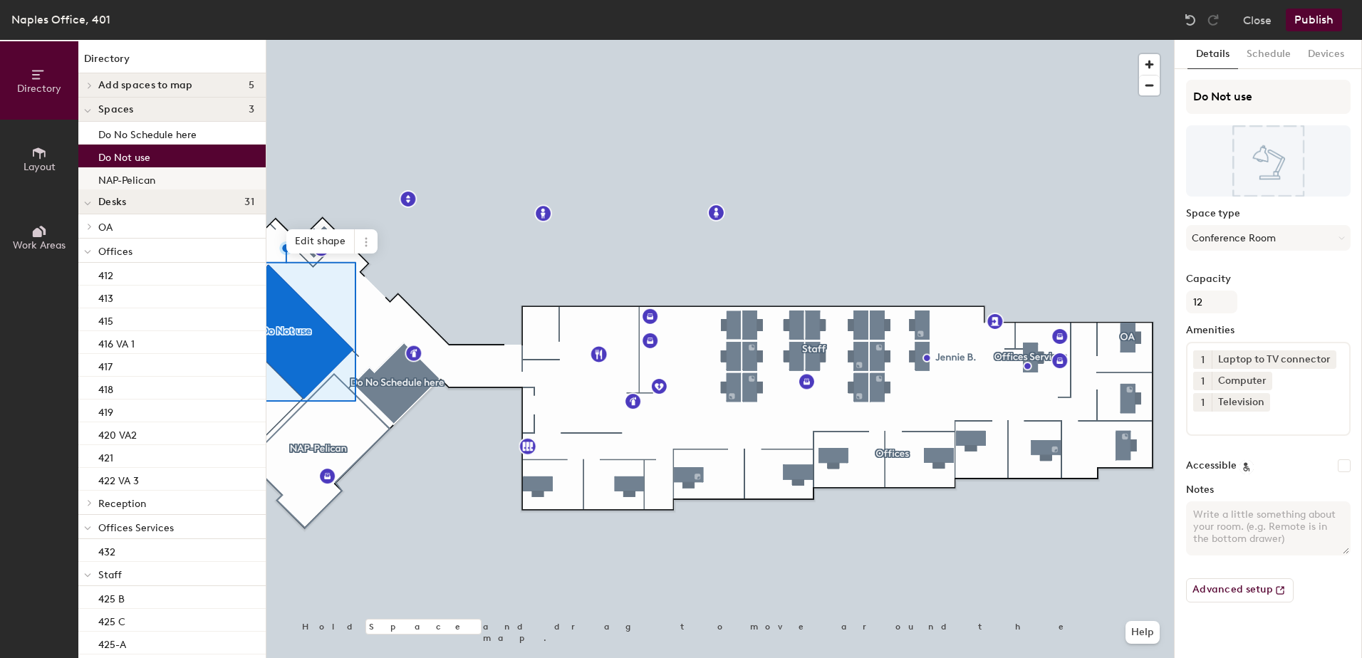
click at [116, 176] on p "NAP-Pelican" at bounding box center [126, 178] width 57 height 16
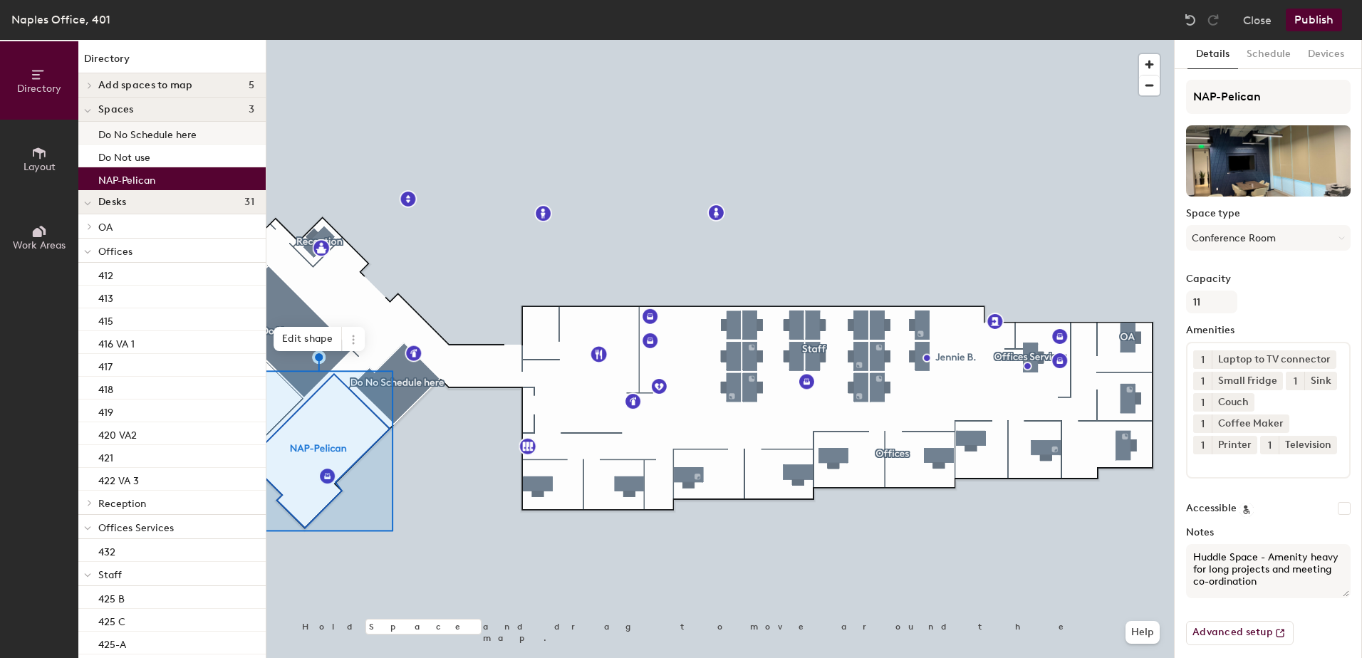
click at [138, 136] on p "Do No Schedule here" at bounding box center [147, 133] width 98 height 16
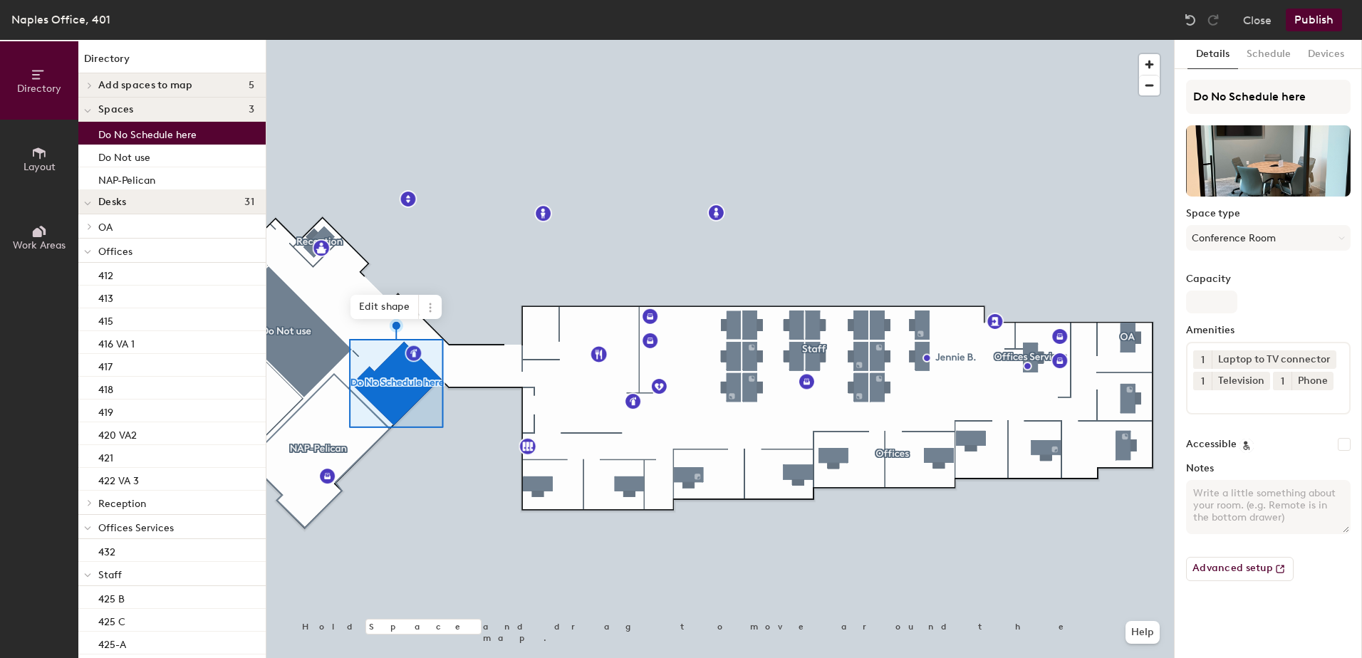
click at [93, 84] on span at bounding box center [89, 85] width 12 height 7
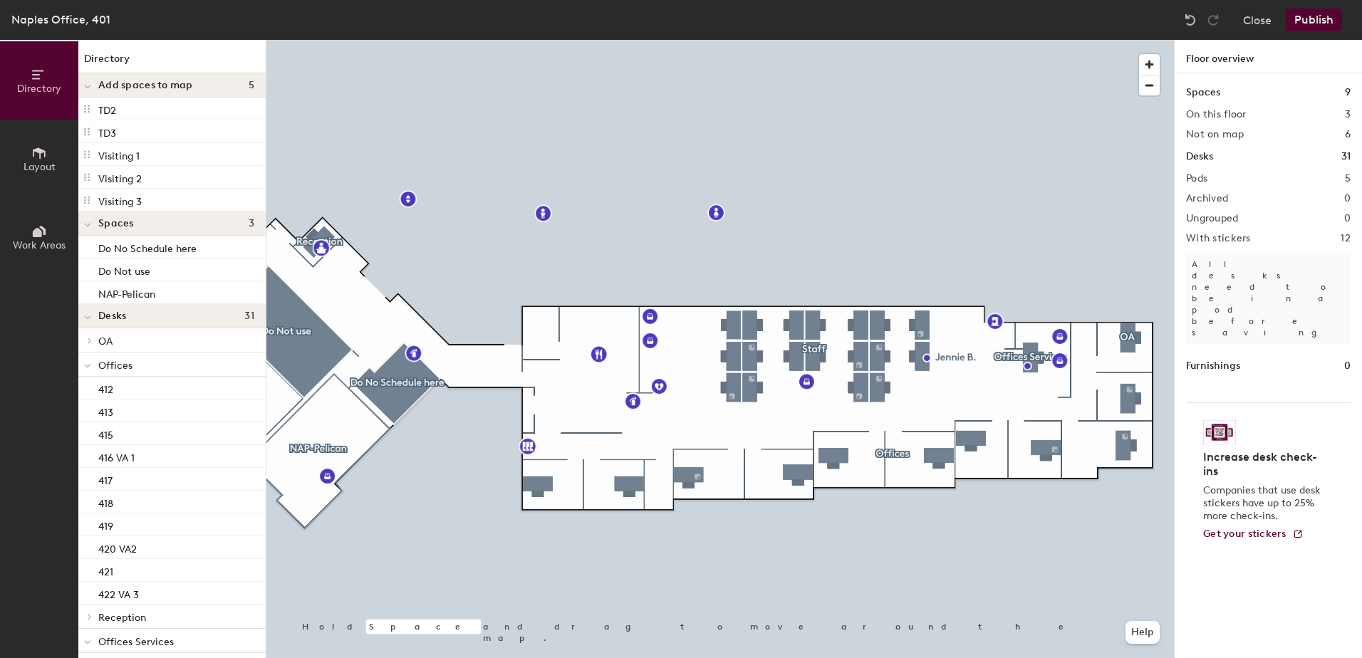
click at [1316, 18] on button "Publish" at bounding box center [1314, 20] width 56 height 23
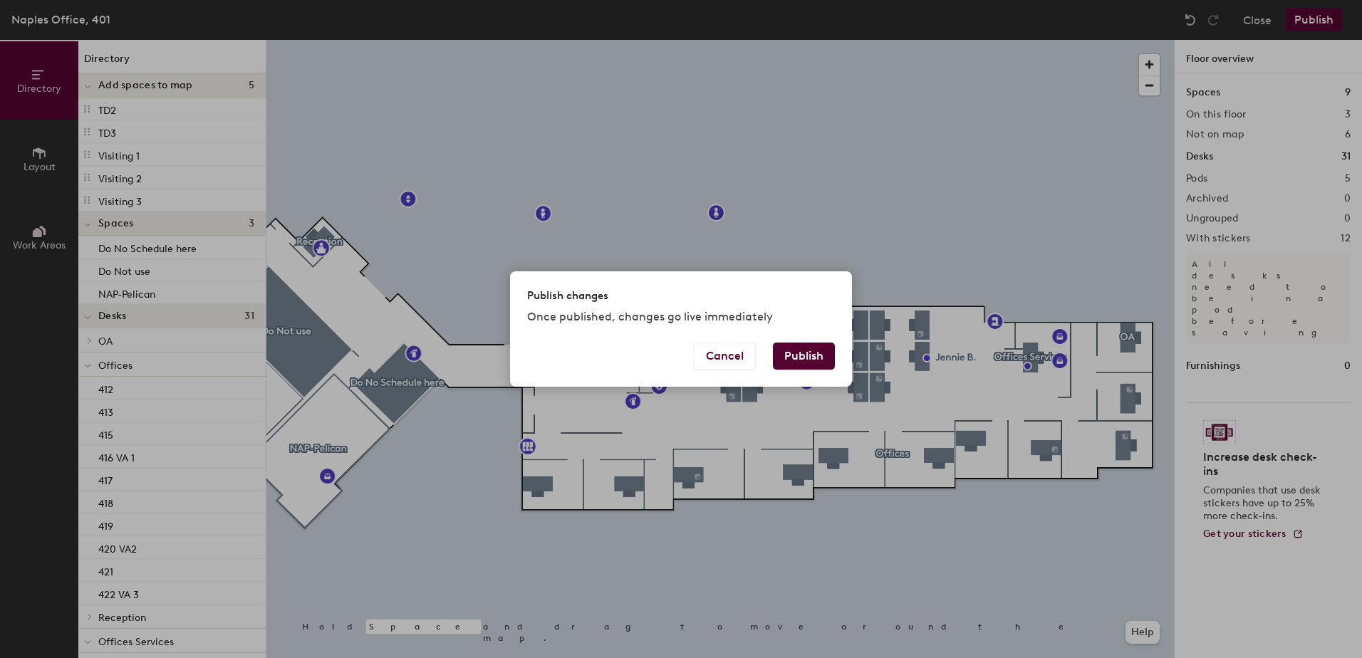
click at [954, 217] on div "Publish changes Once published, changes go live immediately Cancel Publish" at bounding box center [681, 329] width 1362 height 658
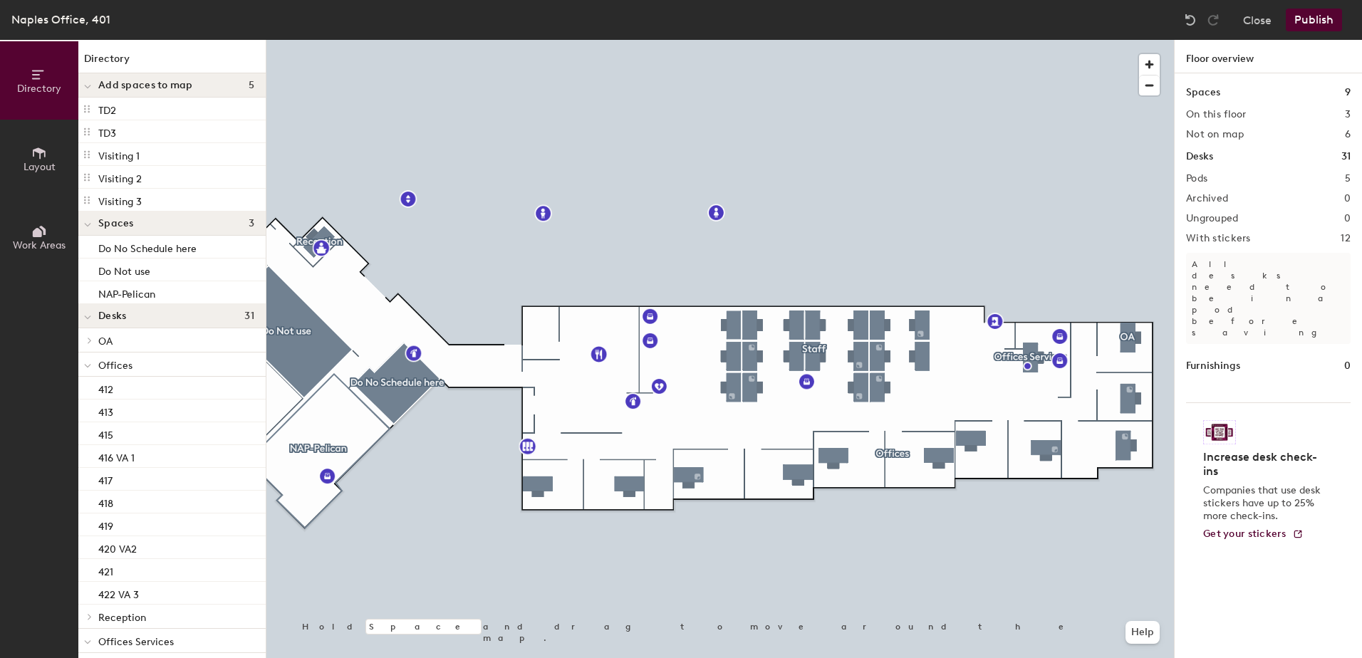
click at [1323, 24] on button "Publish" at bounding box center [1314, 20] width 56 height 23
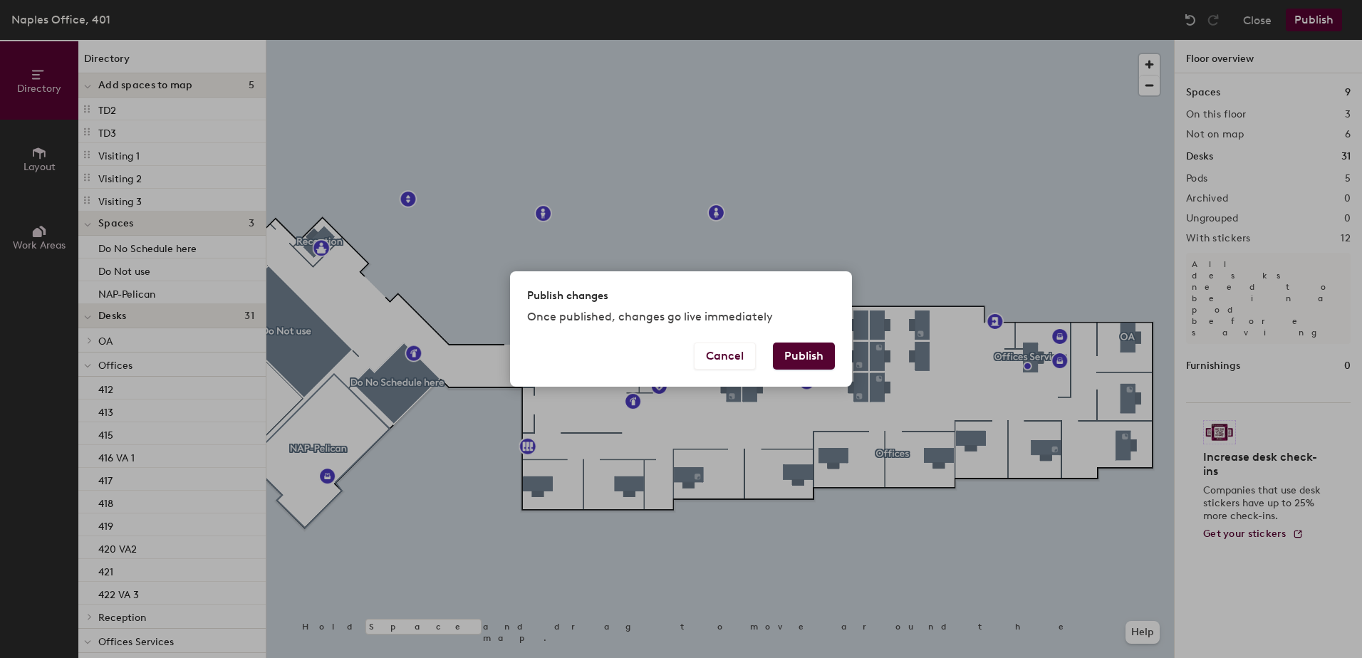
click at [807, 358] on button "Publish" at bounding box center [804, 356] width 62 height 27
